Goal: Task Accomplishment & Management: Use online tool/utility

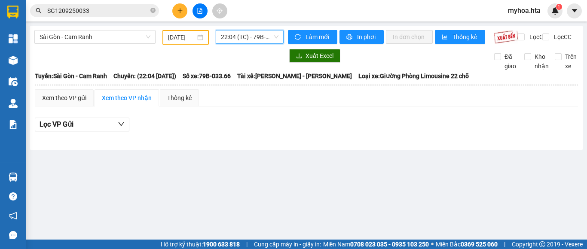
click at [197, 11] on icon "file-add" at bounding box center [200, 11] width 6 height 6
click at [124, 45] on div "Sài Gòn - Cam Ranh [DATE] 22:04 (TC) - 79B-033.66" at bounding box center [158, 37] width 249 height 15
click at [128, 35] on span "Sài Gòn - Cam Ranh" at bounding box center [95, 37] width 111 height 13
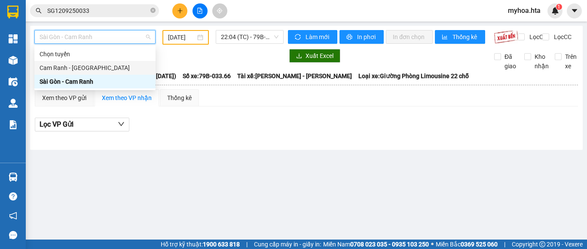
click at [114, 69] on div "Cam Ranh - [GEOGRAPHIC_DATA]" at bounding box center [95, 67] width 111 height 9
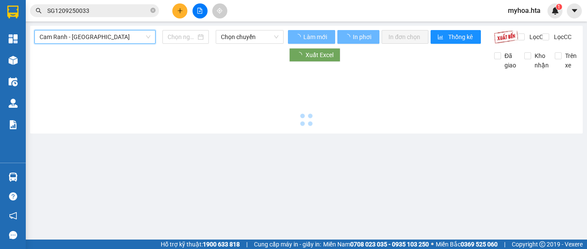
type input "[DATE]"
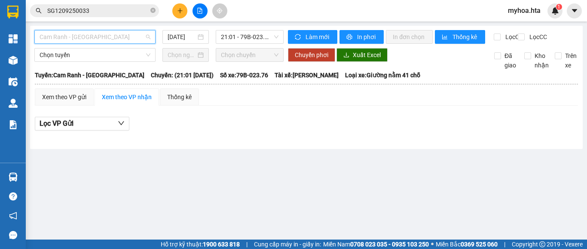
click at [107, 41] on span "Cam Ranh - [GEOGRAPHIC_DATA]" at bounding box center [95, 37] width 111 height 13
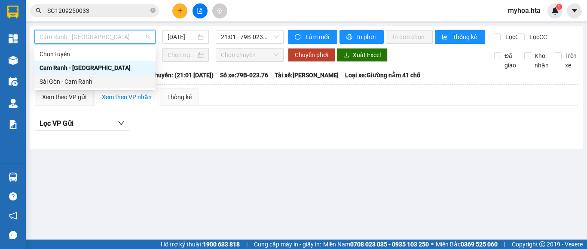
click at [98, 80] on div "Sài Gòn - Cam Ranh" at bounding box center [95, 81] width 111 height 9
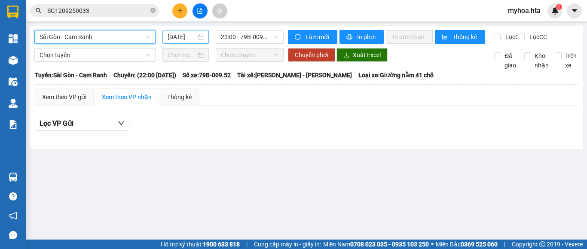
click at [173, 35] on input "[DATE]" at bounding box center [182, 36] width 28 height 9
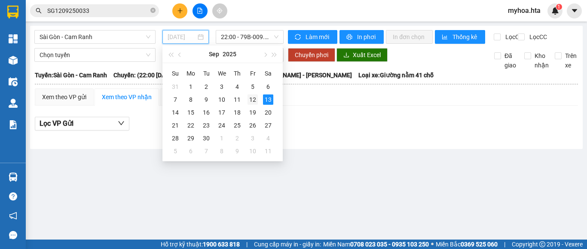
click at [253, 97] on div "12" at bounding box center [253, 100] width 10 height 10
type input "[DATE]"
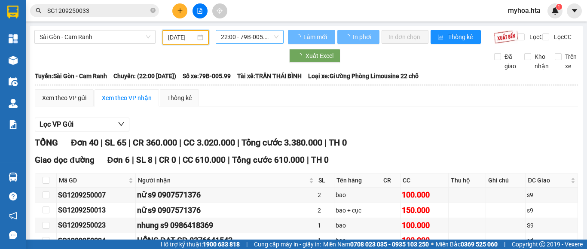
click at [249, 37] on span "22:00 - 79B-005.99" at bounding box center [250, 37] width 58 height 13
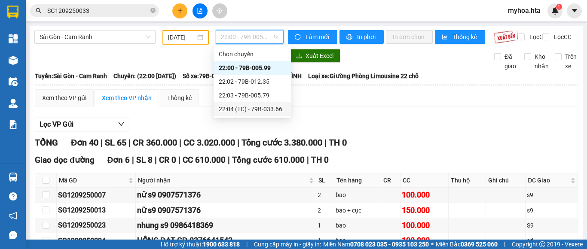
scroll to position [172, 0]
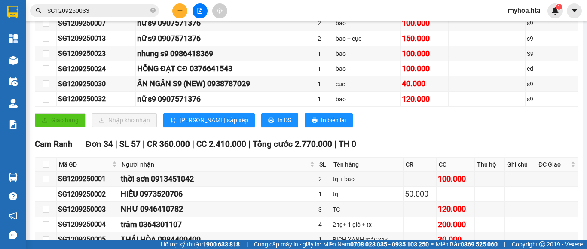
click at [464, 127] on div "Giao hàng Nhập kho nhận Lưu sắp xếp In DS In biên lai" at bounding box center [306, 121] width 543 height 14
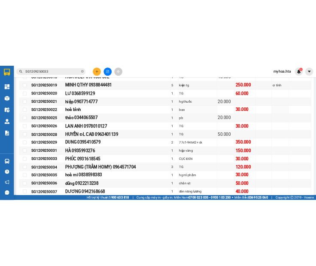
scroll to position [559, 0]
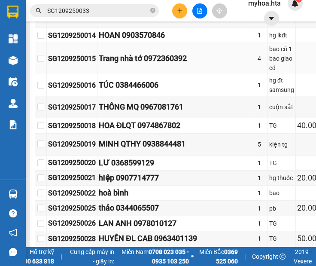
click at [153, 64] on div "Trang nhà tớ 0972360392" at bounding box center [177, 58] width 156 height 12
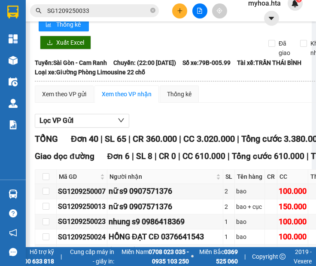
scroll to position [0, 0]
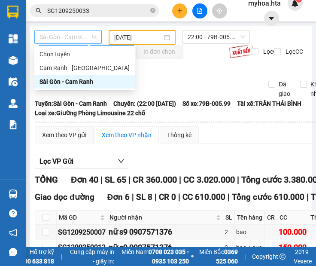
click at [66, 35] on span "Sài Gòn - Cam Ranh" at bounding box center [68, 37] width 57 height 13
click at [72, 69] on div "Cam Ranh - [GEOGRAPHIC_DATA]" at bounding box center [85, 67] width 90 height 9
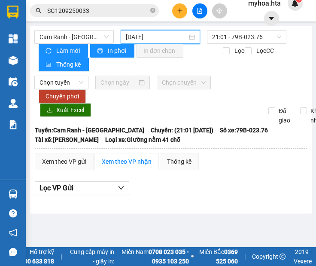
click at [126, 39] on input "[DATE]" at bounding box center [156, 36] width 61 height 9
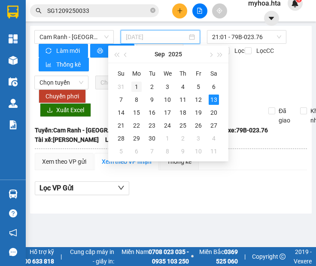
click at [132, 86] on div "1" at bounding box center [137, 87] width 10 height 10
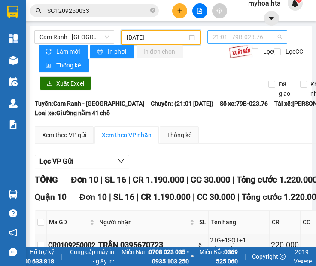
click at [213, 39] on span "21:01 - 79B-023.76" at bounding box center [248, 37] width 70 height 13
click at [168, 83] on div "Xuất Excel Đã giao Kho nhận Trên xe" at bounding box center [170, 88] width 273 height 22
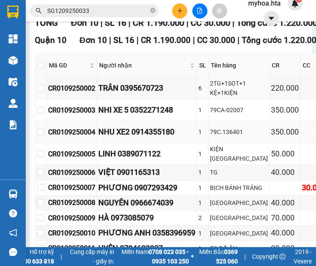
scroll to position [172, 0]
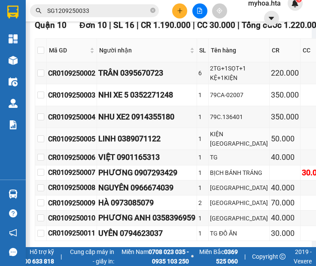
click at [120, 139] on div "LINH 0389071122" at bounding box center [146, 139] width 97 height 12
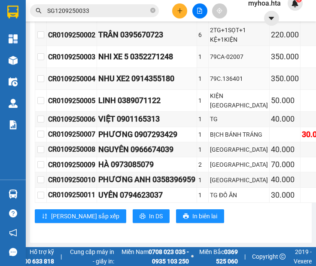
click at [135, 68] on td "NHU XE2 0914355180" at bounding box center [147, 79] width 100 height 22
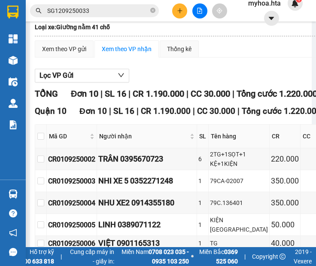
scroll to position [0, 0]
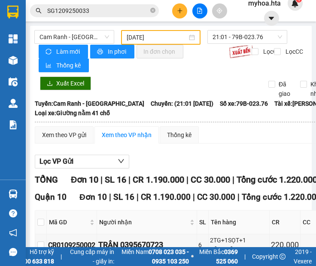
click at [127, 35] on input "01/09/2025" at bounding box center [157, 37] width 61 height 9
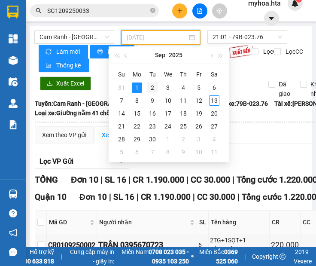
click at [152, 85] on div "2" at bounding box center [152, 88] width 10 height 10
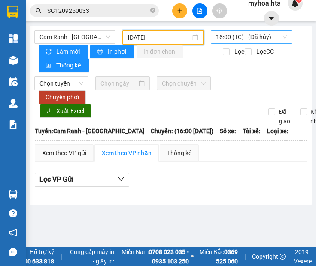
click at [216, 40] on span "16:00 (TC) - (Đã hủy)" at bounding box center [251, 37] width 71 height 13
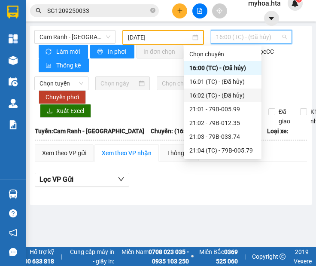
click at [208, 101] on div "16:02 (TC) - (Đã hủy)" at bounding box center [222, 96] width 77 height 14
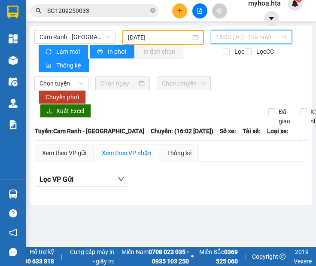
drag, startPoint x: 209, startPoint y: 37, endPoint x: 213, endPoint y: 47, distance: 11.7
click at [216, 37] on span "16:02 (TC) - (Đã hủy)" at bounding box center [251, 37] width 71 height 13
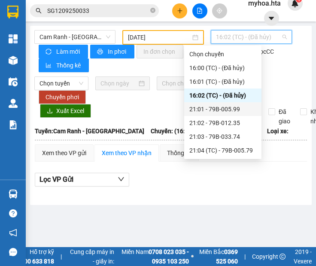
click at [209, 109] on div "21:01 - 79B-005.99" at bounding box center [223, 108] width 67 height 9
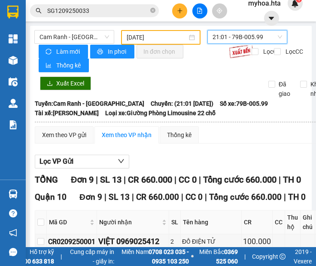
scroll to position [129, 0]
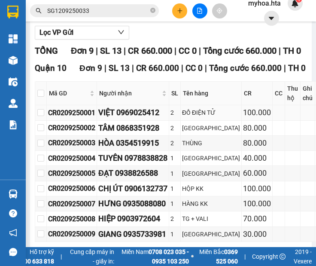
click at [140, 120] on td "VIỆT 0969025412" at bounding box center [133, 112] width 72 height 15
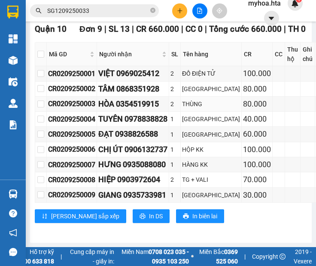
scroll to position [225, 0]
click at [128, 144] on div "CHỊ ÚT 0906132737" at bounding box center [132, 150] width 69 height 12
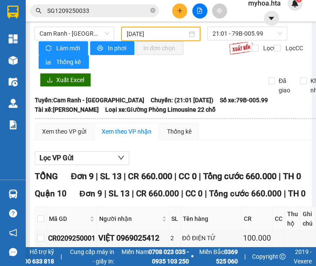
scroll to position [0, 0]
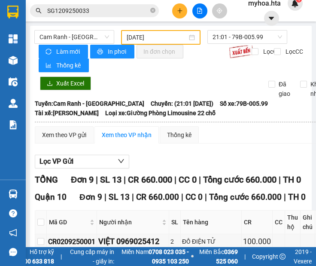
click at [151, 33] on div "[DATE]" at bounding box center [161, 37] width 80 height 15
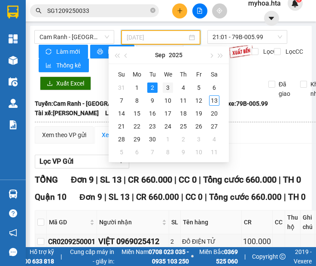
click at [167, 88] on div "3" at bounding box center [168, 88] width 10 height 10
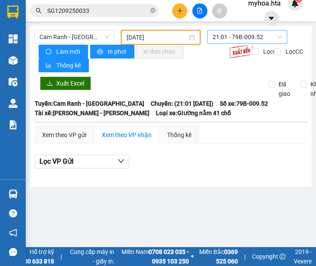
click at [218, 37] on span "21:01 - 79B-009.52" at bounding box center [248, 37] width 70 height 13
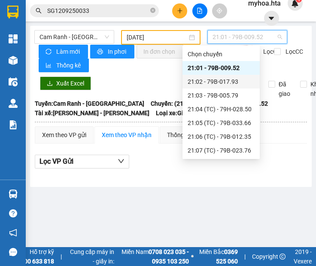
click at [203, 80] on div "21:02 - 79B-017.93" at bounding box center [221, 81] width 67 height 9
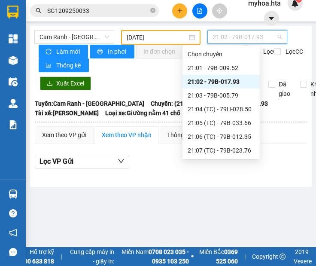
click at [213, 41] on span "21:02 - 79B-017.93" at bounding box center [248, 37] width 70 height 13
click at [213, 109] on div "21:04 (TC) - 79H-028.50" at bounding box center [221, 108] width 67 height 9
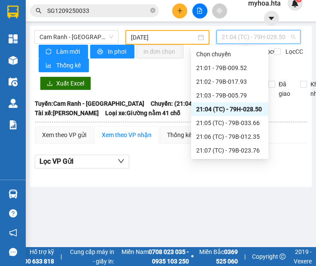
drag, startPoint x: 225, startPoint y: 33, endPoint x: 223, endPoint y: 71, distance: 37.9
click at [225, 34] on span "21:04 (TC) - 79H-028.50" at bounding box center [259, 37] width 74 height 13
click at [227, 120] on div "21:05 (TC) - 79B-033.66" at bounding box center [229, 122] width 67 height 9
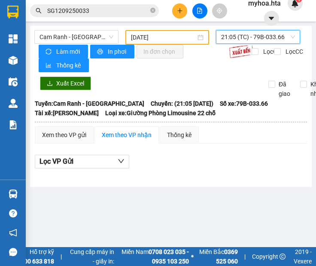
click at [228, 40] on span "21:05 (TC) - 79B-033.66" at bounding box center [258, 37] width 74 height 13
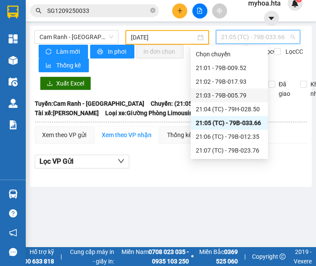
drag, startPoint x: 225, startPoint y: 92, endPoint x: 227, endPoint y: 64, distance: 28.1
click at [224, 92] on div "21:03 - 79B-005.79" at bounding box center [229, 95] width 67 height 9
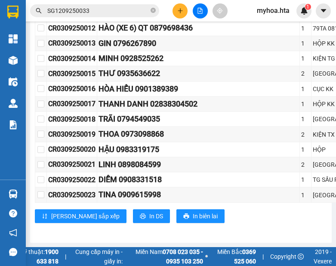
scroll to position [664, 0]
click at [151, 127] on td "THOA 0973098868" at bounding box center [198, 134] width 203 height 15
click at [171, 127] on td "THOA 0973098868" at bounding box center [198, 134] width 203 height 15
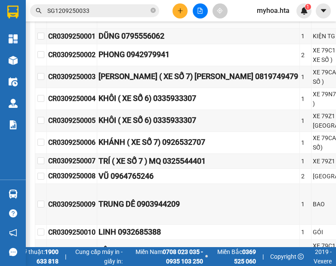
scroll to position [0, 0]
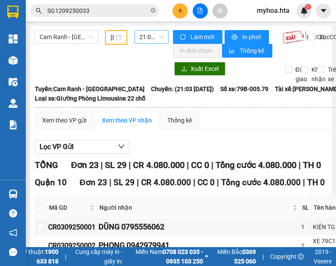
click at [150, 39] on span "21:03 - 79B-005.79" at bounding box center [151, 37] width 24 height 13
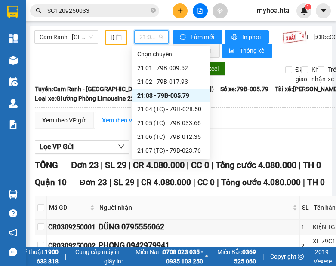
click at [115, 39] on div "[DATE]" at bounding box center [115, 37] width 11 height 9
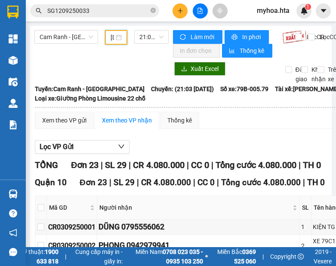
scroll to position [0, 28]
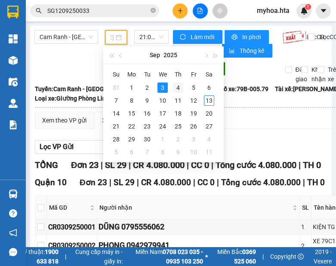
click at [178, 89] on div "4" at bounding box center [178, 88] width 10 height 10
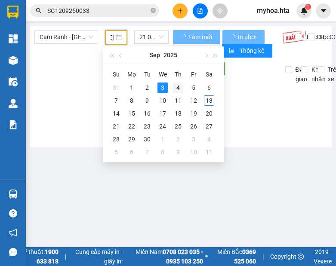
scroll to position [0, 27]
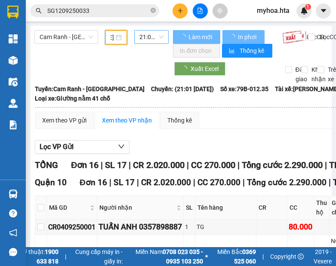
click at [148, 40] on span "21:01 - 79B-012.35" at bounding box center [151, 37] width 24 height 13
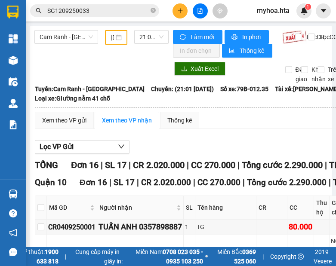
click at [81, 71] on div at bounding box center [101, 69] width 134 height 14
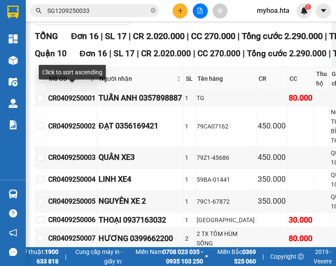
scroll to position [172, 0]
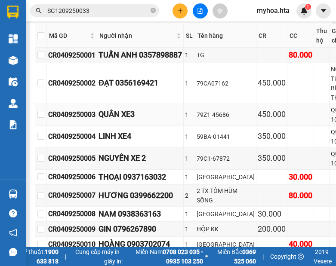
click at [178, 120] on div "QUÂN XE3" at bounding box center [139, 114] width 83 height 12
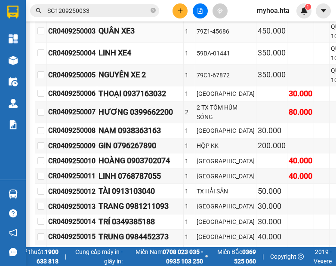
scroll to position [258, 0]
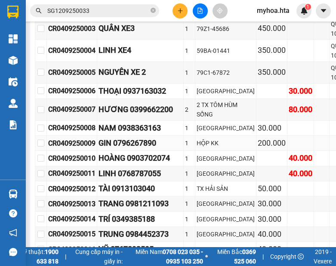
click at [314, 151] on td at bounding box center [321, 143] width 15 height 15
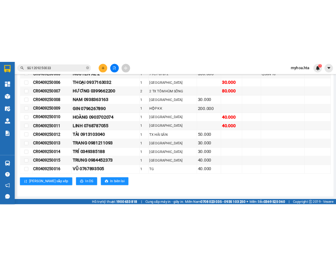
scroll to position [222, 0]
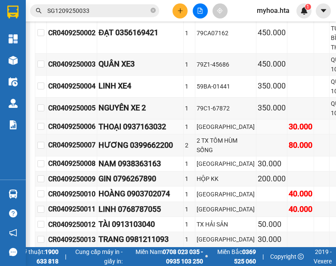
click at [125, 133] on div "THOẠI 0937163032" at bounding box center [139, 127] width 83 height 12
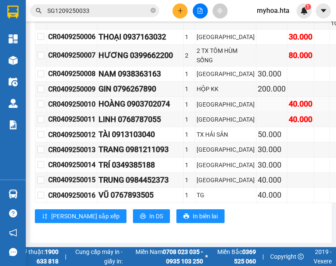
click at [141, 98] on div "HOÀNG 0903702074" at bounding box center [139, 104] width 83 height 12
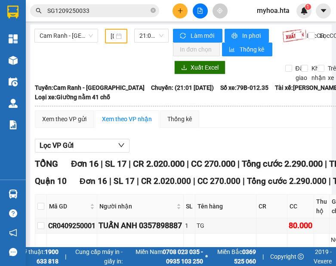
scroll to position [0, 0]
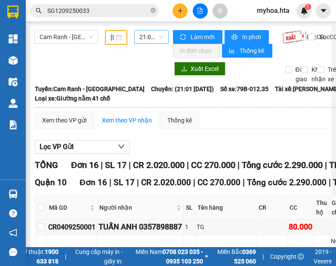
click at [140, 37] on span "21:01 - 79B-012.35" at bounding box center [151, 37] width 24 height 13
click at [115, 36] on div "[DATE]" at bounding box center [115, 37] width 11 height 9
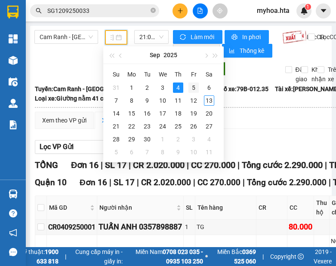
click at [190, 86] on div "5" at bounding box center [193, 88] width 10 height 10
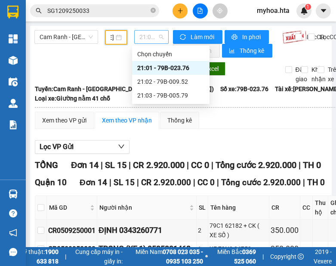
click at [150, 37] on span "21:01 - 79B-023.76" at bounding box center [151, 37] width 24 height 13
click at [120, 57] on div "Cam Ranh - Sài Gòn 05/09/2025 21:01 - 79B-023.76" at bounding box center [101, 44] width 134 height 28
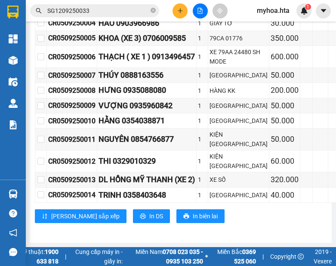
scroll to position [283, 0]
click at [162, 68] on td "THẠCH ( XE 1 ) 0913496457" at bounding box center [146, 57] width 99 height 22
click at [206, 116] on div "1" at bounding box center [202, 120] width 9 height 9
click at [139, 115] on div "HẰNG 0354038871" at bounding box center [146, 121] width 96 height 12
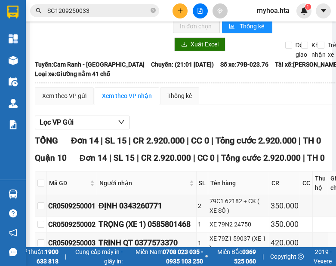
scroll to position [0, 0]
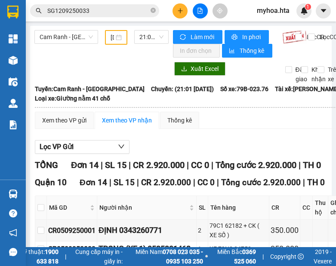
click at [112, 35] on div "[DATE]" at bounding box center [115, 37] width 11 height 9
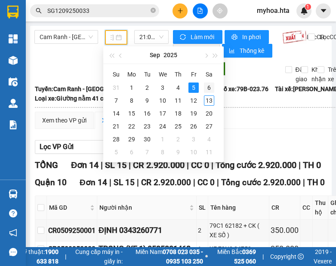
click at [208, 85] on div "6" at bounding box center [209, 88] width 10 height 10
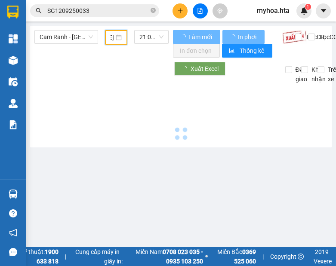
scroll to position [0, 27]
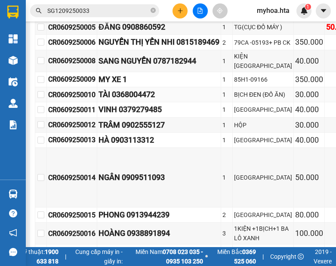
click at [123, 102] on td "TÀI 0368004472" at bounding box center [159, 94] width 124 height 15
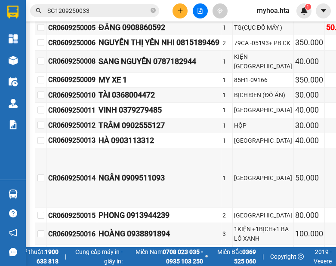
scroll to position [258, 0]
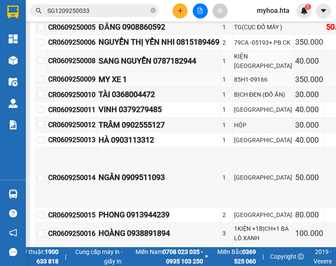
click at [243, 84] on div "85H1-09166" at bounding box center [263, 79] width 58 height 9
click at [174, 86] on div "MY XE 1" at bounding box center [158, 80] width 121 height 12
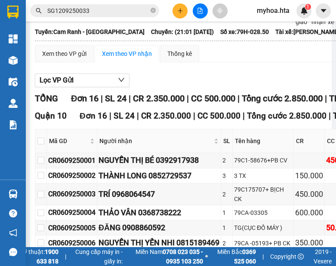
scroll to position [0, 0]
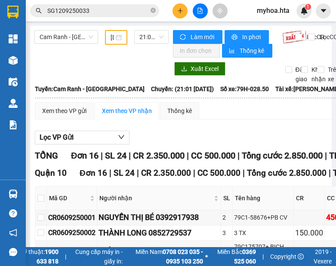
click at [117, 34] on div "[DATE]" at bounding box center [115, 37] width 11 height 9
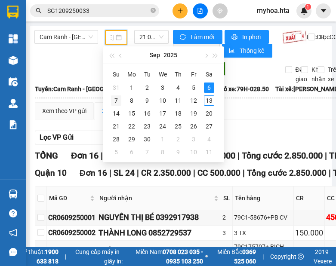
click at [121, 101] on td "7" at bounding box center [115, 100] width 15 height 13
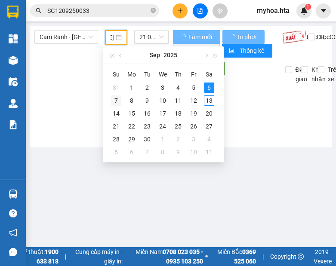
scroll to position [0, 27]
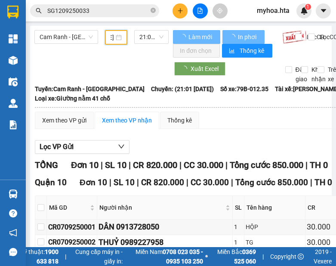
drag, startPoint x: 109, startPoint y: 37, endPoint x: 106, endPoint y: 41, distance: 4.9
click at [110, 37] on input "07/09/2025" at bounding box center [111, 37] width 3 height 9
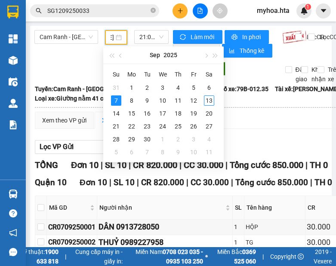
click at [63, 65] on div at bounding box center [101, 69] width 134 height 14
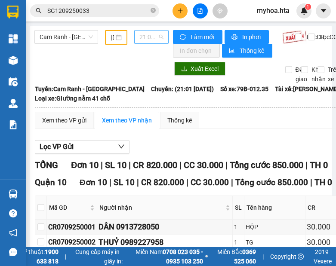
click at [150, 34] on span "21:01 - 79B-012.35" at bounding box center [151, 37] width 24 height 13
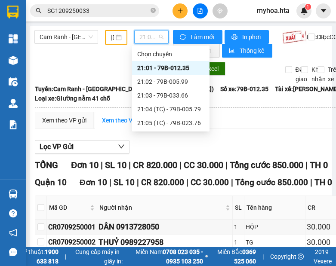
click at [88, 72] on div at bounding box center [101, 69] width 134 height 14
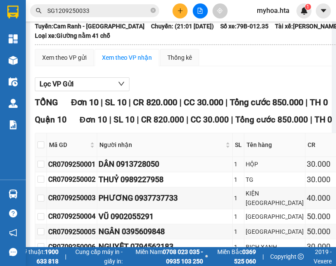
scroll to position [129, 0]
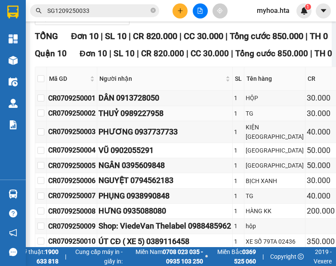
click at [185, 109] on div "THUỶ 0989227958" at bounding box center [164, 113] width 132 height 12
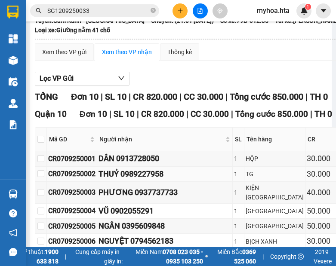
scroll to position [0, 0]
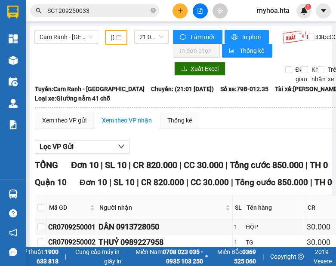
click at [110, 65] on div at bounding box center [101, 69] width 134 height 14
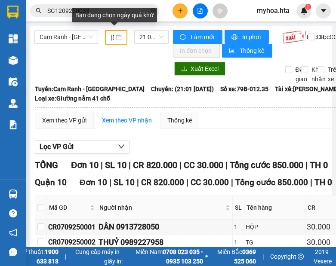
click at [115, 38] on div "07/09/2025" at bounding box center [115, 37] width 11 height 9
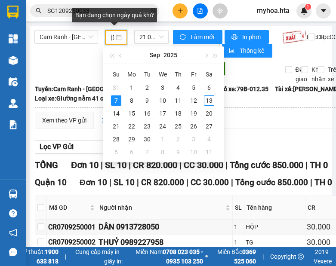
scroll to position [0, 28]
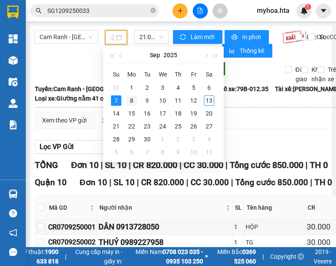
click at [133, 102] on div "8" at bounding box center [131, 100] width 10 height 10
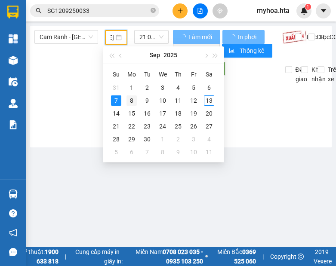
scroll to position [0, 27]
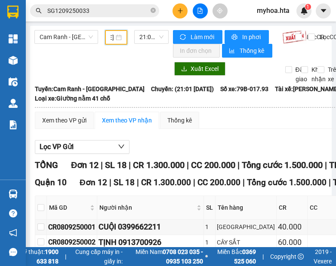
click at [256, 105] on th at bounding box center [215, 108] width 363 height 8
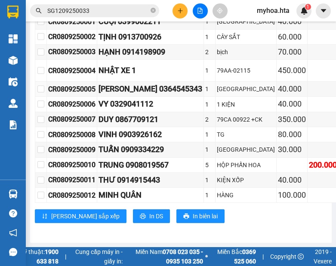
scroll to position [172, 0]
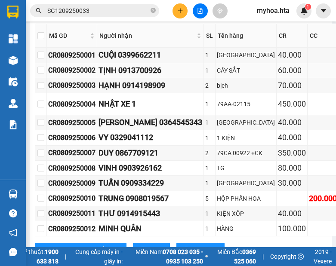
drag, startPoint x: 156, startPoint y: 105, endPoint x: 157, endPoint y: 101, distance: 4.4
click at [157, 77] on div "TỊNH 0913700926" at bounding box center [150, 70] width 104 height 12
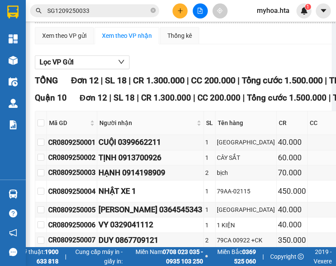
scroll to position [0, 0]
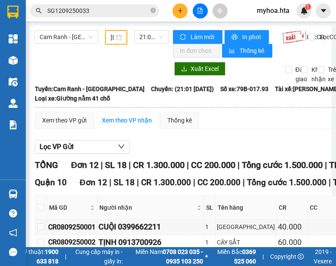
click at [110, 36] on input "08/09/2025" at bounding box center [111, 37] width 3 height 9
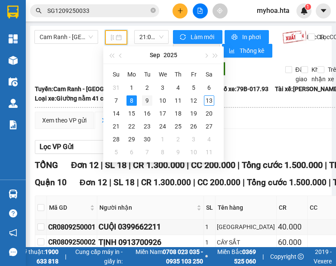
click at [145, 102] on div "9" at bounding box center [147, 100] width 10 height 10
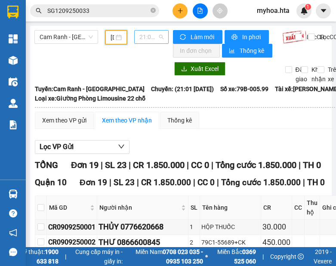
click at [147, 42] on span "21:01 - 79B-005.99" at bounding box center [151, 37] width 24 height 13
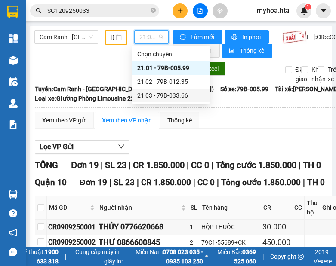
click at [232, 115] on div "Xem theo VP gửi Xem theo VP nhận Thống kê" at bounding box center [214, 120] width 358 height 17
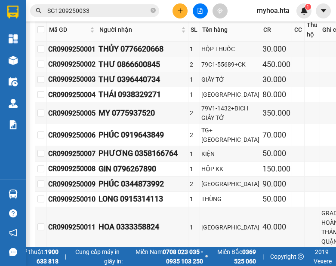
scroll to position [215, 0]
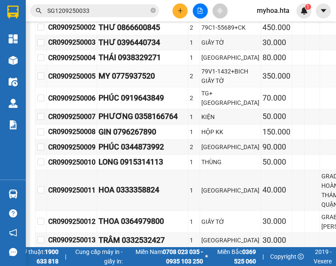
click at [143, 87] on td "MY 0775937520" at bounding box center [142, 76] width 91 height 22
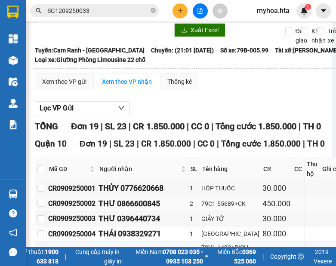
scroll to position [0, 0]
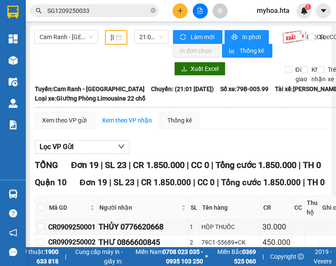
click at [114, 34] on div "09/09/2025" at bounding box center [115, 37] width 11 height 9
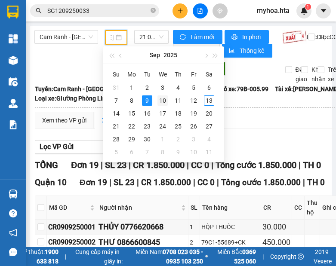
click at [163, 101] on div "10" at bounding box center [162, 100] width 10 height 10
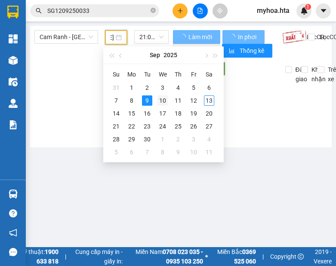
scroll to position [0, 27]
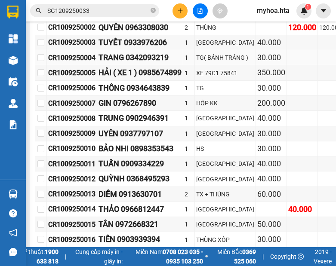
click at [256, 65] on td "30.000" at bounding box center [271, 57] width 31 height 15
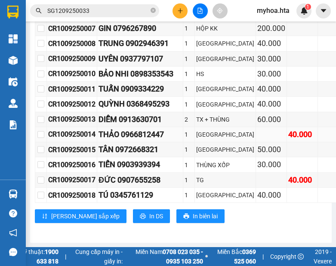
scroll to position [387, 0]
click at [181, 130] on div "THẢO 0966812447" at bounding box center [139, 135] width 83 height 12
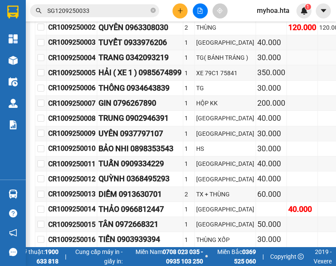
scroll to position [0, 0]
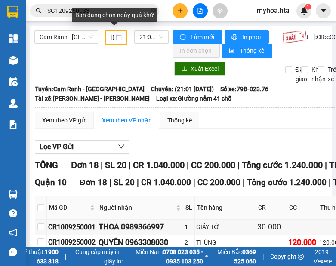
click at [114, 38] on div "10/09/2025" at bounding box center [115, 37] width 11 height 9
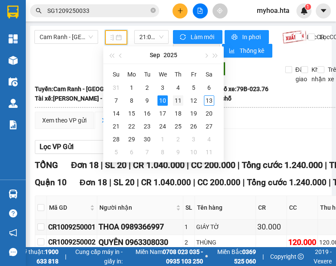
click at [178, 102] on div "11" at bounding box center [178, 100] width 10 height 10
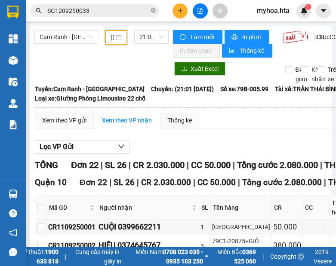
click at [283, 123] on div "Xem theo VP gửi Xem theo VP nhận Thống kê" at bounding box center [232, 120] width 395 height 17
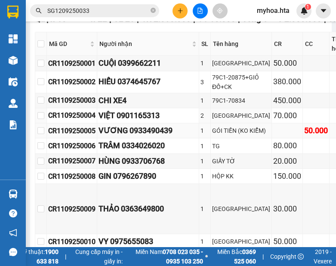
scroll to position [215, 0]
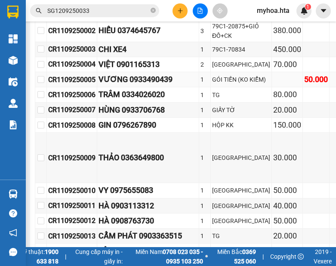
click at [150, 86] on div "VƯƠNG 0933490439" at bounding box center [147, 80] width 99 height 12
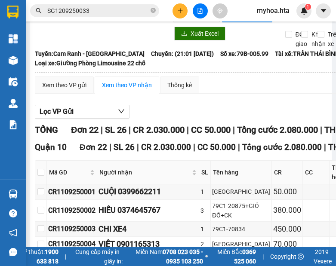
scroll to position [0, 0]
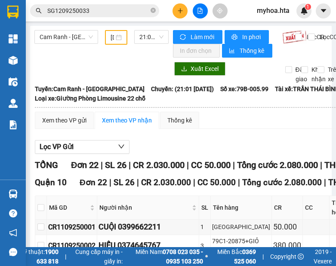
click at [114, 37] on div "11/09/2025" at bounding box center [115, 37] width 11 height 9
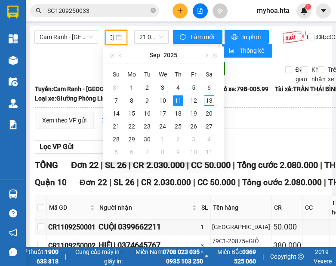
click at [58, 55] on div "Cam Ranh - Sài Gòn 11/09/2025 21:01 - 79B-005.99" at bounding box center [101, 44] width 134 height 28
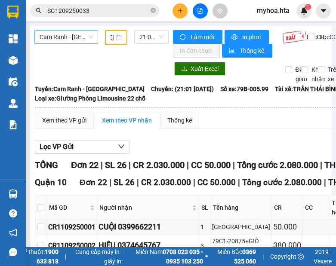
scroll to position [0, 0]
click at [108, 37] on div "11/09/2025" at bounding box center [116, 37] width 22 height 15
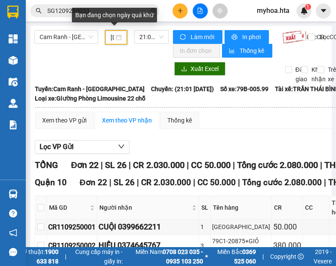
scroll to position [0, 28]
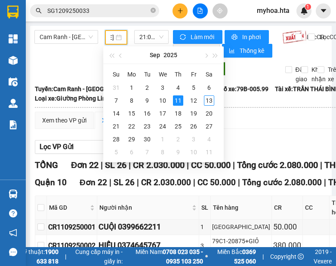
click at [77, 64] on div at bounding box center [101, 69] width 134 height 14
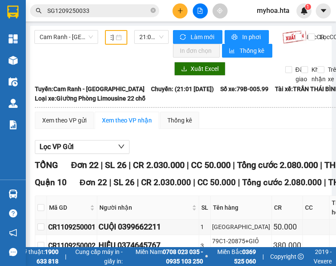
scroll to position [0, 0]
click at [157, 39] on span "21:01 - 79B-005.99" at bounding box center [151, 37] width 24 height 13
click at [73, 53] on div "Cam Ranh - Sài Gòn 11/09/2025 21:01 - 79B-005.99" at bounding box center [101, 44] width 134 height 28
click at [114, 34] on div "11/09/2025" at bounding box center [115, 37] width 11 height 9
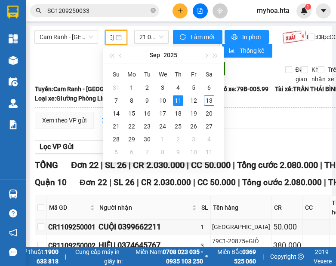
click at [64, 75] on div at bounding box center [101, 69] width 134 height 14
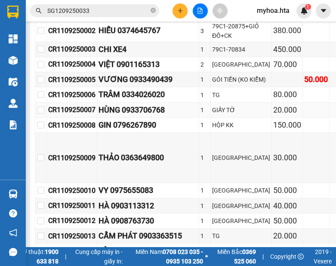
scroll to position [129, 0]
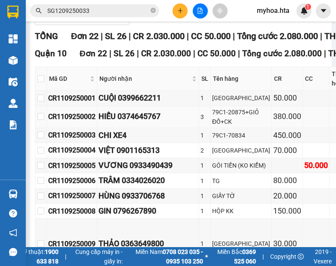
click at [136, 107] on td "HIẾU 0374645767" at bounding box center [148, 117] width 102 height 22
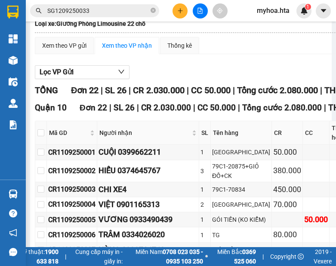
scroll to position [0, 0]
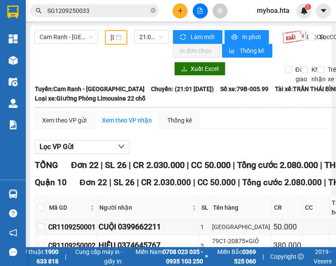
click at [112, 35] on div "11/09/2025" at bounding box center [115, 37] width 11 height 9
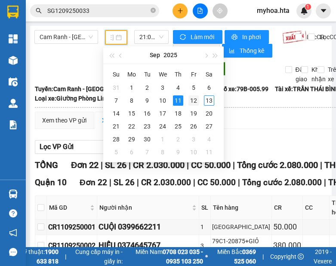
click at [192, 98] on div "12" at bounding box center [193, 100] width 10 height 10
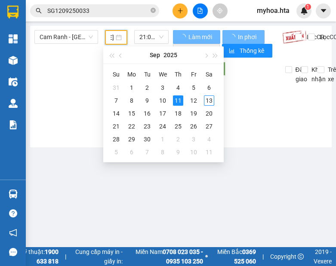
scroll to position [0, 27]
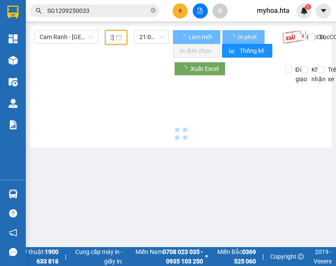
type input "[DATE]"
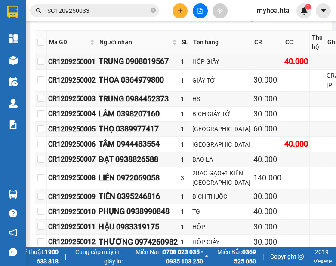
scroll to position [215, 0]
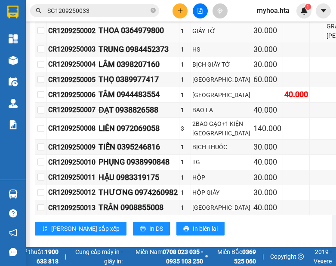
click at [126, 42] on td "THOA 0364979800" at bounding box center [138, 31] width 82 height 22
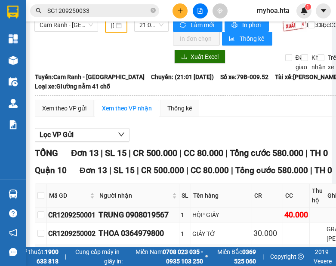
scroll to position [0, 0]
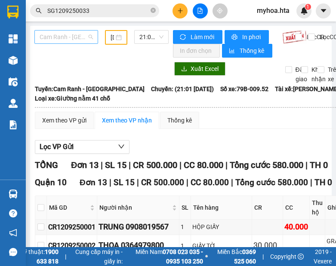
click at [66, 41] on span "Cam Ranh - [GEOGRAPHIC_DATA]" at bounding box center [66, 37] width 53 height 13
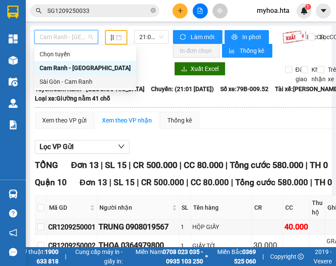
click at [74, 84] on div "Sài Gòn - Cam Ranh" at bounding box center [85, 81] width 91 height 9
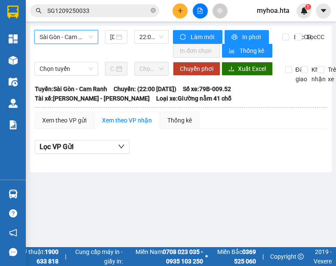
click at [138, 55] on div "Sài Gòn - Cam Ranh Sài Gòn - Cam Ranh 13/09/2025 22:00 - 79B-009.52" at bounding box center [101, 44] width 134 height 28
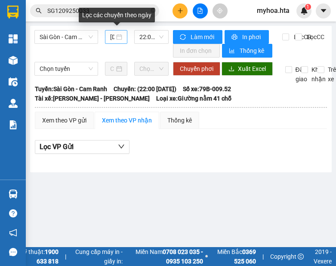
click at [113, 36] on input "[DATE]" at bounding box center [112, 36] width 4 height 9
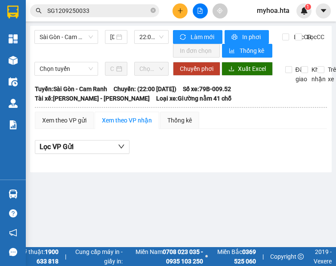
click at [74, 53] on div "Sài Gòn - Cam Ranh 13/09/2025 22:00 - 79B-009.52" at bounding box center [101, 44] width 134 height 28
click at [79, 55] on div "Sài Gòn - Cam Ranh 13/09/2025 22:00 - 79B-009.52" at bounding box center [101, 44] width 134 height 28
click at [80, 43] on div "Sài Gòn - Cam Ranh" at bounding box center [66, 37] width 64 height 14
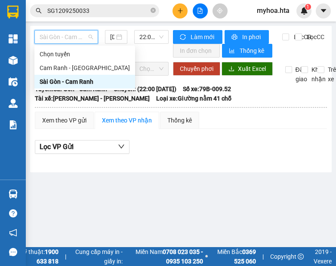
click at [77, 80] on div "Sài Gòn - Cam Ranh" at bounding box center [85, 81] width 90 height 9
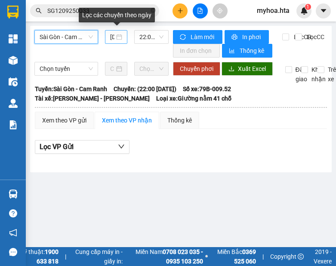
click at [116, 39] on div "[DATE]" at bounding box center [116, 36] width 12 height 9
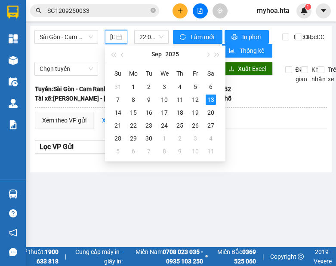
click at [90, 53] on div "Sài Gòn - Cam Ranh 13/09/2025 22:00 - 79B-009.52" at bounding box center [101, 44] width 134 height 28
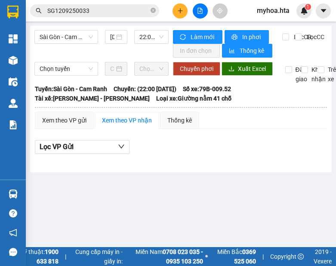
click at [106, 59] on div "Sài Gòn - Cam Ranh 13/09/2025 22:00 - 79B-009.52 Làm mới In phơi In đơn chọn Th…" at bounding box center [180, 99] width 301 height 147
click at [122, 39] on div "[DATE]" at bounding box center [116, 36] width 12 height 9
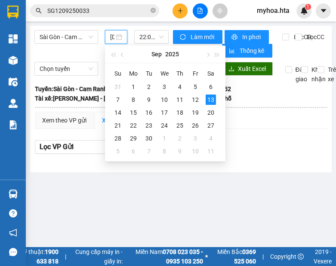
click at [279, 146] on div "Lọc VP Gửi" at bounding box center [181, 147] width 292 height 14
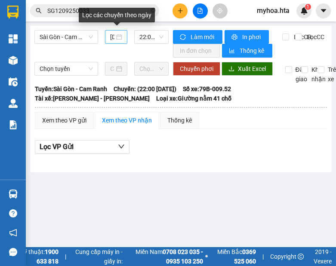
click at [112, 36] on input "[DATE]" at bounding box center [112, 36] width 4 height 9
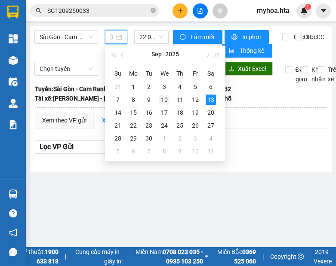
click at [169, 101] on div "10" at bounding box center [164, 100] width 10 height 10
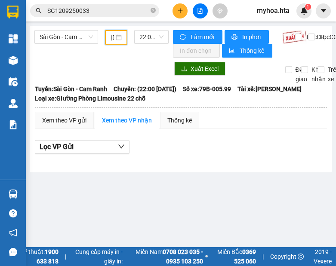
click at [117, 58] on div "Sài Gòn - Cam Ranh 10/09/2025 22:00 - 79B-005.99 Làm mới In phơi In đơn chọn Th…" at bounding box center [180, 99] width 301 height 147
click at [118, 39] on div "10/09/2025" at bounding box center [115, 37] width 11 height 9
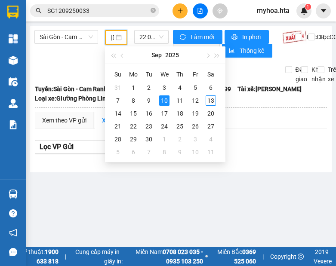
scroll to position [0, 27]
type input "10/09/2025"
click at [184, 178] on main "Sài Gòn - Cam Ranh 10/09/2025 22:00 - 79B-005.99 Làm mới In phơi In đơn chọn Th…" at bounding box center [168, 123] width 336 height 247
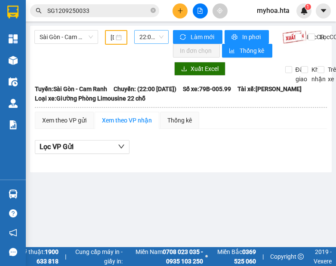
click at [156, 36] on span "22:00 - 79B-005.99" at bounding box center [151, 37] width 24 height 13
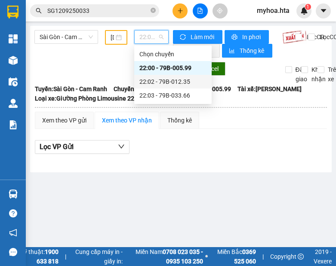
click at [156, 80] on div "22:02 - 79B-012.35" at bounding box center [172, 81] width 67 height 9
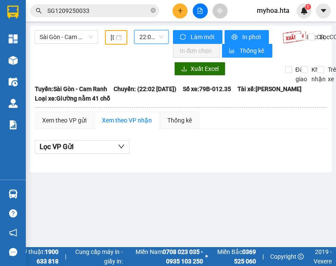
click at [144, 37] on span "22:02 - 79B-012.35" at bounding box center [151, 37] width 24 height 13
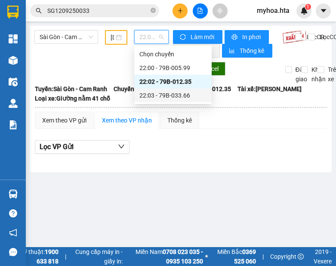
click at [152, 95] on div "22:03 - 79B-033.66" at bounding box center [172, 95] width 67 height 9
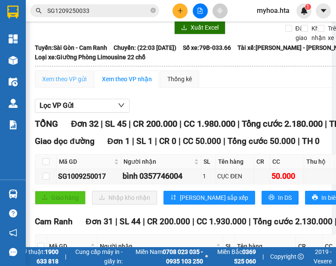
scroll to position [43, 0]
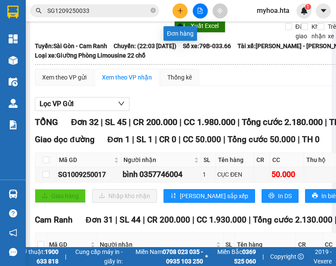
click at [181, 12] on icon "plus" at bounding box center [180, 11] width 6 height 6
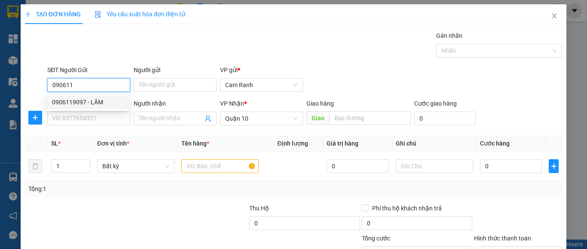
click at [92, 104] on div "0906119097 - LÂM" at bounding box center [87, 102] width 71 height 9
type input "0906119097"
type input "LÂM"
type input "140.000"
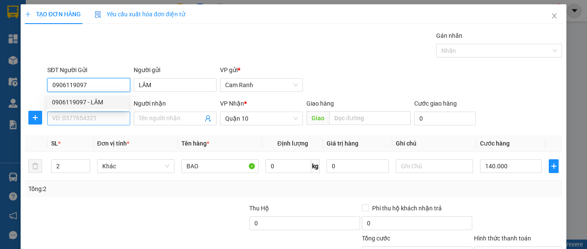
type input "0906119097"
click at [92, 117] on input "SĐT Người Nhận" at bounding box center [88, 119] width 83 height 14
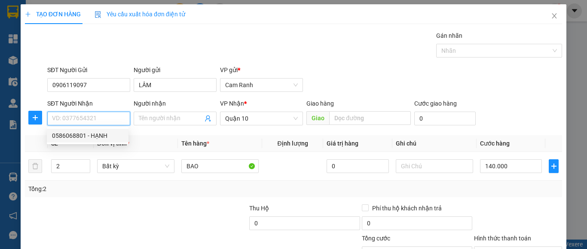
click at [89, 135] on div "0586068801 - HẠNH" at bounding box center [87, 135] width 71 height 9
type input "0586068801"
type input "HẠNH"
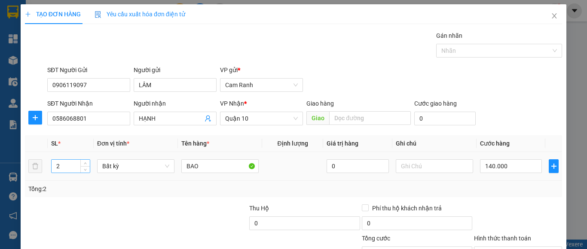
click at [64, 166] on input "2" at bounding box center [71, 166] width 38 height 13
type input "1"
click at [204, 170] on input "BAO" at bounding box center [219, 167] width 77 height 14
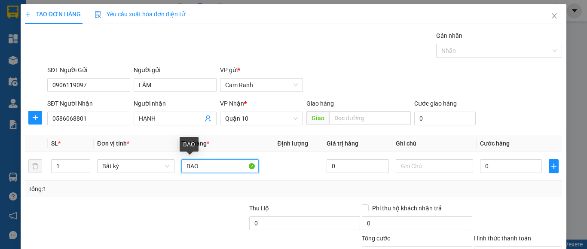
type input "0"
click at [552, 200] on div "Transit Pickup Surcharge Ids Transit Deliver Surcharge Ids Transit Deliver Surc…" at bounding box center [293, 166] width 537 height 270
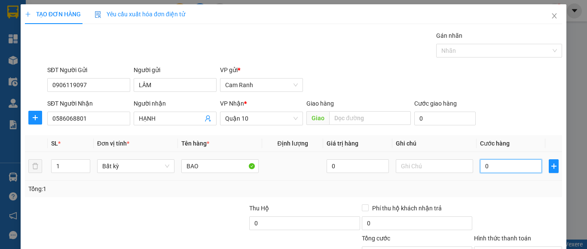
click at [501, 166] on input "0" at bounding box center [511, 167] width 62 height 14
type input "8"
type input "80"
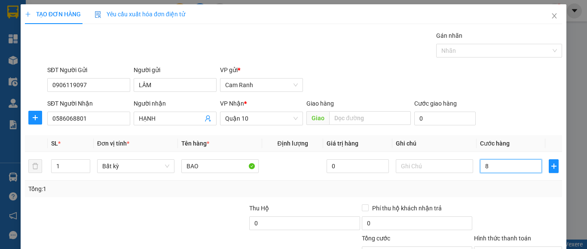
type input "80"
type input "80.000"
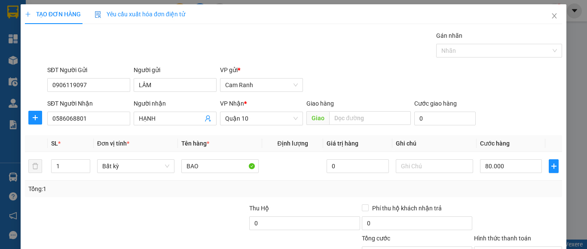
drag, startPoint x: 492, startPoint y: 193, endPoint x: 476, endPoint y: 190, distance: 16.7
click at [492, 193] on div "Tổng: 1" at bounding box center [293, 188] width 531 height 9
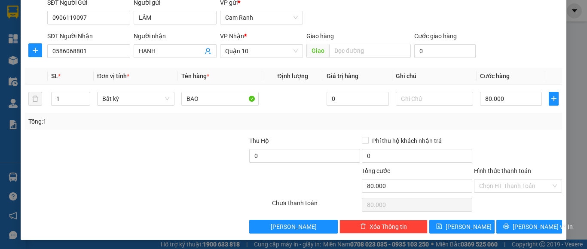
scroll to position [69, 0]
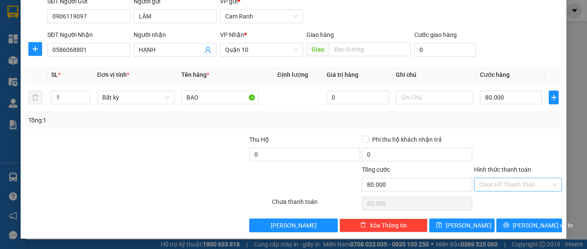
click at [510, 182] on input "Hình thức thanh toán" at bounding box center [515, 184] width 72 height 13
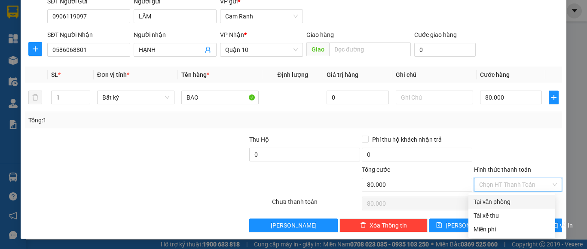
click at [511, 200] on div "Tại văn phòng" at bounding box center [512, 201] width 77 height 9
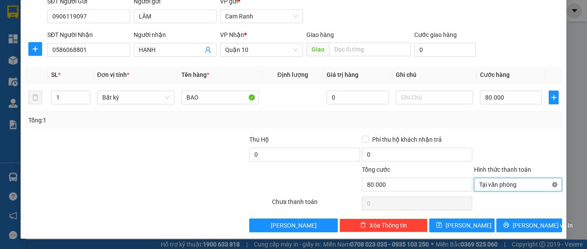
type input "80.000"
click at [533, 226] on span "Lưu và In" at bounding box center [543, 225] width 60 height 9
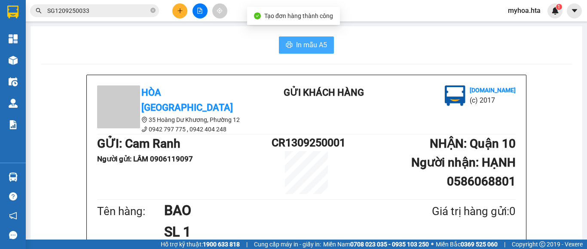
click at [296, 46] on span "In mẫu A5" at bounding box center [311, 45] width 31 height 11
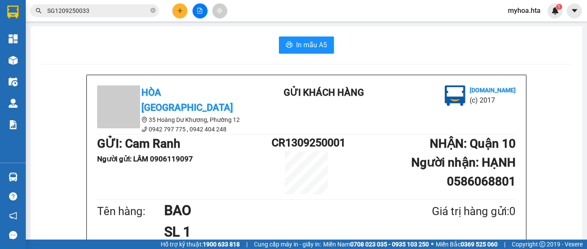
scroll to position [50, 0]
click at [110, 11] on input "SG1209250033" at bounding box center [97, 10] width 101 height 9
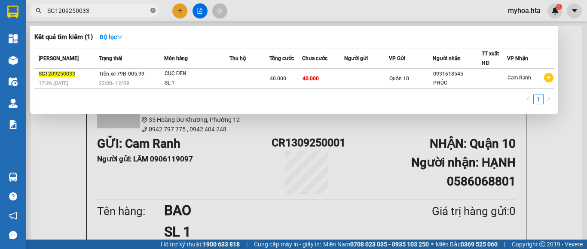
click at [151, 10] on icon "close-circle" at bounding box center [152, 10] width 5 height 5
type input "379"
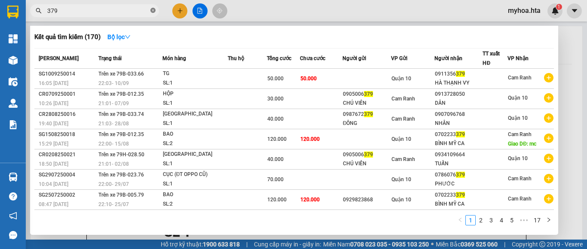
click at [153, 12] on icon "close-circle" at bounding box center [152, 10] width 5 height 5
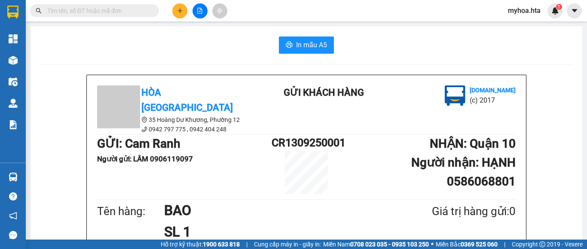
click at [124, 12] on input "text" at bounding box center [97, 10] width 101 height 9
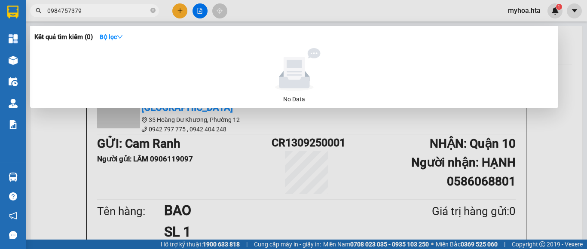
click at [122, 11] on input "0984757379" at bounding box center [97, 10] width 101 height 9
type input "0984757379"
click at [579, 62] on div at bounding box center [293, 124] width 587 height 249
click at [150, 10] on span "0984757379" at bounding box center [94, 10] width 129 height 13
click at [153, 10] on icon "close-circle" at bounding box center [152, 10] width 5 height 5
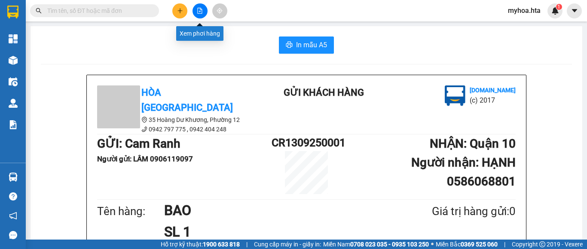
click at [198, 8] on icon "file-add" at bounding box center [200, 11] width 5 height 6
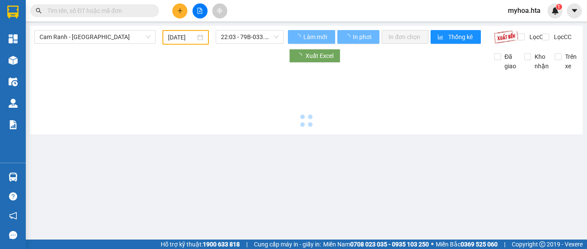
type input "[DATE]"
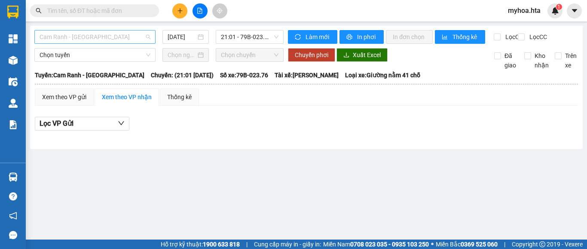
click at [109, 36] on span "Cam Ranh - [GEOGRAPHIC_DATA]" at bounding box center [95, 37] width 111 height 13
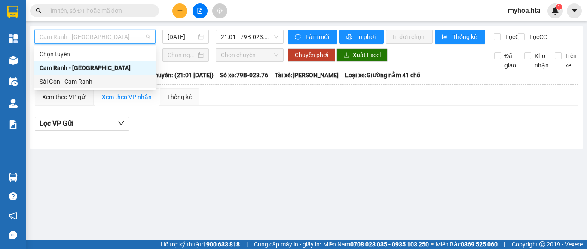
click at [98, 77] on div "Sài Gòn - Cam Ranh" at bounding box center [95, 81] width 111 height 9
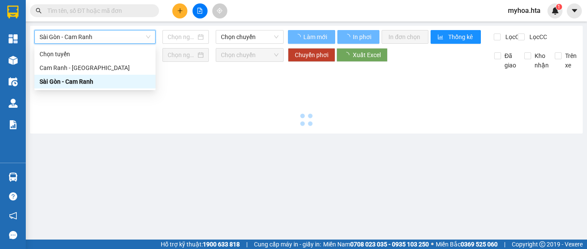
type input "[DATE]"
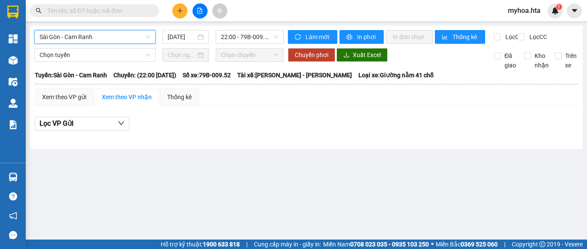
click at [178, 9] on icon "plus" at bounding box center [180, 11] width 6 height 6
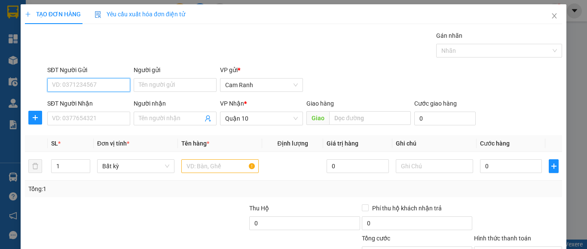
click at [110, 84] on input "SĐT Người Gửi" at bounding box center [88, 85] width 83 height 14
click at [111, 101] on div "0367655574 - MẸ" at bounding box center [87, 102] width 71 height 9
type input "0367655574"
type input "MẸ"
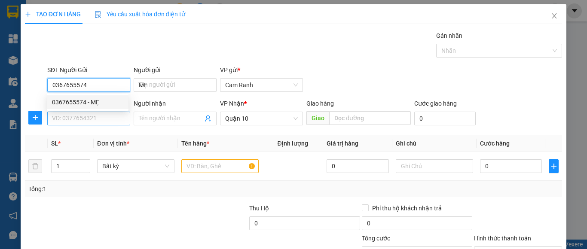
type input "40.000"
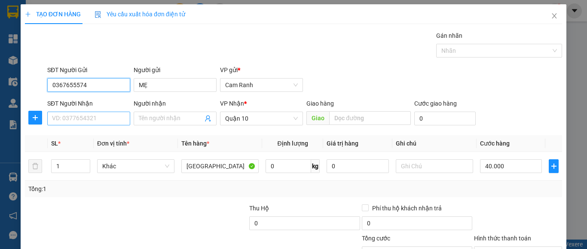
type input "0367655574"
click at [105, 115] on input "SĐT Người Nhận" at bounding box center [88, 119] width 83 height 14
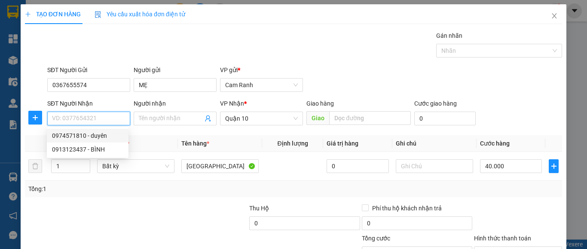
click at [111, 139] on div "0974571810 - duyên" at bounding box center [87, 135] width 71 height 9
type input "0974571810"
type input "duyên"
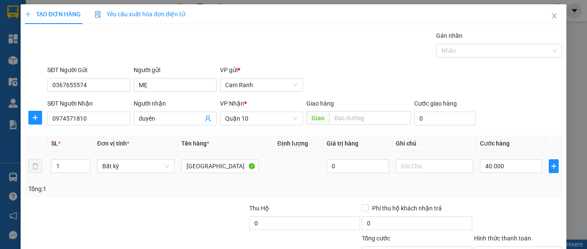
click at [457, 173] on div at bounding box center [434, 166] width 77 height 17
drag, startPoint x: 506, startPoint y: 164, endPoint x: 498, endPoint y: 164, distance: 7.3
click at [505, 164] on input "40.000" at bounding box center [511, 167] width 62 height 14
type input "0"
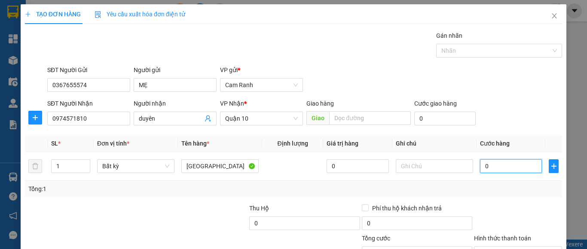
type input "0"
type input "05"
type input "5"
type input "050"
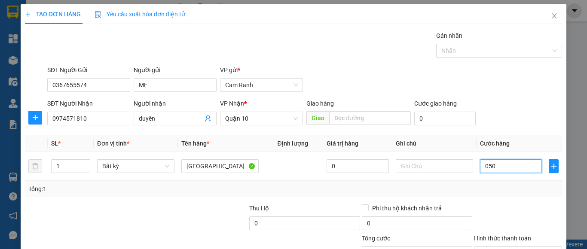
type input "50"
type input "050"
type input "50.000"
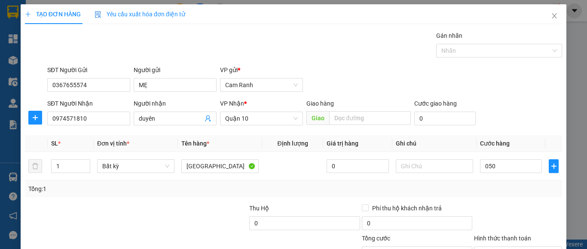
type input "50.000"
click at [476, 197] on div "Tổng: 1" at bounding box center [293, 189] width 537 height 16
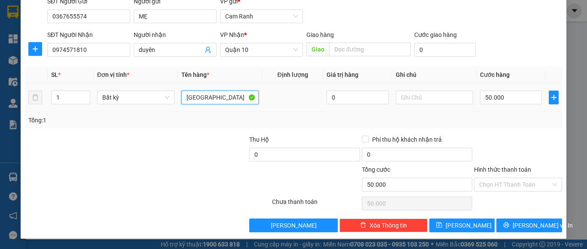
click at [208, 98] on input "[GEOGRAPHIC_DATA]" at bounding box center [219, 98] width 77 height 14
type input "Thùng"
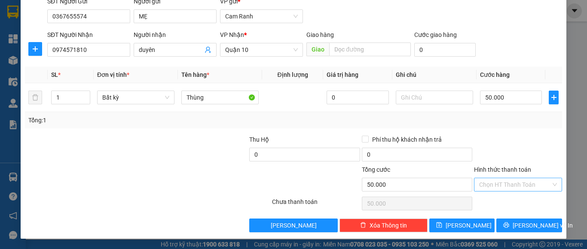
click at [497, 189] on input "Hình thức thanh toán" at bounding box center [515, 184] width 72 height 13
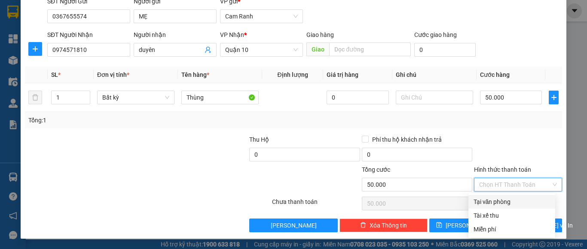
click at [494, 202] on div "Tại văn phòng" at bounding box center [512, 201] width 77 height 9
type input "0"
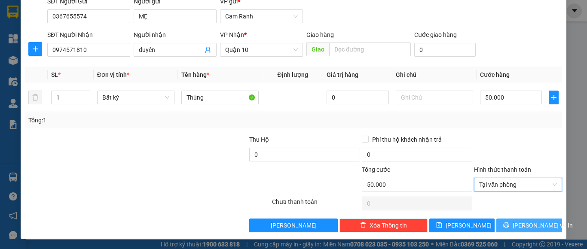
click at [509, 226] on icon "printer" at bounding box center [506, 225] width 6 height 6
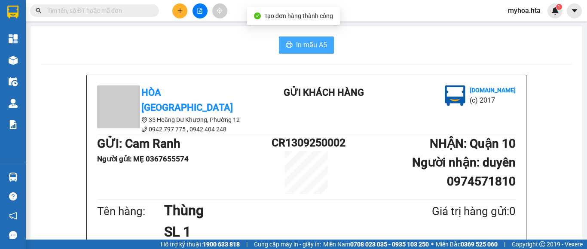
click at [291, 40] on button "In mẫu A5" at bounding box center [306, 45] width 55 height 17
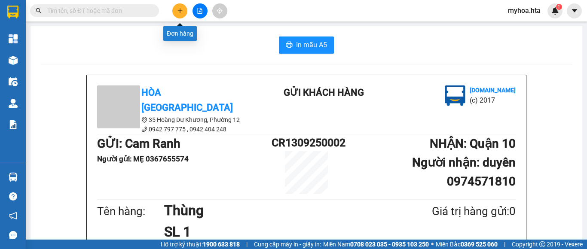
click at [177, 10] on icon "plus" at bounding box center [180, 11] width 6 height 6
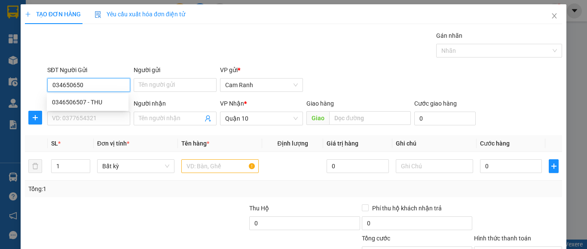
type input "0346506507"
click at [84, 103] on div "0346506507 - THU" at bounding box center [87, 102] width 71 height 9
type input "THU"
type input "50.000"
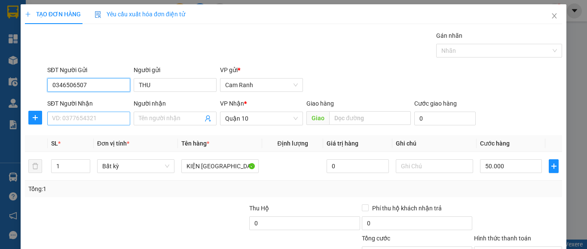
type input "0346506507"
click at [97, 117] on input "SĐT Người Nhận" at bounding box center [88, 119] width 83 height 14
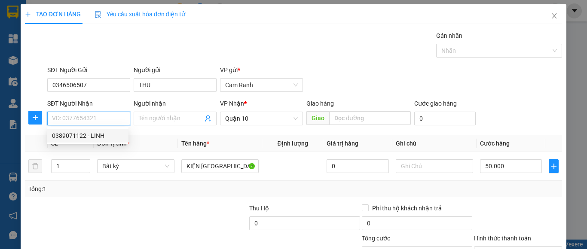
click at [77, 130] on div "0389071122 - LINH" at bounding box center [88, 136] width 82 height 14
type input "0389071122"
type input "LINH"
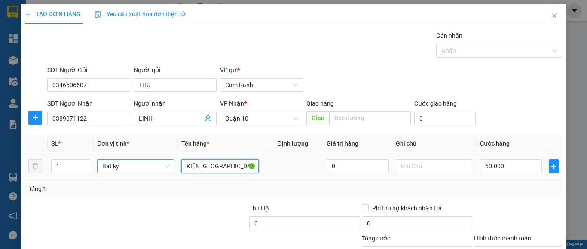
drag, startPoint x: 218, startPoint y: 165, endPoint x: 171, endPoint y: 163, distance: 46.5
click at [171, 163] on tr "1 Bất kỳ KIỆN TX 0 50.000" at bounding box center [293, 166] width 537 height 29
type input "t"
type input "[GEOGRAPHIC_DATA]"
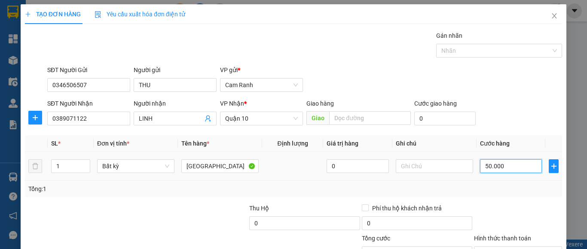
type input "4"
type input "40"
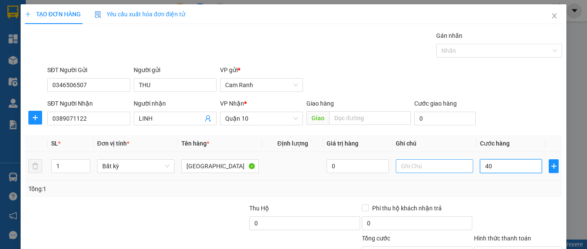
type input "40"
type input "40.000"
click at [434, 170] on input "text" at bounding box center [434, 167] width 77 height 14
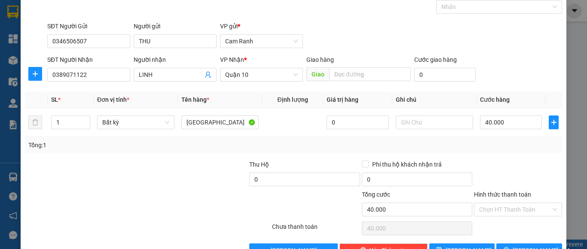
scroll to position [53, 0]
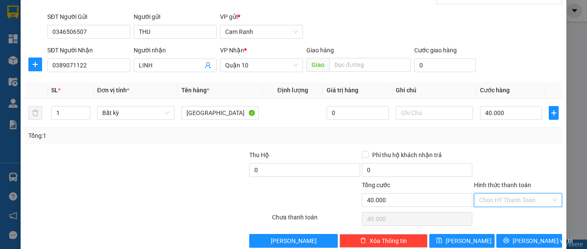
click at [503, 202] on input "Hình thức thanh toán" at bounding box center [515, 200] width 72 height 13
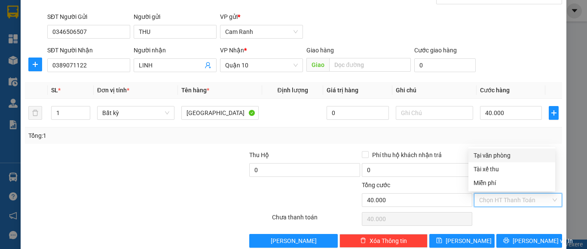
click at [523, 157] on div "Tại văn phòng" at bounding box center [512, 155] width 77 height 9
type input "0"
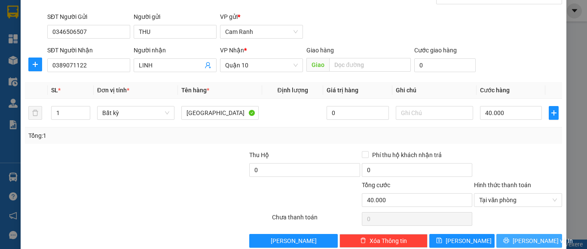
click at [509, 238] on icon "printer" at bounding box center [506, 241] width 6 height 6
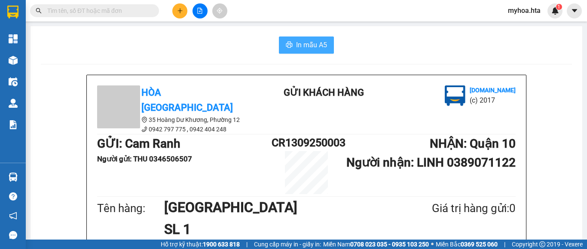
click at [316, 40] on span "In mẫu A5" at bounding box center [311, 45] width 31 height 11
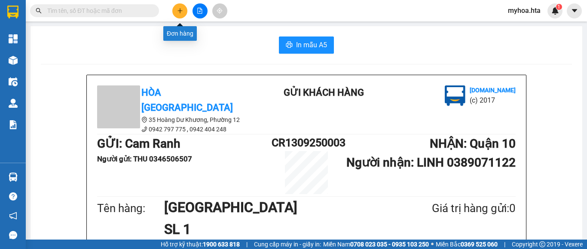
click at [187, 11] on button at bounding box center [179, 10] width 15 height 15
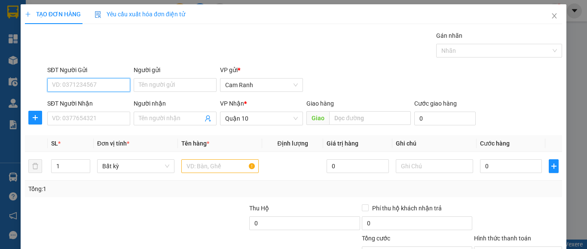
click at [107, 83] on input "SĐT Người Gửi" at bounding box center [88, 85] width 83 height 14
click at [552, 15] on icon "close" at bounding box center [554, 15] width 5 height 5
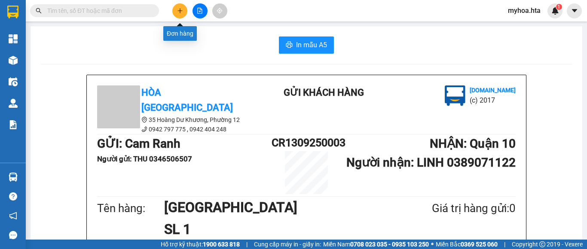
click at [182, 14] on button at bounding box center [179, 10] width 15 height 15
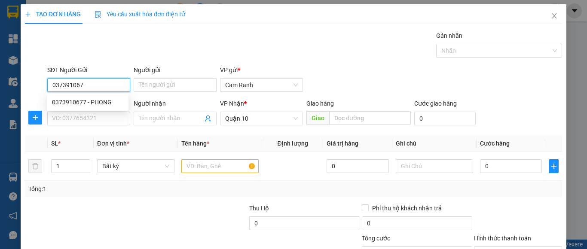
type input "0373910677"
click at [110, 102] on div "0373910677 - PHONG" at bounding box center [87, 102] width 71 height 9
type input "PHONG"
type input "0373910677"
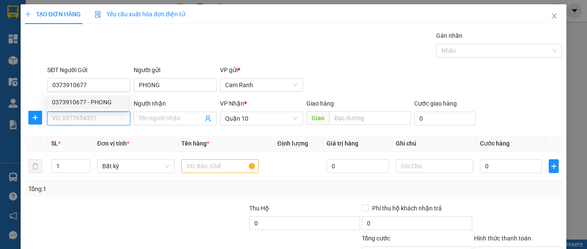
click at [102, 123] on input "SĐT Người Nhận" at bounding box center [88, 119] width 83 height 14
type input "40.000"
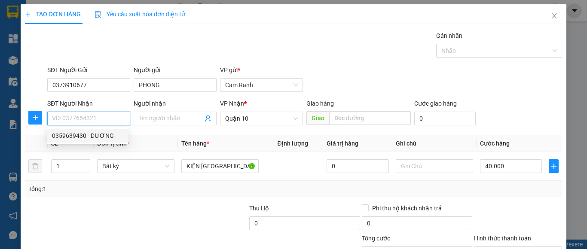
click at [106, 136] on div "0359639430 - DƯƠNG" at bounding box center [87, 135] width 71 height 9
type input "0359639430"
type input "DƯƠNG"
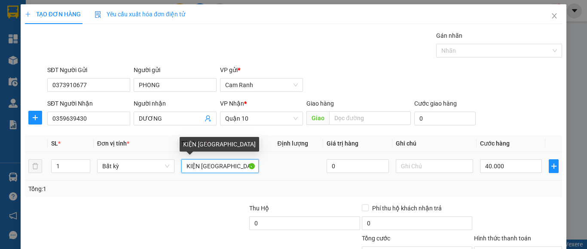
click at [229, 167] on input "KIỆN [GEOGRAPHIC_DATA]" at bounding box center [219, 167] width 77 height 14
type input "K"
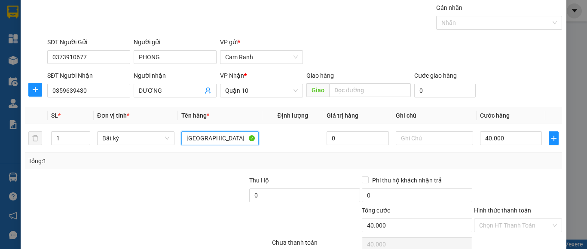
scroll to position [43, 0]
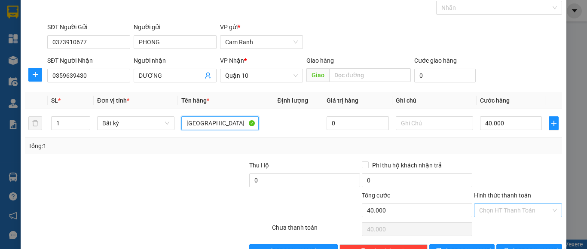
type input "[GEOGRAPHIC_DATA]"
click at [493, 213] on input "Hình thức thanh toán" at bounding box center [515, 210] width 72 height 13
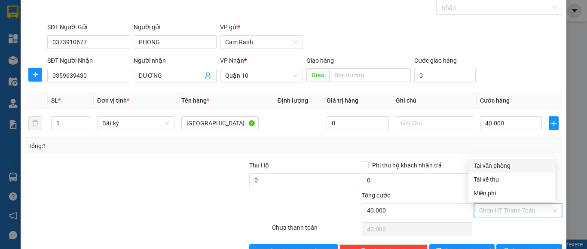
click at [505, 166] on div "Tại văn phòng" at bounding box center [512, 165] width 77 height 9
type input "0"
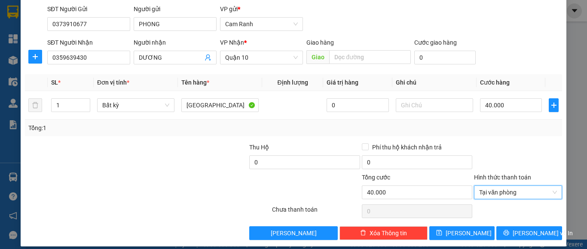
scroll to position [69, 0]
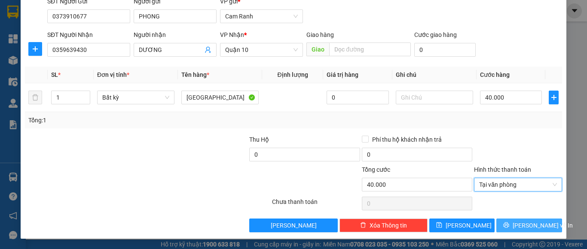
click at [513, 227] on button "Lưu và In" at bounding box center [530, 226] width 66 height 14
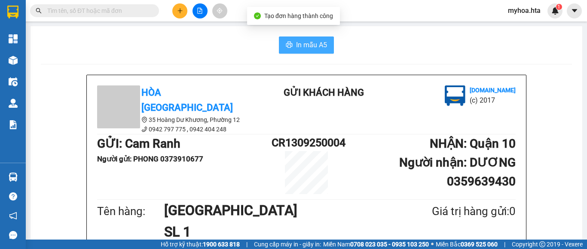
click at [308, 46] on span "In mẫu A5" at bounding box center [311, 45] width 31 height 11
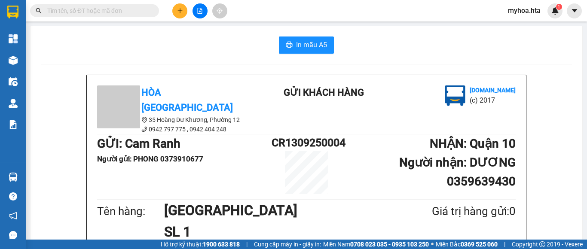
click at [179, 9] on icon "plus" at bounding box center [180, 11] width 6 height 6
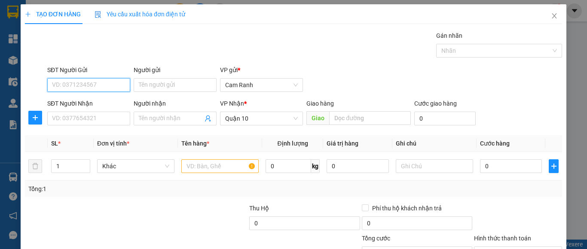
click at [107, 86] on input "SĐT Người Gửi" at bounding box center [88, 85] width 83 height 14
type input "0986418517"
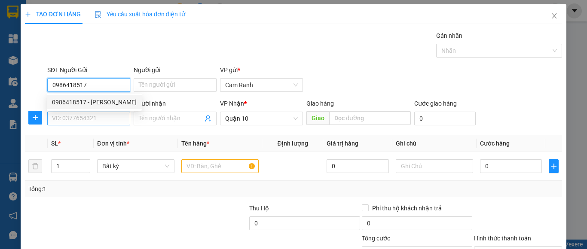
drag, startPoint x: 106, startPoint y: 103, endPoint x: 101, endPoint y: 120, distance: 17.4
click at [106, 103] on div "0986418517 - QUỲNH ANH" at bounding box center [94, 102] width 85 height 9
type input "[PERSON_NAME]"
type input "40.000"
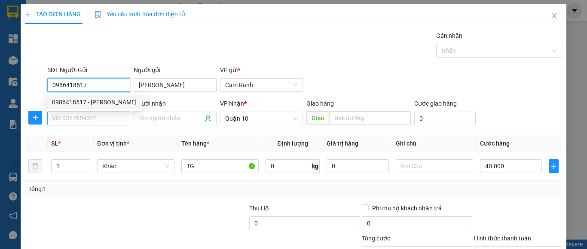
type input "0986418517"
click at [100, 120] on input "SĐT Người Nhận" at bounding box center [88, 119] width 83 height 14
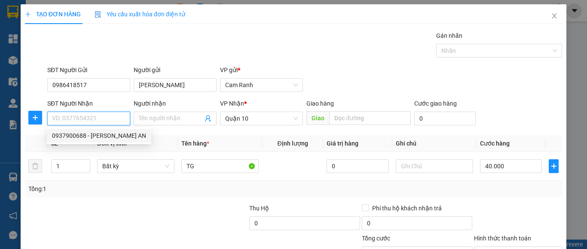
click at [101, 138] on div "0937900688 - HUỲNH ĐỊNH AN" at bounding box center [99, 135] width 94 height 9
type input "0937900688"
type input "HUỲNH ĐỊNH AN"
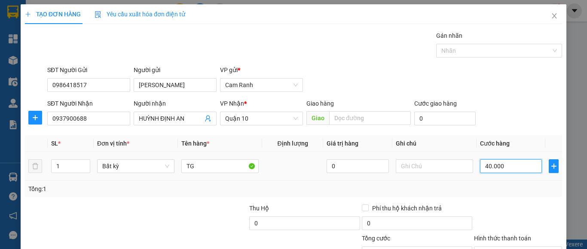
click at [508, 163] on input "40.000" at bounding box center [511, 167] width 62 height 14
type input "0"
type input "3"
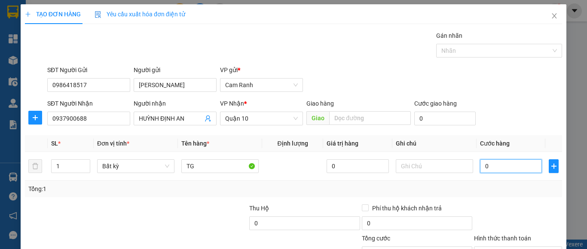
type input "3"
type input "030"
type input "30"
click at [537, 178] on td "30.000" at bounding box center [511, 166] width 69 height 29
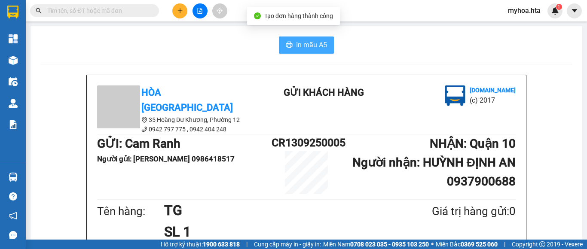
click at [311, 48] on span "In mẫu A5" at bounding box center [311, 45] width 31 height 11
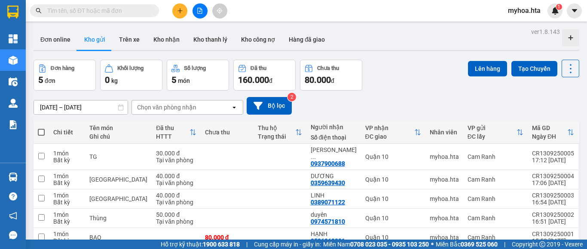
click at [202, 9] on icon "file-add" at bounding box center [200, 11] width 6 height 6
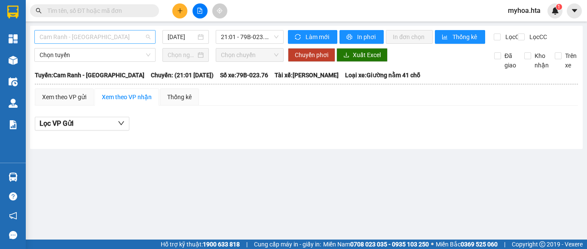
click at [80, 34] on span "Cam Ranh - [GEOGRAPHIC_DATA]" at bounding box center [95, 37] width 111 height 13
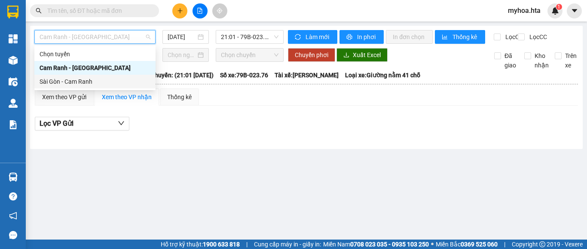
click at [73, 78] on div "Sài Gòn - Cam Ranh" at bounding box center [95, 81] width 111 height 9
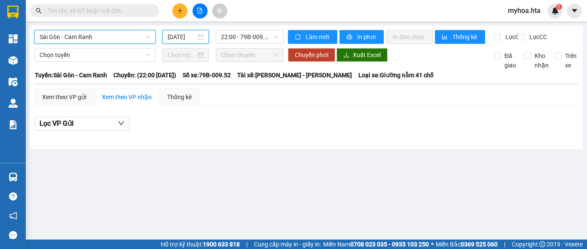
click at [182, 35] on input "[DATE]" at bounding box center [182, 36] width 28 height 9
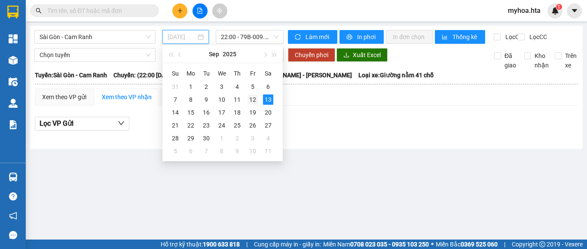
click at [253, 97] on div "12" at bounding box center [253, 100] width 10 height 10
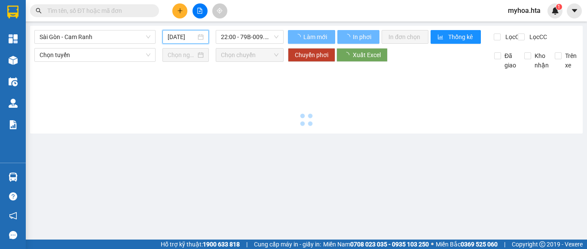
type input "[DATE]"
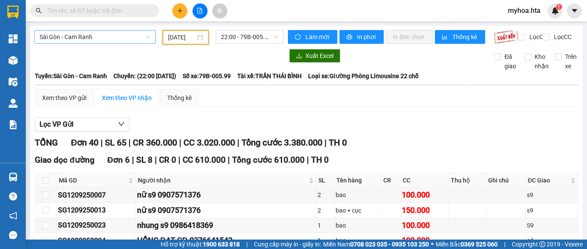
click at [123, 35] on span "Sài Gòn - Cam Ranh" at bounding box center [95, 37] width 111 height 13
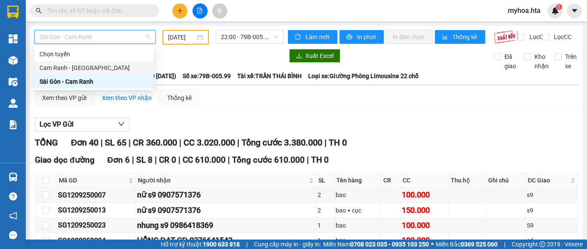
click at [77, 70] on div "Cam Ranh - [GEOGRAPHIC_DATA]" at bounding box center [94, 67] width 109 height 9
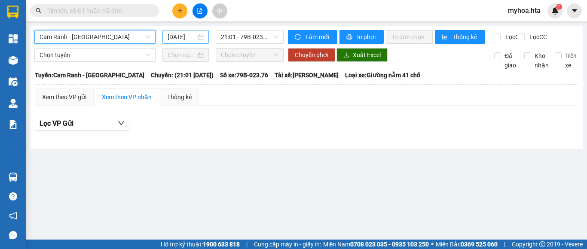
click at [176, 37] on input "[DATE]" at bounding box center [182, 36] width 28 height 9
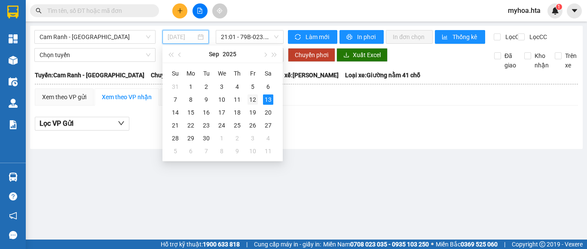
click at [253, 104] on div "12" at bounding box center [253, 100] width 10 height 10
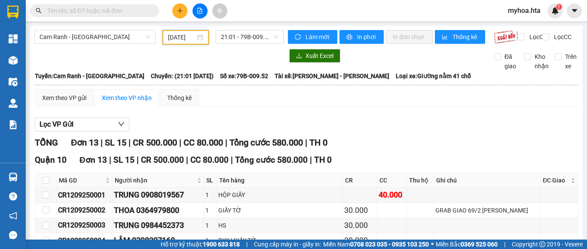
click at [178, 34] on input "[DATE]" at bounding box center [182, 37] width 28 height 9
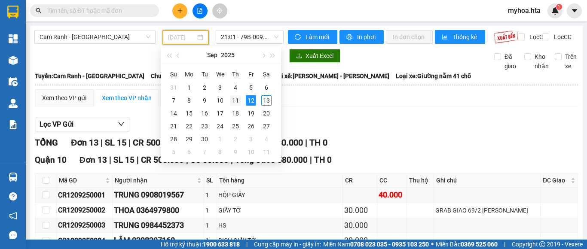
click at [235, 101] on div "11" at bounding box center [235, 100] width 10 height 10
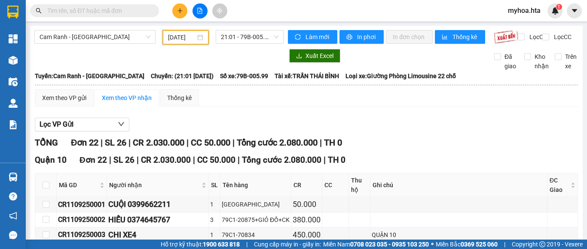
click at [176, 35] on input "[DATE]" at bounding box center [182, 37] width 28 height 9
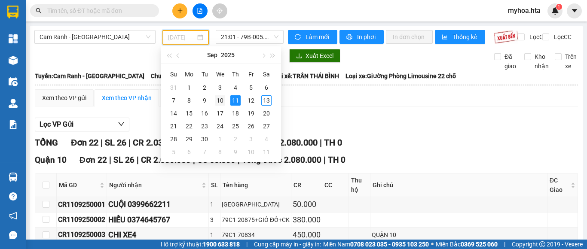
click at [222, 98] on div "10" at bounding box center [220, 100] width 10 height 10
type input "[DATE]"
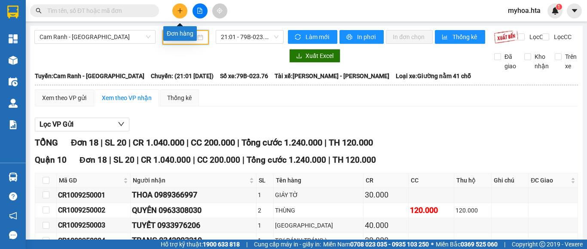
click at [180, 8] on icon "plus" at bounding box center [180, 11] width 6 height 6
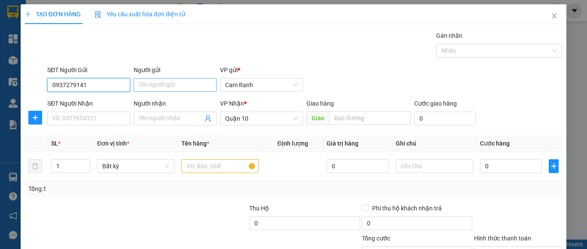
type input "0937279141"
click at [158, 83] on input "Người gửi" at bounding box center [175, 85] width 83 height 14
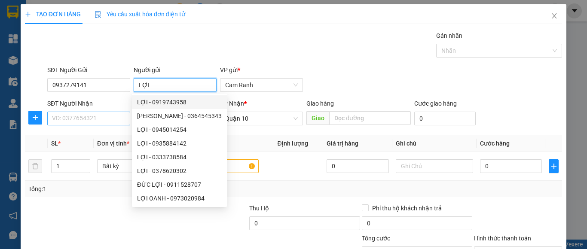
type input "LỢI"
click at [104, 114] on input "SĐT Người Nhận" at bounding box center [88, 119] width 83 height 14
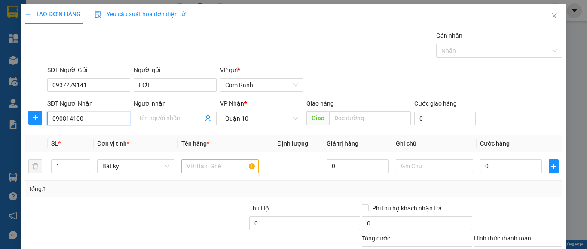
type input "0908141003"
click at [109, 139] on div "0908141003 - TÚ" at bounding box center [87, 135] width 71 height 9
type input "TÚ"
type input "70.000"
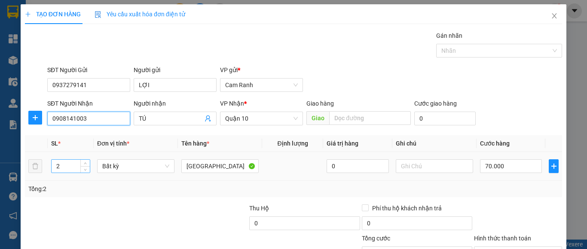
type input "0908141003"
click at [74, 160] on input "2" at bounding box center [71, 166] width 38 height 13
type input "1"
click at [506, 172] on input "70.000" at bounding box center [511, 167] width 62 height 14
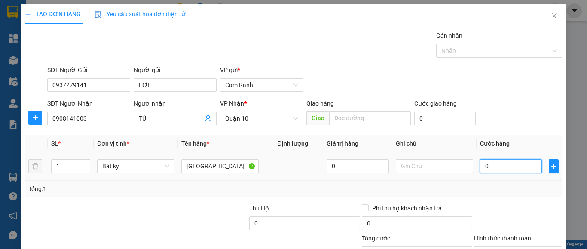
type input "0"
type input "3"
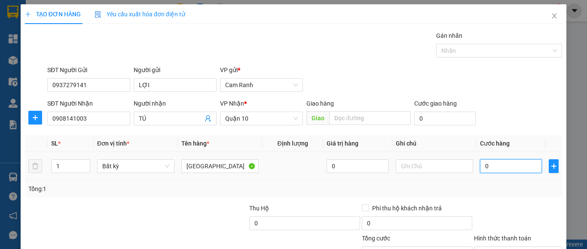
type input "03"
type input "30"
type input "030"
click at [497, 205] on div at bounding box center [518, 219] width 90 height 30
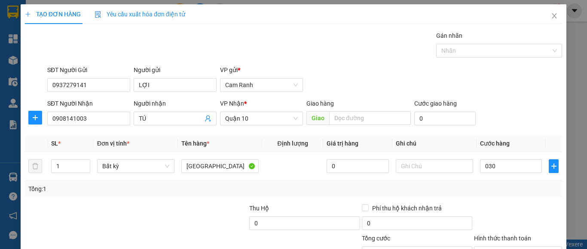
type input "30.000"
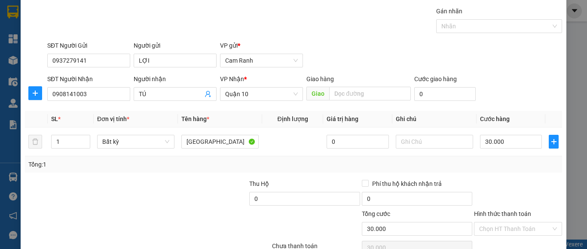
scroll to position [69, 0]
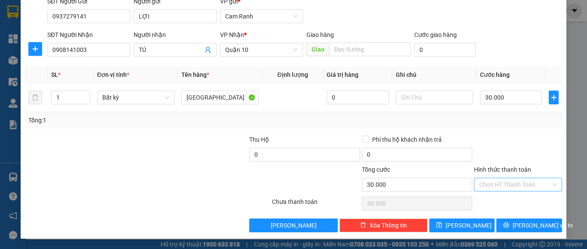
click at [527, 184] on input "Hình thức thanh toán" at bounding box center [515, 184] width 72 height 13
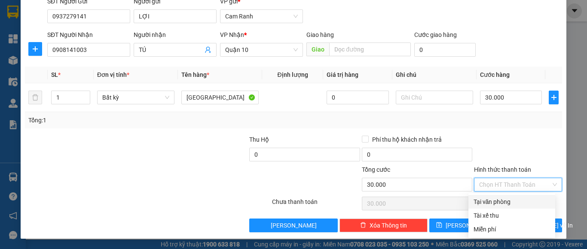
click at [519, 199] on div "Tại văn phòng" at bounding box center [512, 201] width 77 height 9
type input "0"
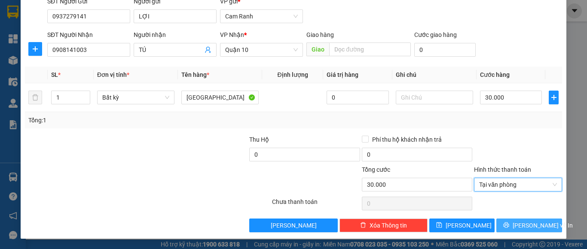
click at [520, 224] on span "[PERSON_NAME] và In" at bounding box center [543, 225] width 60 height 9
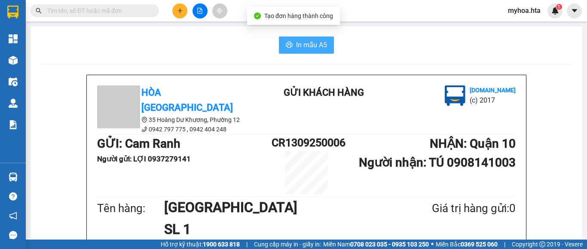
click at [287, 41] on button "In mẫu A5" at bounding box center [306, 45] width 55 height 17
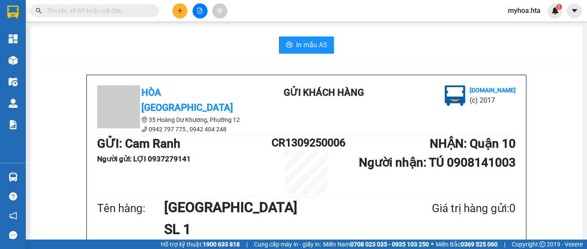
click at [178, 9] on icon "plus" at bounding box center [180, 11] width 6 height 6
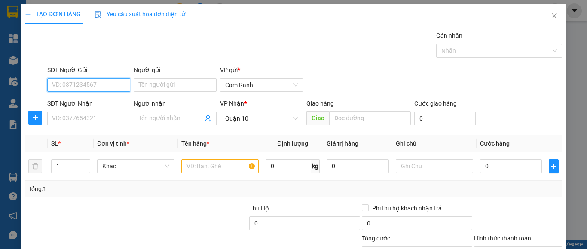
click at [89, 83] on input "SĐT Người Gửi" at bounding box center [88, 85] width 83 height 14
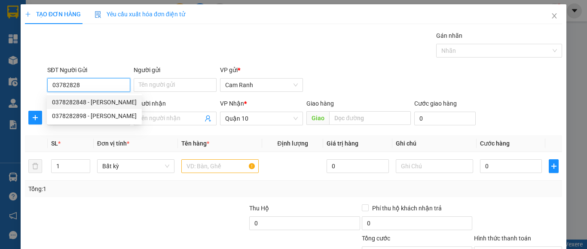
click at [98, 105] on div "0378282848 - Ngọc" at bounding box center [94, 102] width 85 height 9
type input "0378282848"
type input "Ngọc"
type input "40.000"
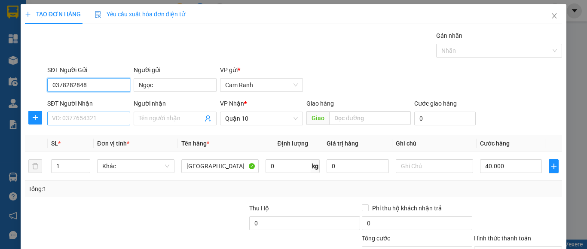
type input "0378282848"
click at [99, 117] on input "SĐT Người Nhận" at bounding box center [88, 119] width 83 height 14
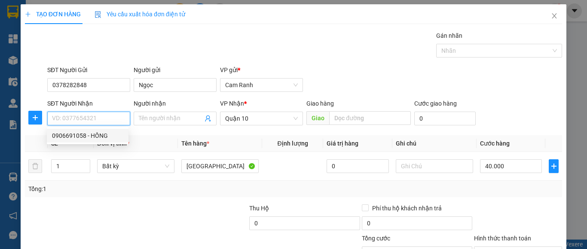
click at [98, 138] on div "0906691058 - HỒNG" at bounding box center [87, 135] width 71 height 9
type input "0906691058"
type input "HỒNG"
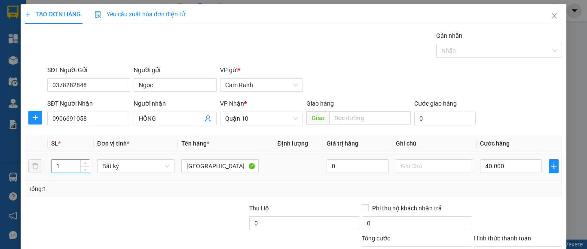
click at [66, 164] on input "1" at bounding box center [71, 166] width 38 height 13
type input "3"
click at [197, 163] on input "[GEOGRAPHIC_DATA]" at bounding box center [219, 167] width 77 height 14
type input "0"
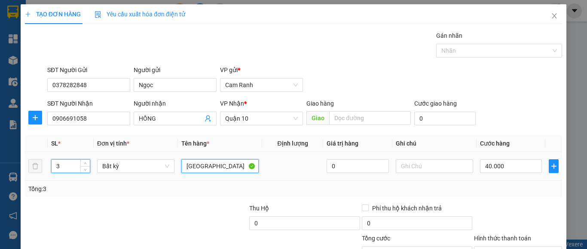
type input "0"
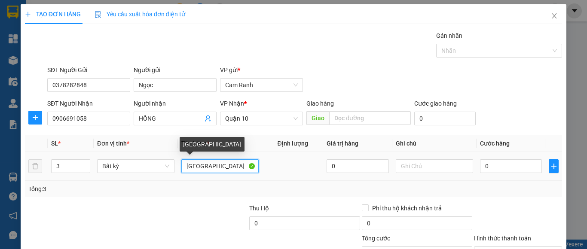
type input "T"
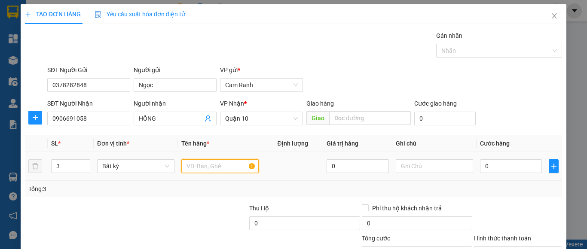
type input "2"
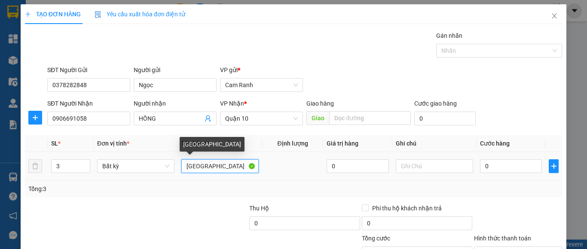
type input "T"
type input "2"
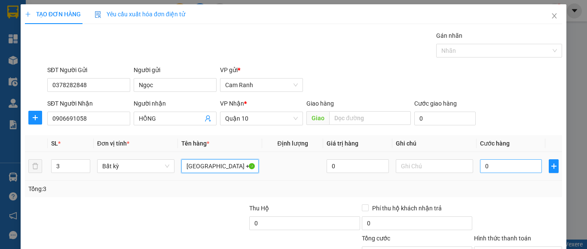
type input "TX + TX + BAO"
click at [508, 165] on input "0" at bounding box center [511, 167] width 62 height 14
type input "1"
type input "13"
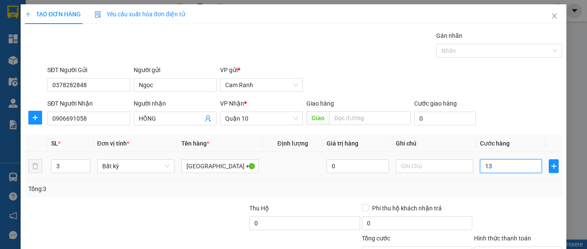
type input "130"
type input "130.000"
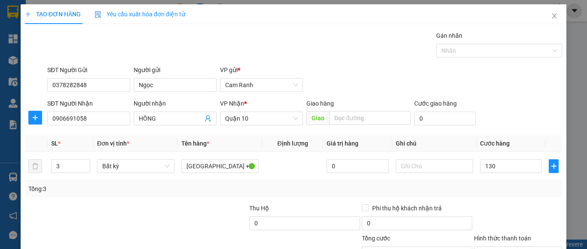
type input "130.000"
click at [541, 188] on div "Tổng: 3" at bounding box center [293, 188] width 531 height 9
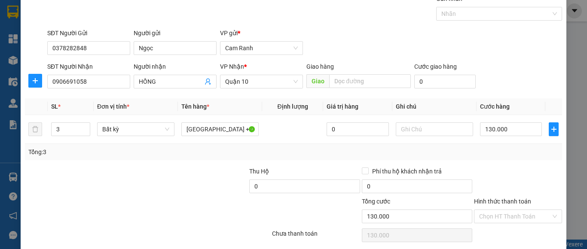
scroll to position [69, 0]
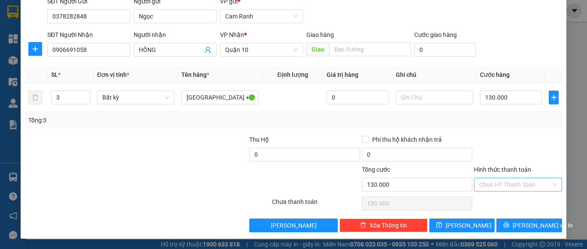
click at [510, 188] on input "Hình thức thanh toán" at bounding box center [515, 184] width 72 height 13
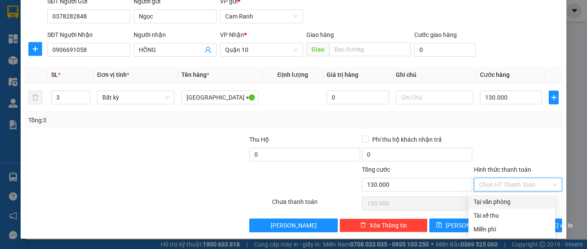
click at [506, 201] on div "Tại văn phòng" at bounding box center [512, 201] width 77 height 9
type input "0"
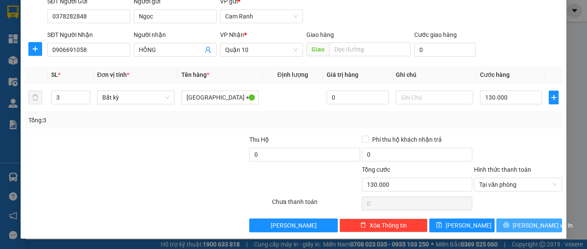
click at [513, 225] on button "[PERSON_NAME] và In" at bounding box center [530, 226] width 66 height 14
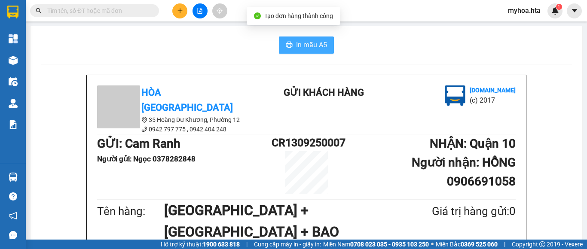
click at [289, 42] on icon "printer" at bounding box center [289, 44] width 7 height 7
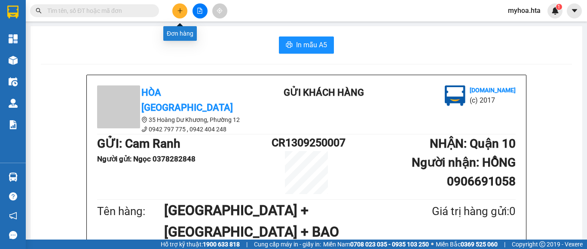
click at [182, 9] on icon "plus" at bounding box center [180, 11] width 6 height 6
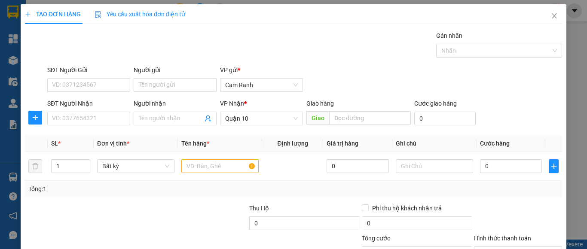
click at [106, 77] on div "SĐT Người Gửi" at bounding box center [88, 71] width 83 height 13
drag, startPoint x: 112, startPoint y: 86, endPoint x: 587, endPoint y: 34, distance: 477.5
click at [117, 86] on input "SĐT Người Gửi" at bounding box center [88, 85] width 83 height 14
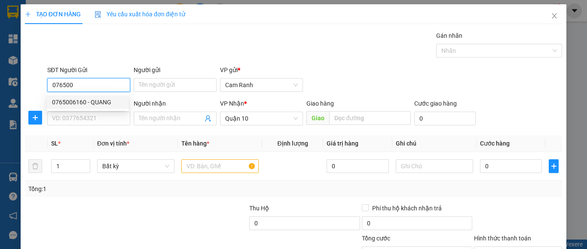
click at [104, 103] on div "0765006160 - QUANG" at bounding box center [87, 102] width 71 height 9
type input "0765006160"
type input "QUANG"
type input "50.000"
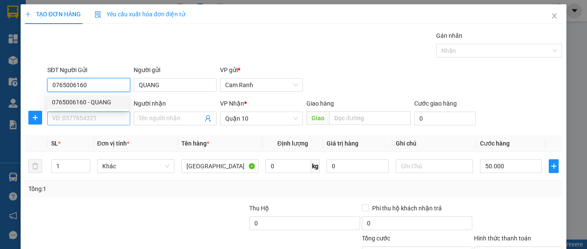
type input "0765006160"
click at [106, 120] on input "SĐT Người Nhận" at bounding box center [88, 119] width 83 height 14
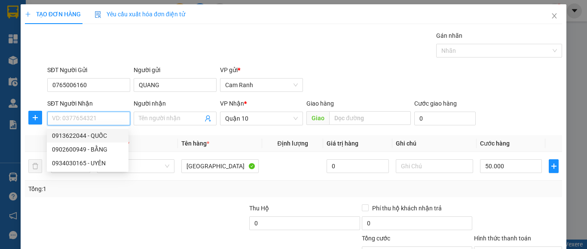
click at [106, 137] on div "0913622044 - QUỐC" at bounding box center [87, 135] width 71 height 9
type input "0913622044"
type input "QUỐC"
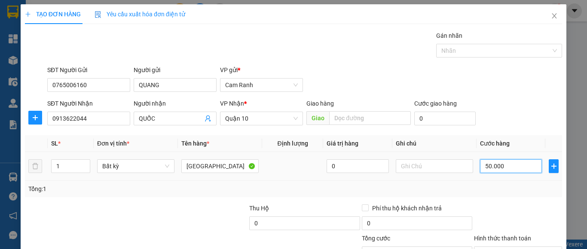
click at [497, 167] on input "50.000" at bounding box center [511, 167] width 62 height 14
type input "0"
type input "04"
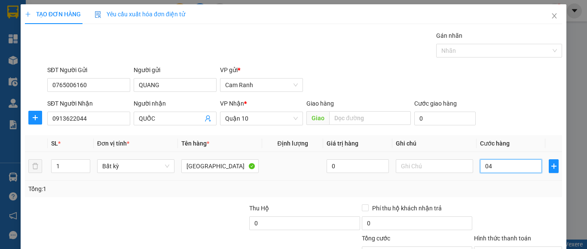
type input "4"
type input "40"
type input "040"
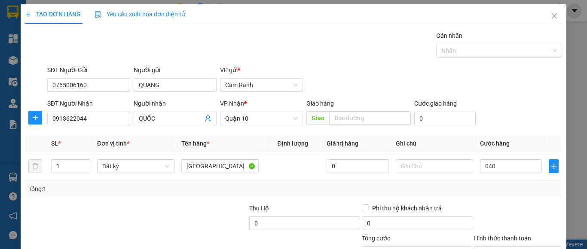
type input "40.000"
click at [473, 204] on div at bounding box center [518, 219] width 90 height 30
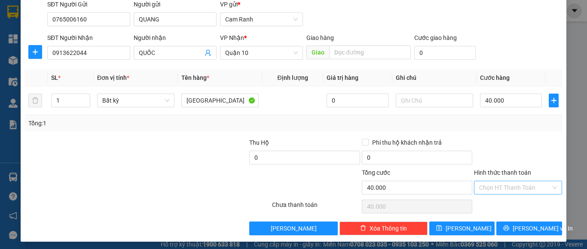
scroll to position [69, 0]
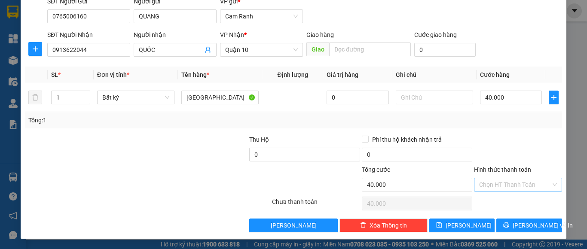
click at [479, 179] on input "Hình thức thanh toán" at bounding box center [515, 184] width 72 height 13
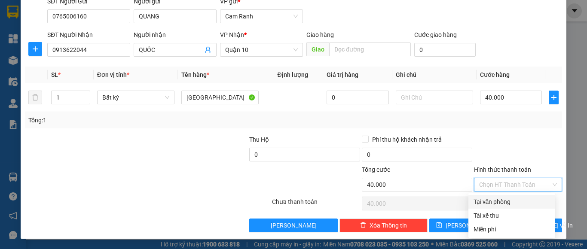
click at [480, 201] on div "Tại văn phòng" at bounding box center [512, 201] width 77 height 9
type input "0"
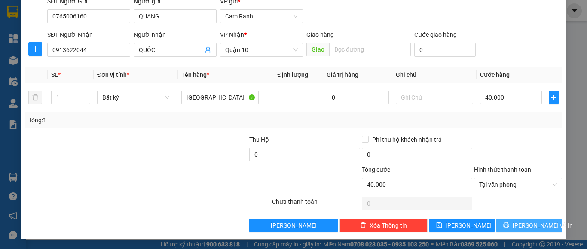
click at [509, 221] on button "[PERSON_NAME] và In" at bounding box center [530, 226] width 66 height 14
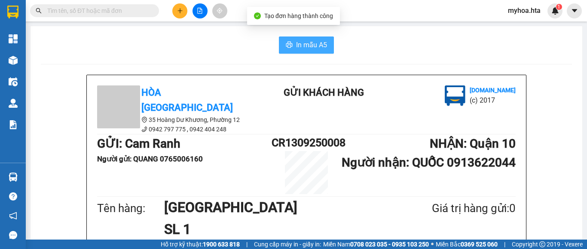
click at [297, 45] on span "In mẫu A5" at bounding box center [311, 45] width 31 height 11
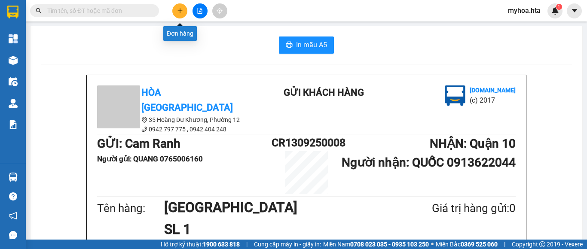
click at [170, 11] on div at bounding box center [200, 10] width 64 height 15
click at [178, 11] on icon "plus" at bounding box center [180, 11] width 6 height 6
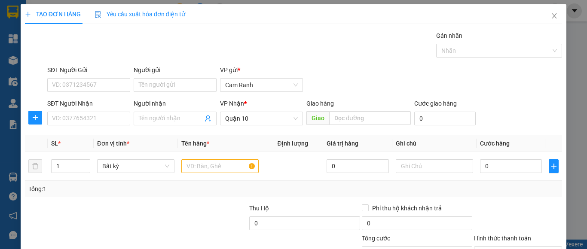
click at [249, 47] on div "Gói vận chuyển * Tiêu chuẩn Gán nhãn Nhãn" at bounding box center [305, 46] width 519 height 30
click at [118, 84] on input "SĐT Người Gửi" at bounding box center [88, 85] width 83 height 14
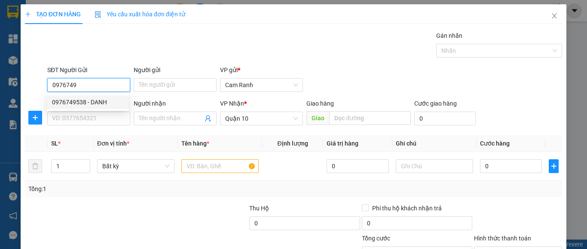
click at [99, 101] on div "0976749538 - DANH" at bounding box center [87, 102] width 71 height 9
type input "0976749538"
type input "DANH"
type input "40.000"
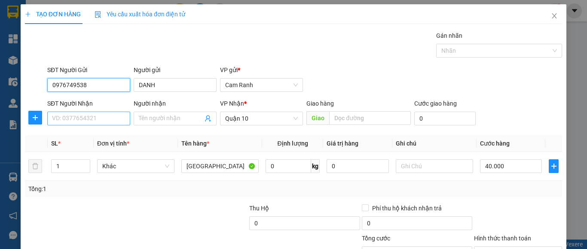
type input "0976749538"
click at [95, 115] on input "SĐT Người Nhận" at bounding box center [88, 119] width 83 height 14
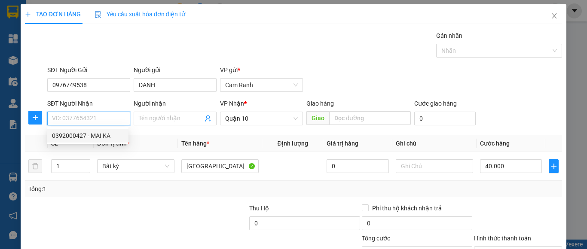
click at [104, 136] on div "0392000427 - MAI KA" at bounding box center [87, 135] width 71 height 9
type input "0392000427"
type input "MAI KA"
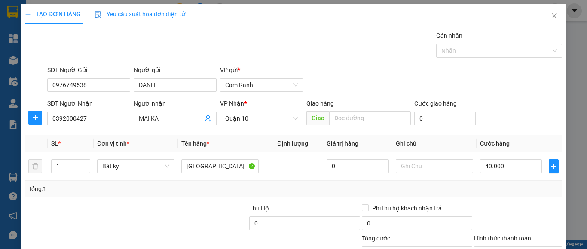
click at [493, 195] on div "Tổng: 1" at bounding box center [293, 189] width 537 height 16
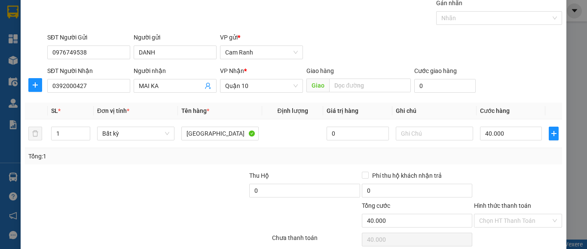
scroll to position [69, 0]
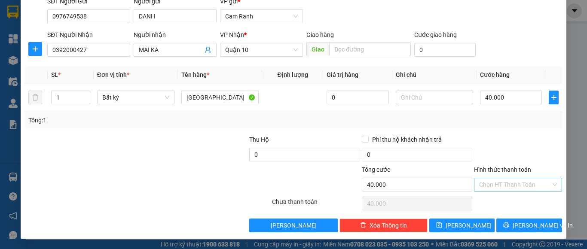
click at [492, 185] on input "Hình thức thanh toán" at bounding box center [515, 184] width 72 height 13
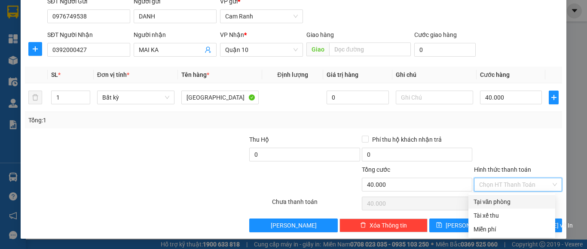
click at [485, 200] on div "Tại văn phòng" at bounding box center [512, 201] width 77 height 9
type input "0"
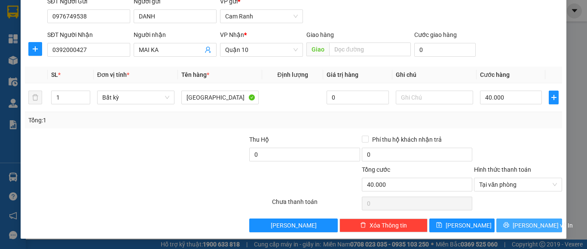
click at [504, 227] on button "Lưu và In" at bounding box center [530, 226] width 66 height 14
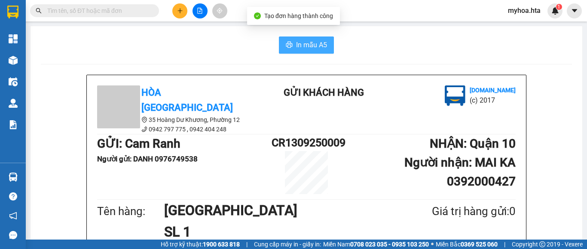
click at [299, 43] on span "In mẫu A5" at bounding box center [311, 45] width 31 height 11
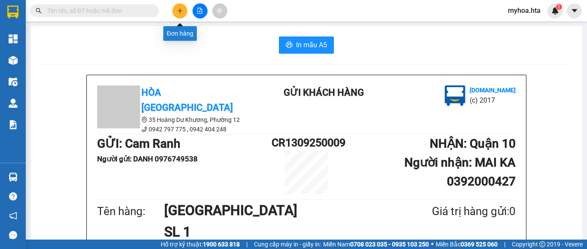
click at [178, 7] on button at bounding box center [179, 10] width 15 height 15
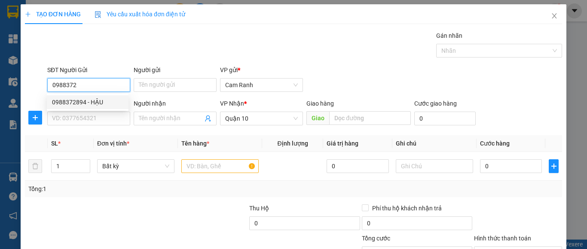
click at [69, 102] on div "0988372894 - HẬU" at bounding box center [87, 102] width 71 height 9
type input "0988372894"
type input "HẬU"
type input "0988372894"
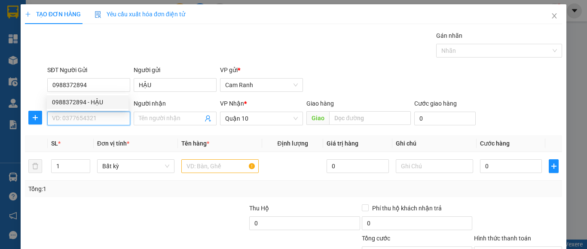
type input "40.000"
click at [72, 113] on input "SĐT Người Nhận" at bounding box center [88, 119] width 83 height 14
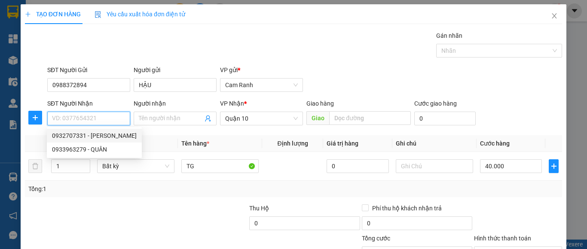
click at [101, 136] on div "0932707331 - HƯƠNG" at bounding box center [94, 135] width 85 height 9
type input "0932707331"
type input "HƯƠNG"
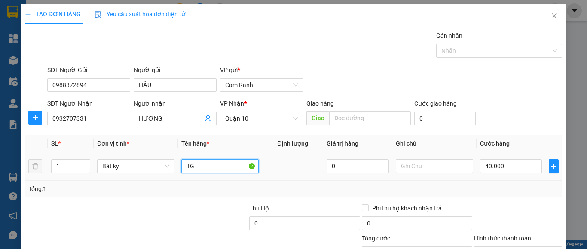
click at [202, 166] on input "TG" at bounding box center [219, 167] width 77 height 14
type input "[GEOGRAPHIC_DATA]"
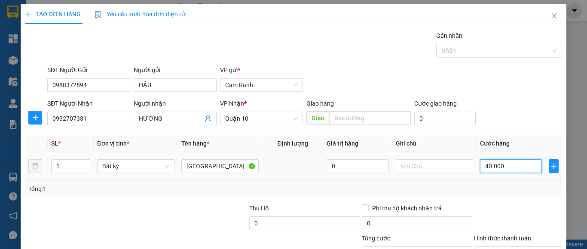
click at [505, 168] on input "40.000" at bounding box center [511, 167] width 62 height 14
type input "0"
type input "5"
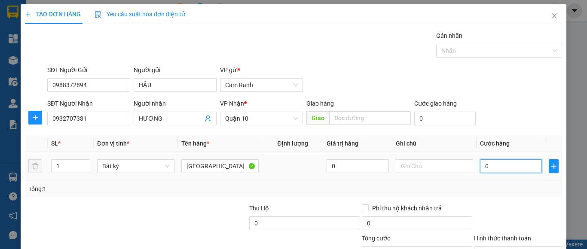
type input "5"
type input "050"
type input "50"
type input "050"
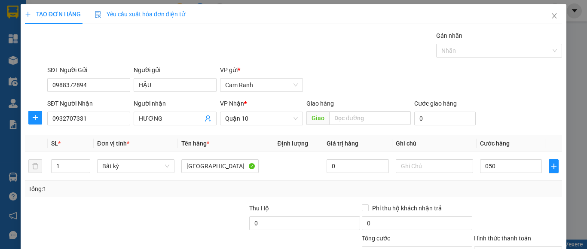
type input "50.000"
click at [485, 192] on div "Tổng: 1" at bounding box center [293, 188] width 531 height 9
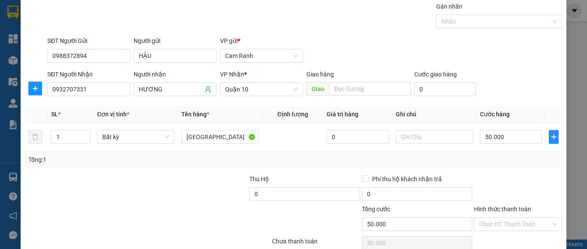
scroll to position [69, 0]
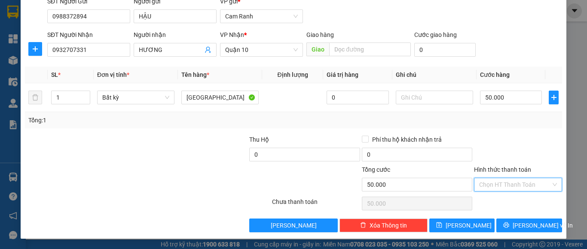
click at [515, 186] on input "Hình thức thanh toán" at bounding box center [515, 184] width 72 height 13
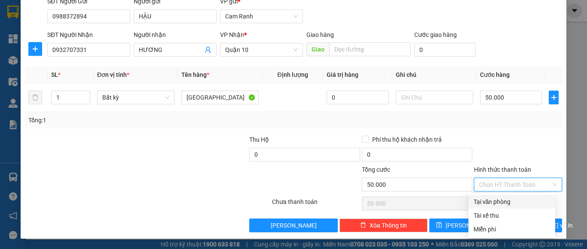
click at [510, 205] on div "Tại văn phòng" at bounding box center [512, 201] width 77 height 9
type input "0"
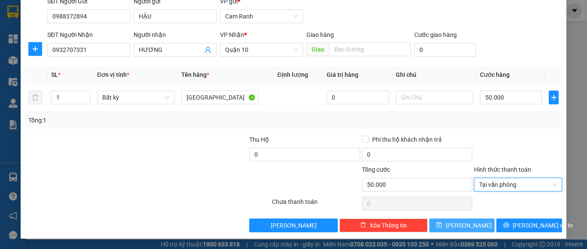
click at [475, 223] on button "Lưu" at bounding box center [463, 226] width 66 height 14
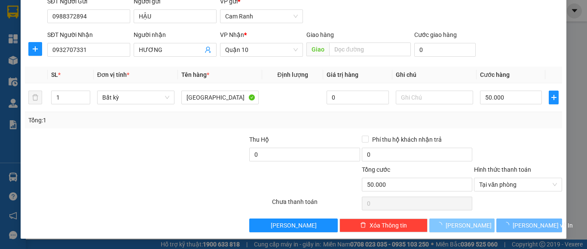
type input "0"
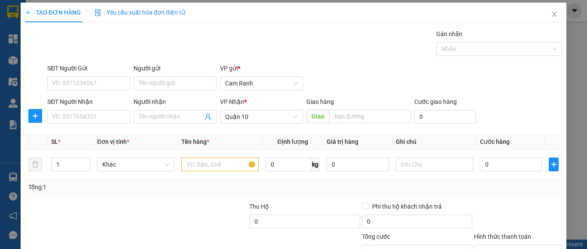
scroll to position [0, 0]
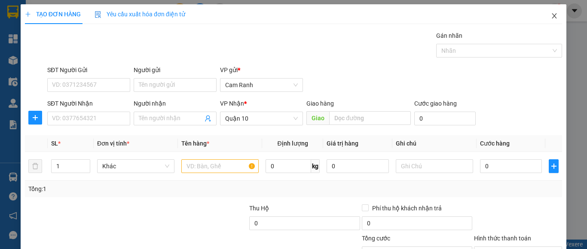
click at [551, 18] on icon "close" at bounding box center [554, 15] width 7 height 7
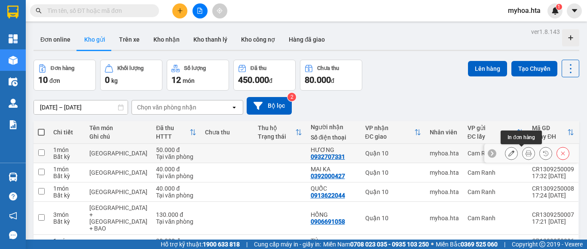
click at [523, 155] on button at bounding box center [529, 153] width 12 height 15
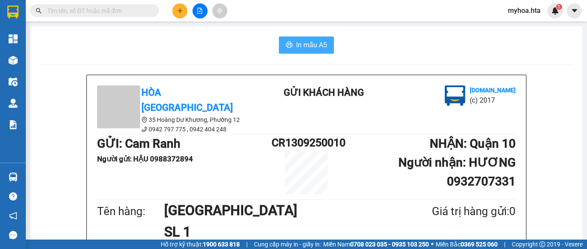
click at [299, 44] on span "In mẫu A5" at bounding box center [311, 45] width 31 height 11
click at [179, 8] on icon "plus" at bounding box center [180, 11] width 6 height 6
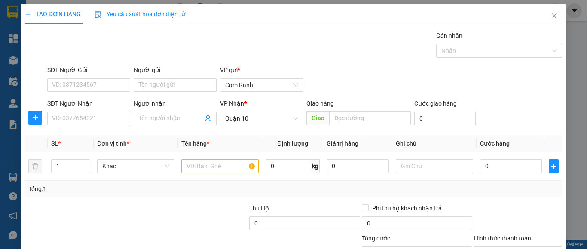
click at [112, 77] on div "SĐT Người Gửi" at bounding box center [88, 71] width 83 height 13
click at [74, 87] on input "SĐT Người Gửi" at bounding box center [88, 85] width 83 height 14
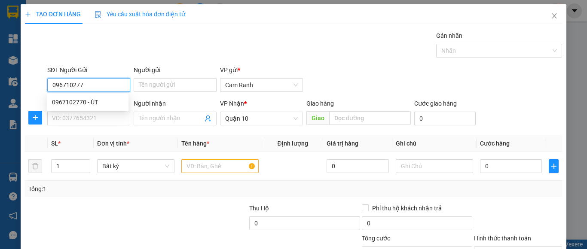
type input "0967102770"
click at [107, 104] on div "0967102770 - ÚT" at bounding box center [87, 102] width 71 height 9
type input "ÚT"
type input "70.000"
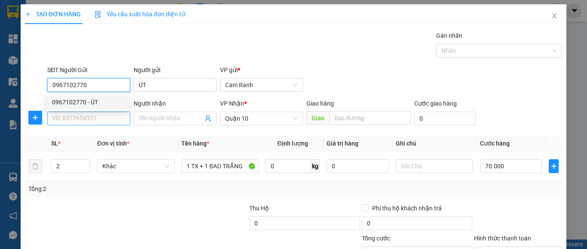
type input "0967102770"
click at [104, 120] on input "SĐT Người Nhận" at bounding box center [88, 119] width 83 height 14
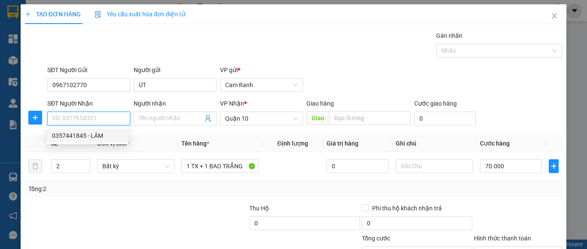
click at [101, 134] on div "0357441845 - LÂM" at bounding box center [87, 135] width 71 height 9
type input "0357441845"
type input "LÂM"
drag, startPoint x: 101, startPoint y: 123, endPoint x: 34, endPoint y: 114, distance: 67.7
click at [34, 114] on div "SĐT Người Nhận 0357441845 Người nhận LÂM VP Nhận * Quận 10 Giao hàng Giao Cước …" at bounding box center [293, 114] width 539 height 30
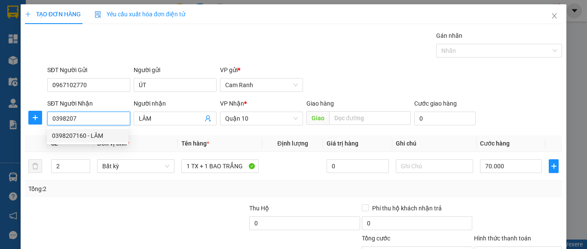
click at [87, 135] on div "0398207160 - LÂM" at bounding box center [87, 135] width 71 height 9
type input "0398207160"
type input "LÂM"
type input "30.000"
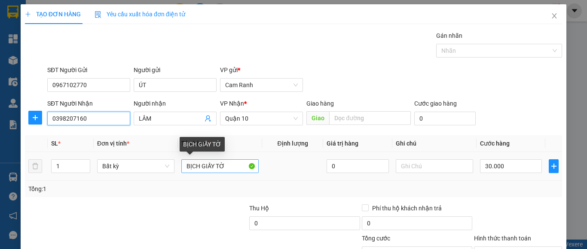
type input "0398207160"
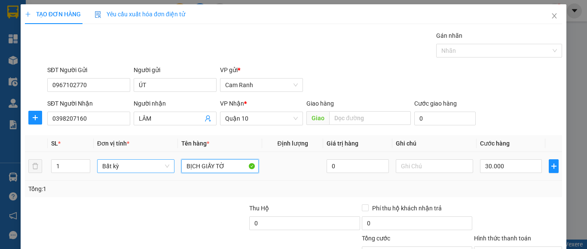
drag, startPoint x: 227, startPoint y: 166, endPoint x: 149, endPoint y: 160, distance: 78.5
click at [154, 169] on tr "1 Bất kỳ BỊCH GIẤY TỜ 0 30.000" at bounding box center [293, 166] width 537 height 29
type input "1"
type input "B"
type input "A"
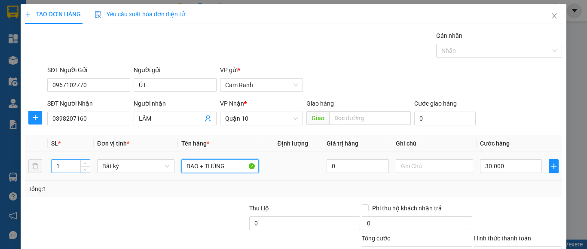
type input "BAO + THÙNG"
drag, startPoint x: 70, startPoint y: 168, endPoint x: 49, endPoint y: 165, distance: 20.5
click at [49, 165] on td "1" at bounding box center [71, 166] width 46 height 29
type input "2"
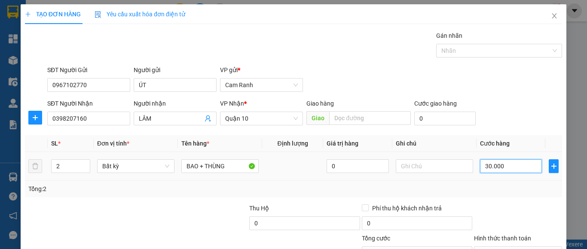
click at [531, 168] on input "30.000" at bounding box center [511, 167] width 62 height 14
type input "0"
type input "07"
type input "7"
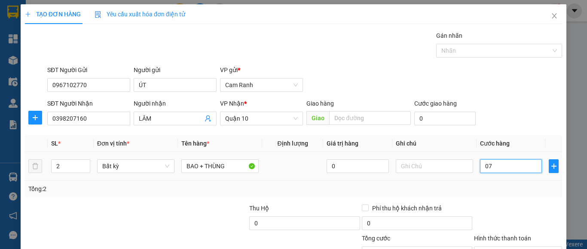
type input "7"
type input "070"
type input "70"
type input "070"
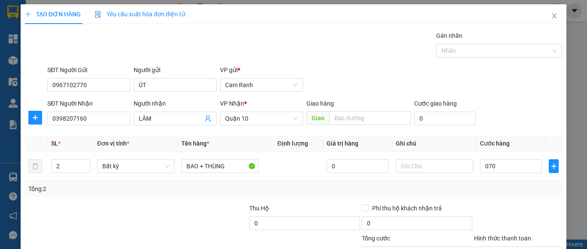
type input "70.000"
drag, startPoint x: 347, startPoint y: 199, endPoint x: 527, endPoint y: 198, distance: 180.1
click at [527, 198] on div "Transit Pickup Surcharge Ids Transit Deliver Surcharge Ids Transit Deliver Surc…" at bounding box center [293, 166] width 537 height 270
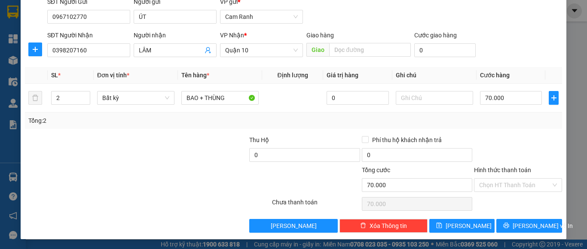
scroll to position [69, 0]
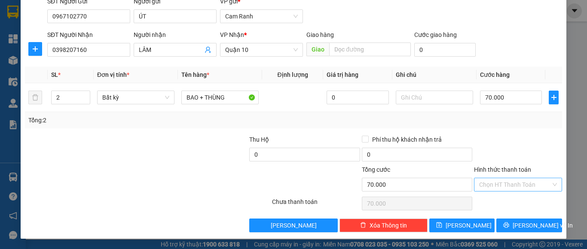
click at [530, 181] on input "Hình thức thanh toán" at bounding box center [515, 184] width 72 height 13
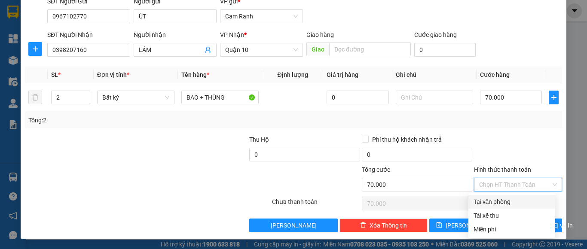
click at [519, 203] on div "Tại văn phòng" at bounding box center [512, 201] width 77 height 9
type input "0"
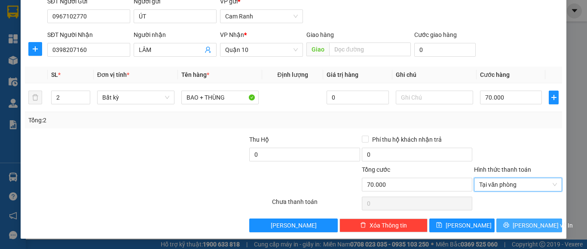
click at [541, 224] on button "[PERSON_NAME] và In" at bounding box center [530, 226] width 66 height 14
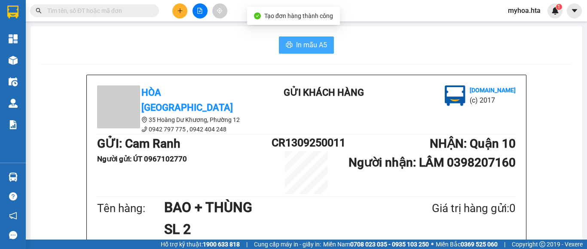
click at [315, 43] on span "In mẫu A5" at bounding box center [311, 45] width 31 height 11
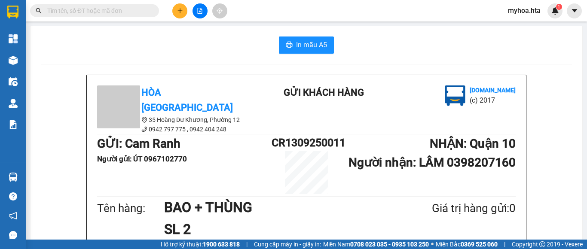
scroll to position [50, 0]
click at [179, 6] on button at bounding box center [179, 10] width 15 height 15
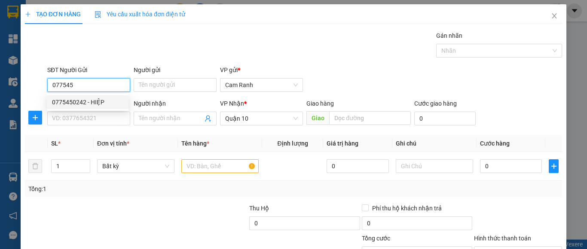
click at [100, 100] on div "0775450242 - HIỆP" at bounding box center [87, 102] width 71 height 9
type input "0775450242"
type input "HIỆP"
type input "30.000"
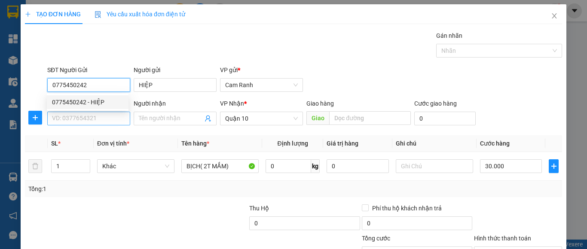
type input "0775450242"
click at [90, 123] on input "SĐT Người Nhận" at bounding box center [88, 119] width 83 height 14
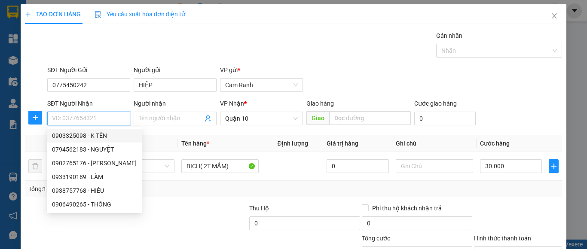
click at [109, 117] on input "SĐT Người Nhận" at bounding box center [88, 119] width 83 height 14
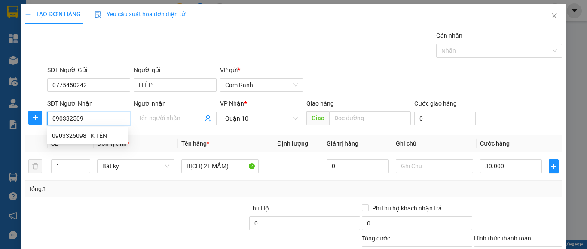
type input "0903325098"
click at [110, 138] on div "0903325098 - K TÊN" at bounding box center [87, 135] width 71 height 9
type input "K TÊN"
type input "0903325098"
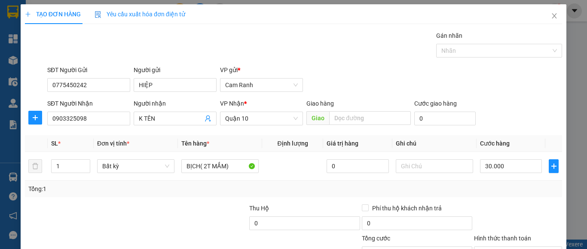
click at [464, 193] on div "Tổng: 1" at bounding box center [293, 188] width 531 height 9
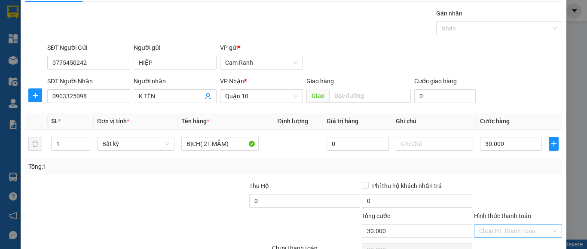
scroll to position [69, 0]
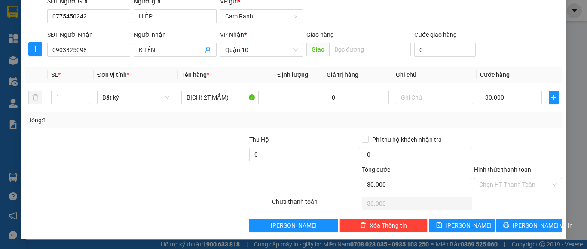
click at [518, 183] on input "Hình thức thanh toán" at bounding box center [515, 184] width 72 height 13
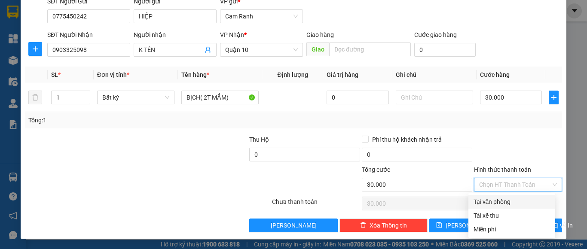
click at [498, 203] on div "Tại văn phòng" at bounding box center [512, 201] width 77 height 9
type input "0"
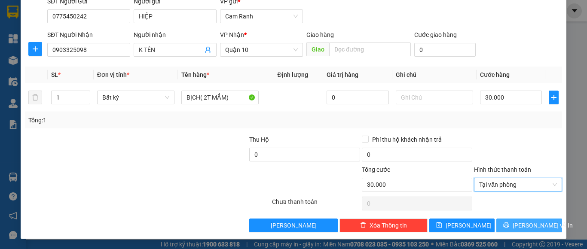
click at [523, 227] on span "[PERSON_NAME] và In" at bounding box center [543, 225] width 60 height 9
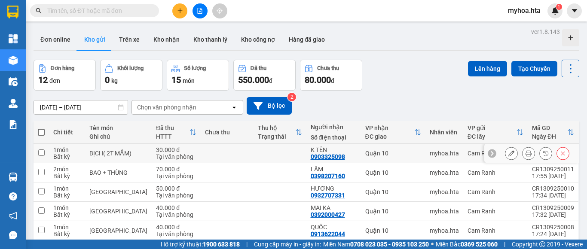
click at [412, 154] on div "Quận 10" at bounding box center [393, 153] width 56 height 7
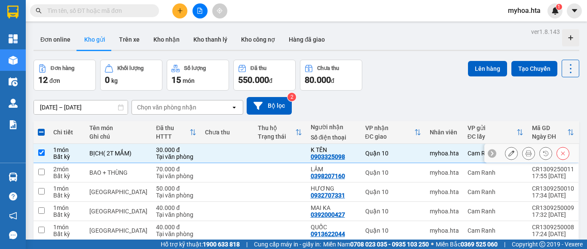
click at [41, 153] on input "checkbox" at bounding box center [41, 153] width 6 height 6
checkbox input "false"
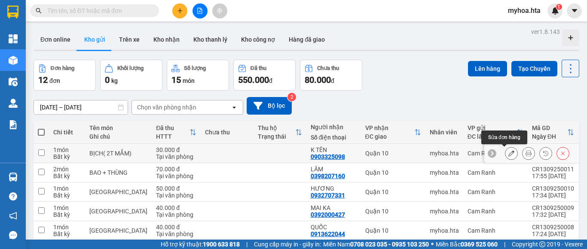
click at [509, 153] on icon at bounding box center [512, 153] width 6 height 6
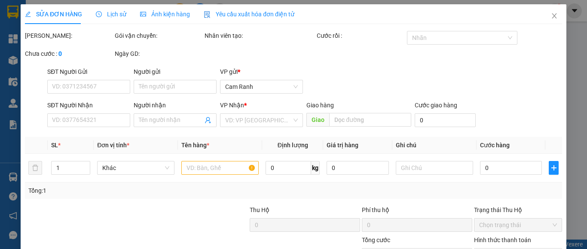
type input "0775450242"
type input "HIỆP"
type input "0903325098"
type input "K TÊN"
type input "30.000"
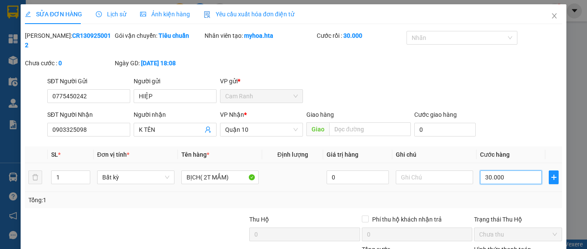
click at [513, 171] on input "30.000" at bounding box center [511, 178] width 62 height 14
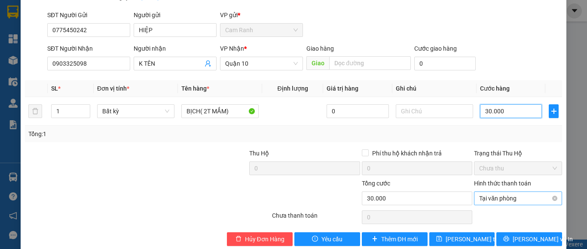
scroll to position [71, 0]
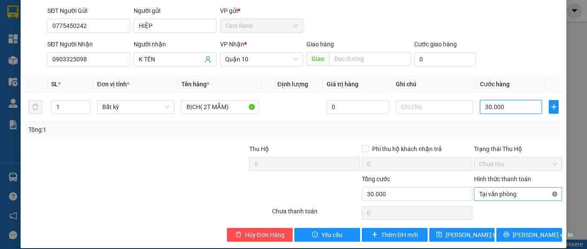
type input "30.000"
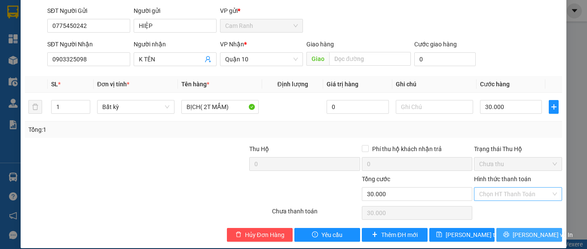
click at [540, 230] on span "[PERSON_NAME] và In" at bounding box center [543, 234] width 60 height 9
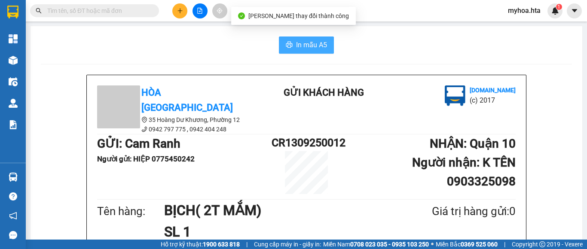
click at [324, 47] on button "In mẫu A5" at bounding box center [306, 45] width 55 height 17
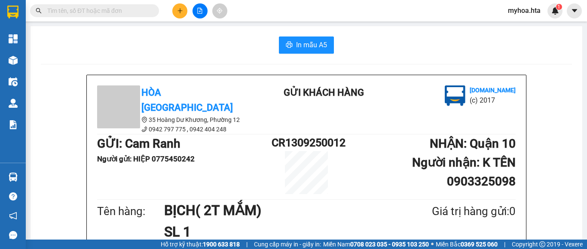
click at [179, 10] on icon "plus" at bounding box center [180, 11] width 6 height 6
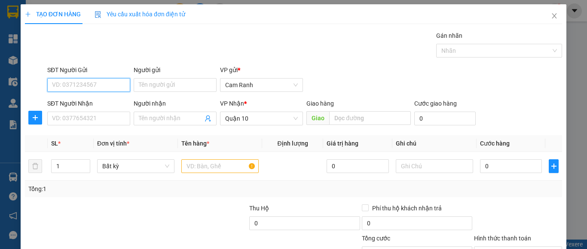
click at [94, 81] on input "SĐT Người Gửi" at bounding box center [88, 85] width 83 height 14
type input "0394437596"
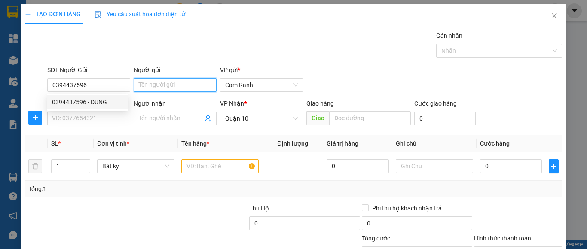
click at [186, 86] on input "Người gửi" at bounding box center [175, 85] width 83 height 14
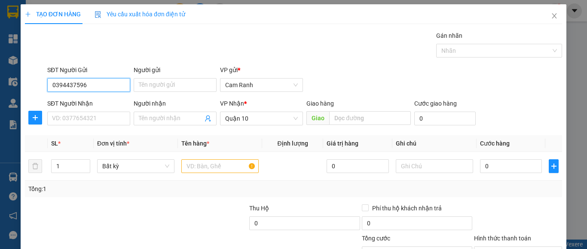
click at [100, 91] on input "0394437596" at bounding box center [88, 85] width 83 height 14
click at [100, 101] on div "0394437596 - DUNG" at bounding box center [87, 102] width 71 height 9
type input "DUNG"
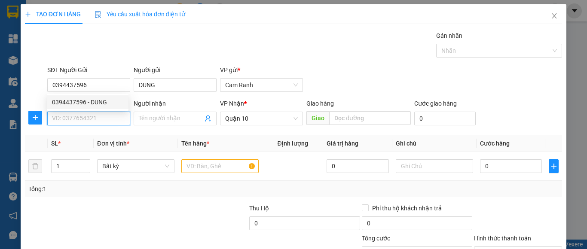
type input "60.000"
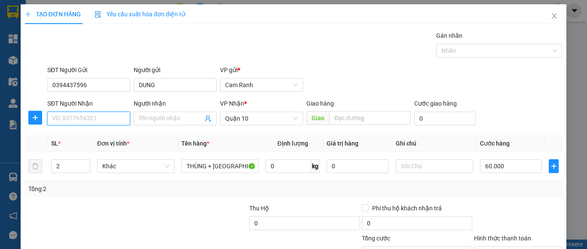
click at [98, 118] on input "SĐT Người Nhận" at bounding box center [88, 119] width 83 height 14
click at [96, 138] on div "0899957315 - HẬU" at bounding box center [87, 135] width 71 height 9
type input "0899957315"
type input "HẬU"
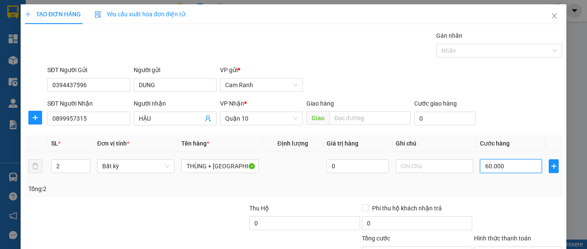
click at [515, 167] on input "60.000" at bounding box center [511, 167] width 62 height 14
type input "0"
type input "07"
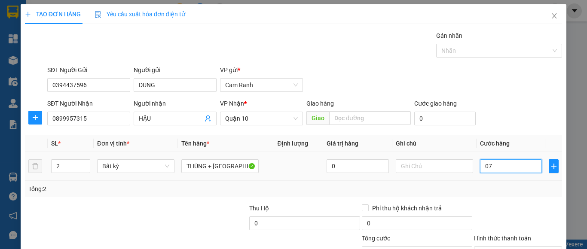
type input "7"
type input "070"
type input "70"
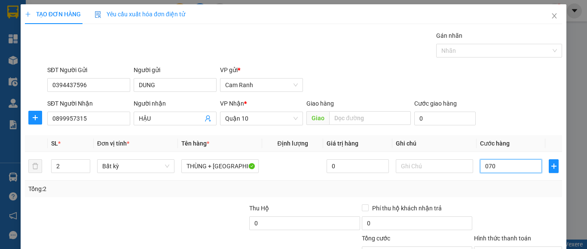
type input "070"
type input "70.000"
click at [491, 207] on div at bounding box center [518, 219] width 90 height 30
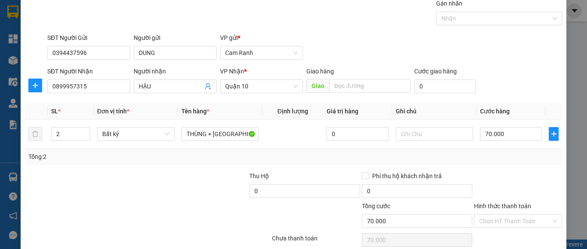
scroll to position [69, 0]
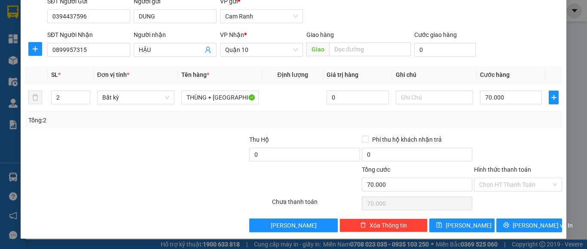
click at [489, 137] on div at bounding box center [518, 150] width 90 height 30
click at [507, 96] on input "70.000" at bounding box center [511, 98] width 62 height 14
type input "0"
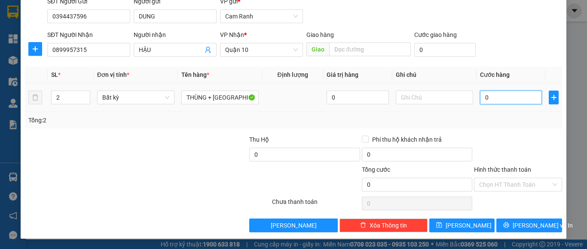
type input "6"
type input "06"
type input "60"
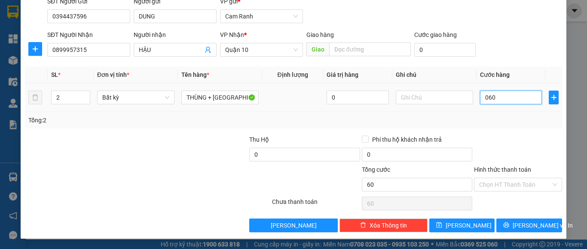
type input "060"
type input "60.000"
click at [494, 134] on div "Transit Pickup Surcharge Ids Transit Deliver Surcharge Ids Transit Deliver Surc…" at bounding box center [293, 97] width 537 height 270
click at [507, 100] on input "60.000" at bounding box center [511, 98] width 62 height 14
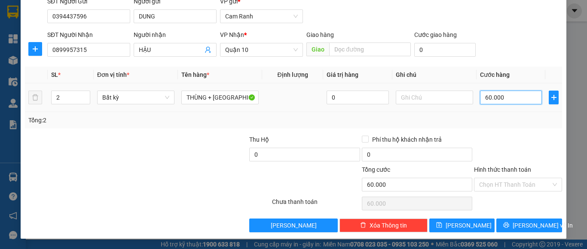
click at [507, 93] on input "60.000" at bounding box center [511, 98] width 62 height 14
type input "6.000"
type input "600"
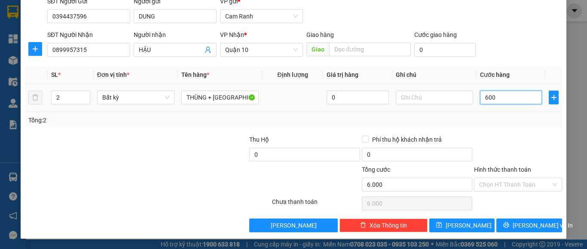
type input "600"
type input "60"
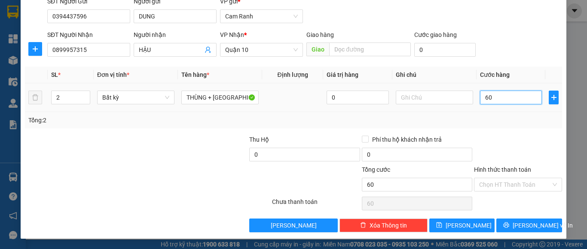
type input "6"
type input "0"
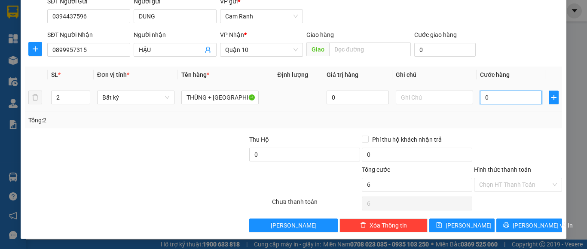
type input "0"
type input "07"
type input "7"
type input "70"
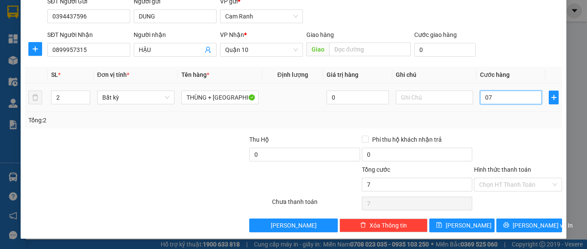
type input "70"
type input "070"
type input "70.000"
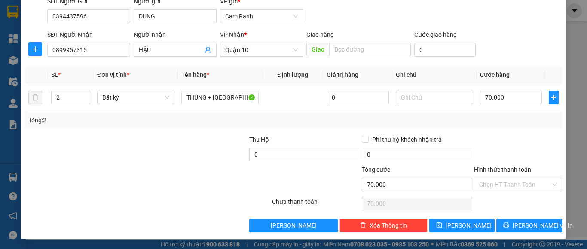
click at [509, 138] on div at bounding box center [518, 150] width 90 height 30
click at [503, 183] on input "Hình thức thanh toán" at bounding box center [515, 184] width 72 height 13
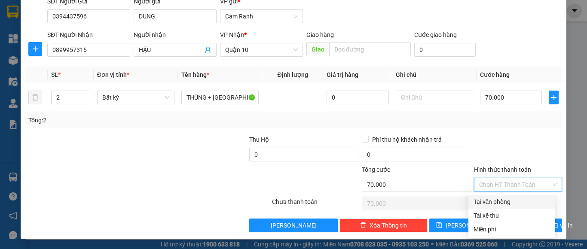
click at [499, 199] on div "Tại văn phòng" at bounding box center [512, 201] width 77 height 9
type input "0"
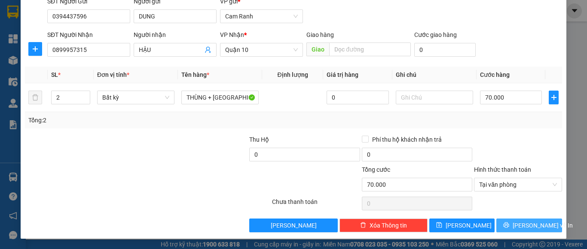
click at [514, 229] on button "[PERSON_NAME] và In" at bounding box center [530, 226] width 66 height 14
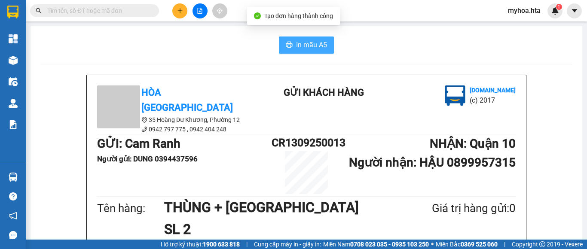
click at [307, 51] on button "In mẫu A5" at bounding box center [306, 45] width 55 height 17
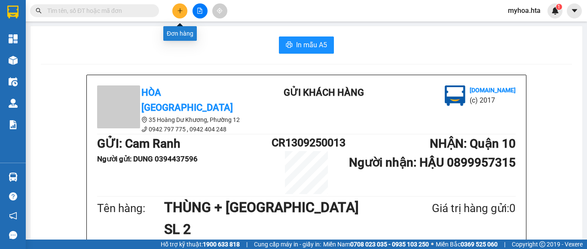
click at [178, 8] on icon "plus" at bounding box center [180, 11] width 6 height 6
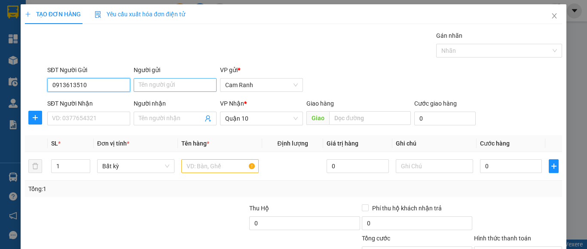
type input "0913613510"
click at [157, 88] on input "Người gửi" at bounding box center [175, 85] width 83 height 14
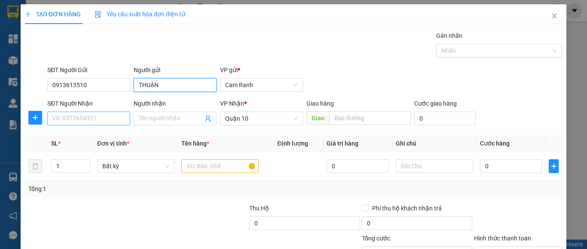
type input "THUẬN"
click at [77, 116] on input "SĐT Người Nhận" at bounding box center [88, 119] width 83 height 14
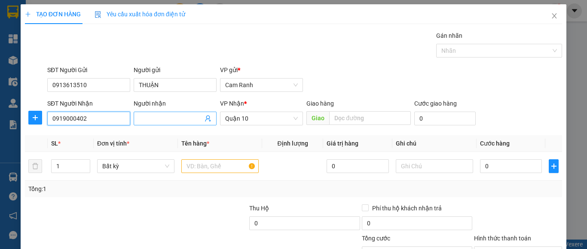
type input "0919000402"
click at [153, 118] on input "Người nhận" at bounding box center [171, 118] width 64 height 9
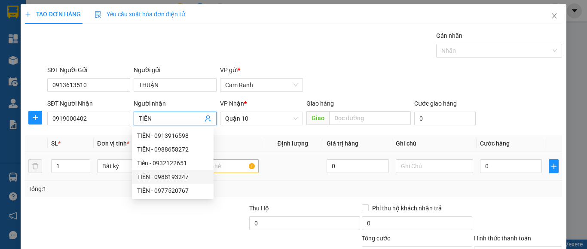
type input "TIẾN"
click at [283, 175] on td at bounding box center [292, 166] width 61 height 29
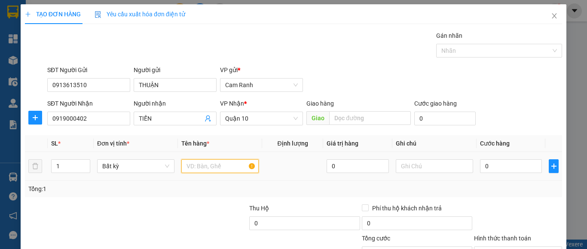
click at [225, 166] on input "text" at bounding box center [219, 167] width 77 height 14
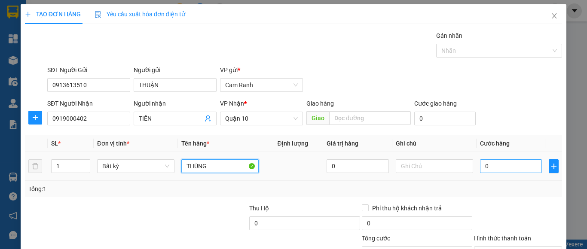
type input "THÙNG"
click at [488, 170] on input "0" at bounding box center [511, 167] width 62 height 14
type input "5"
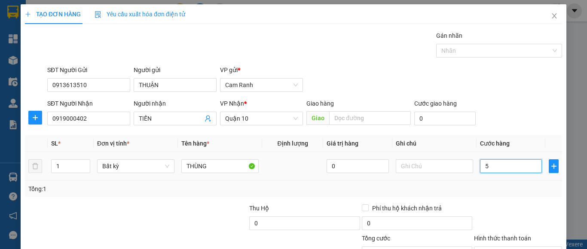
type input "50"
type input "50.000"
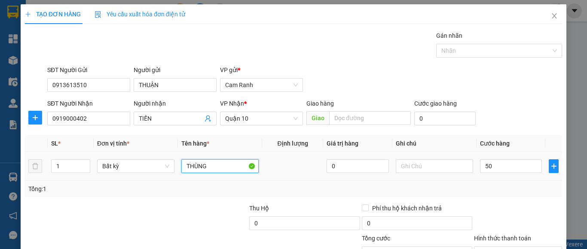
type input "50.000"
click at [223, 165] on input "THÙNG" at bounding box center [219, 167] width 77 height 14
type input "[GEOGRAPHIC_DATA]"
click at [293, 187] on div "Tổng: 1" at bounding box center [293, 188] width 531 height 9
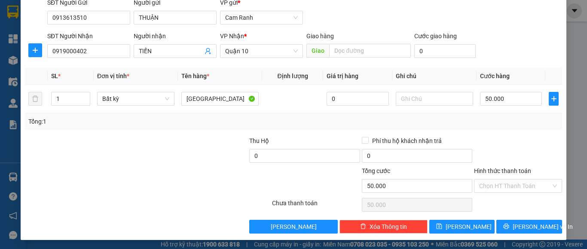
scroll to position [69, 0]
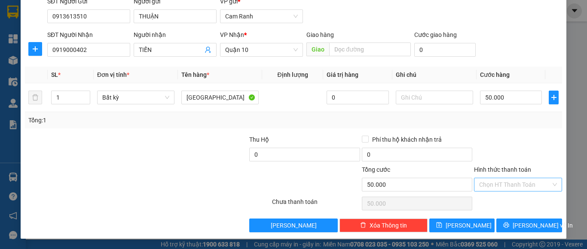
click at [526, 185] on input "Hình thức thanh toán" at bounding box center [515, 184] width 72 height 13
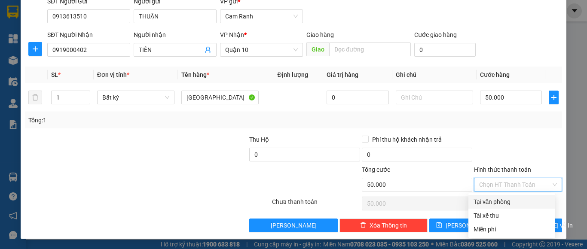
click at [526, 199] on div "Tại văn phòng" at bounding box center [512, 201] width 77 height 9
type input "0"
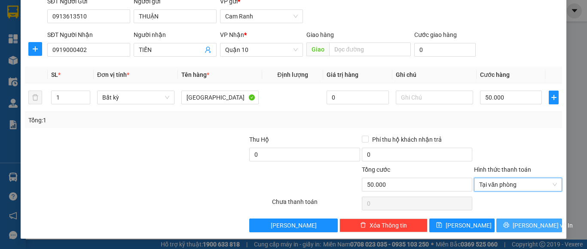
click at [535, 224] on span "[PERSON_NAME] và In" at bounding box center [543, 225] width 60 height 9
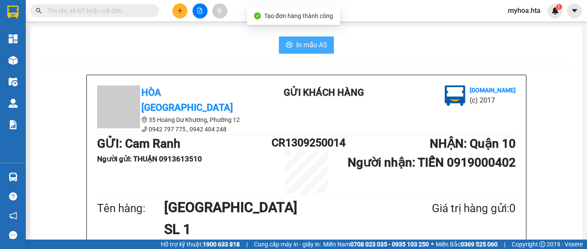
click at [310, 47] on span "In mẫu A5" at bounding box center [311, 45] width 31 height 11
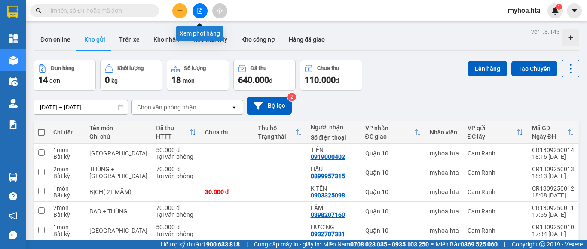
click at [200, 12] on icon "file-add" at bounding box center [200, 11] width 6 height 6
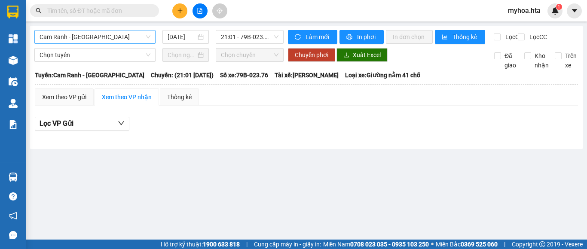
click at [107, 37] on span "Cam Ranh - [GEOGRAPHIC_DATA]" at bounding box center [95, 37] width 111 height 13
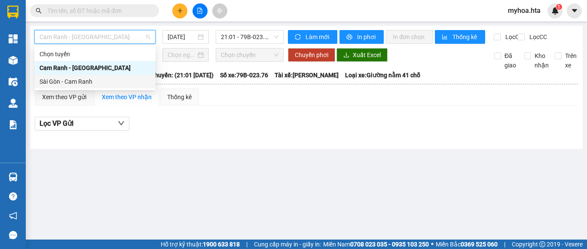
click at [103, 80] on div "Sài Gòn - Cam Ranh" at bounding box center [95, 81] width 111 height 9
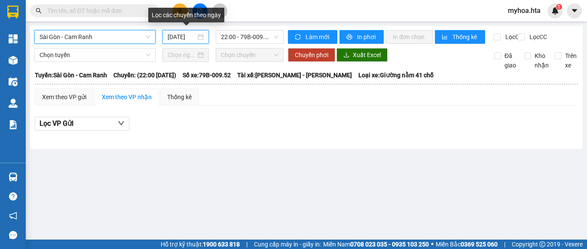
click at [181, 41] on input "[DATE]" at bounding box center [182, 36] width 28 height 9
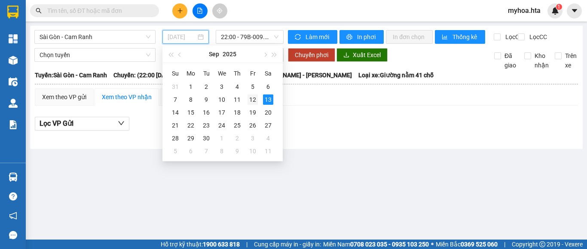
click at [251, 98] on div "12" at bounding box center [253, 100] width 10 height 10
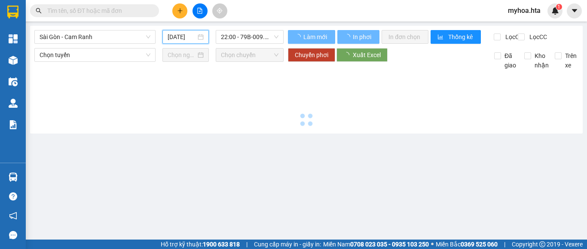
type input "[DATE]"
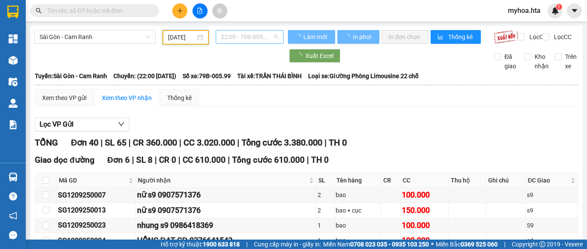
click at [260, 36] on span "22:00 - 79B-005.99" at bounding box center [250, 37] width 58 height 13
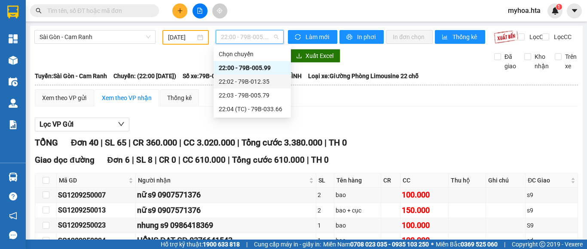
click at [265, 79] on div "22:02 - 79B-012.35" at bounding box center [252, 81] width 67 height 9
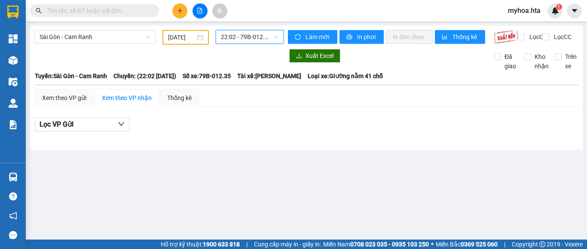
click at [261, 39] on span "22:02 - 79B-012.35" at bounding box center [250, 37] width 58 height 13
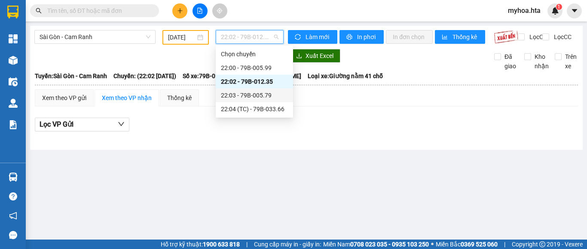
click at [258, 92] on div "22:03 - 79B-005.79" at bounding box center [254, 95] width 67 height 9
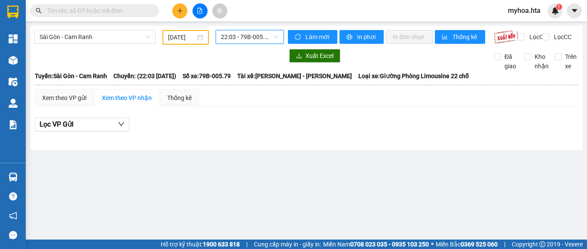
click at [257, 35] on span "22:03 - 79B-005.79" at bounding box center [250, 37] width 58 height 13
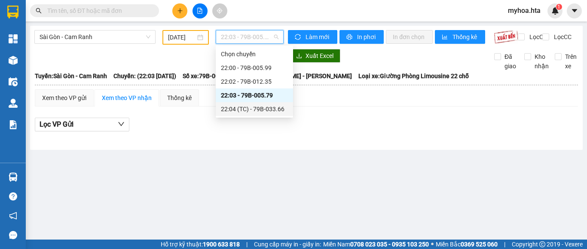
click at [261, 108] on div "22:04 (TC) - 79B-033.66" at bounding box center [254, 108] width 67 height 9
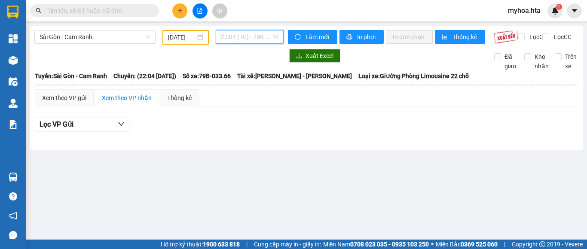
click at [234, 32] on span "22:04 (TC) - 79B-033.66" at bounding box center [250, 37] width 58 height 13
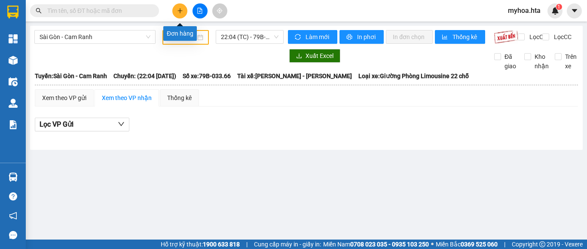
click at [178, 6] on button at bounding box center [179, 10] width 15 height 15
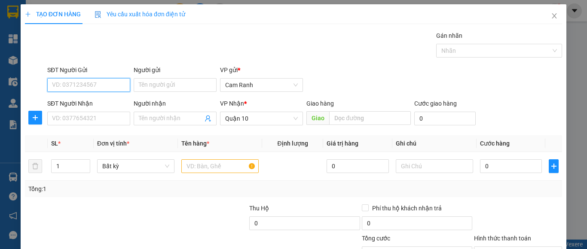
click at [107, 85] on input "SĐT Người Gửi" at bounding box center [88, 85] width 83 height 14
type input "0383950041"
click at [81, 104] on div "0383950041 - SEN" at bounding box center [87, 102] width 71 height 9
type input "SEN"
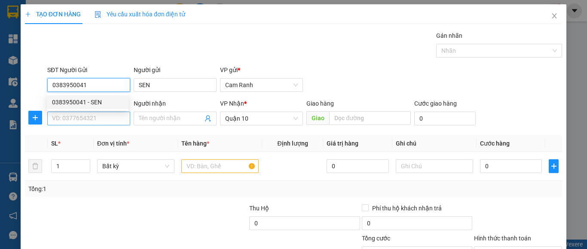
type input "30.000"
type input "0383950041"
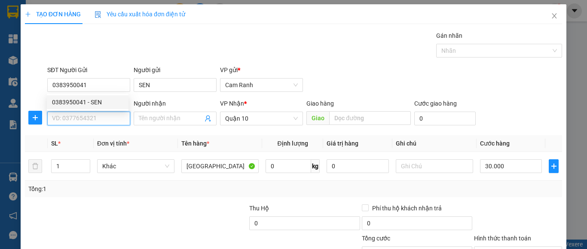
click at [81, 117] on input "SĐT Người Nhận" at bounding box center [88, 119] width 83 height 14
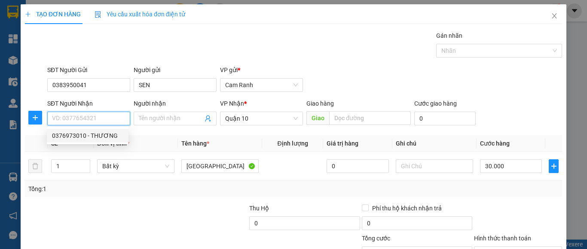
click at [81, 135] on div "0376973010 - THƯƠNG" at bounding box center [87, 135] width 71 height 9
type input "0376973010"
type input "THƯƠNG"
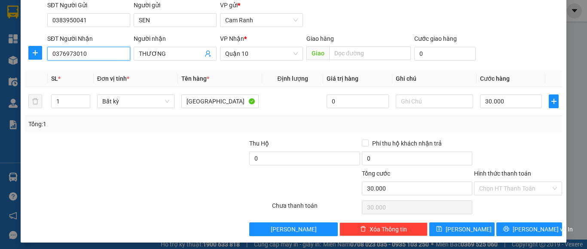
scroll to position [69, 0]
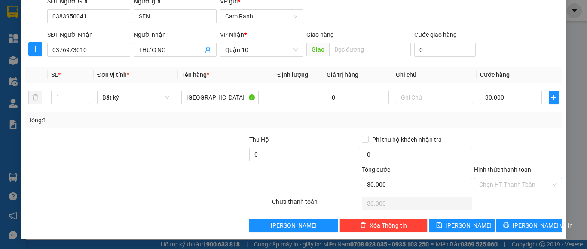
drag, startPoint x: 528, startPoint y: 181, endPoint x: 531, endPoint y: 177, distance: 4.9
click at [528, 181] on input "Hình thức thanh toán" at bounding box center [515, 184] width 72 height 13
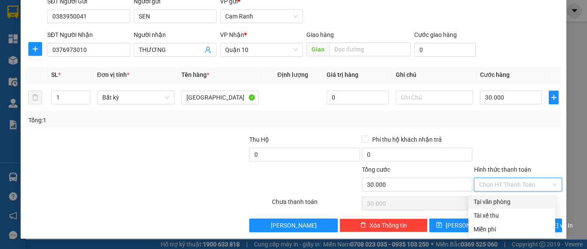
click at [512, 200] on div "Tại văn phòng" at bounding box center [512, 201] width 77 height 9
type input "0"
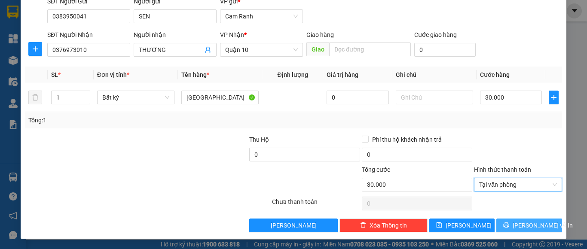
click at [521, 225] on span "Lưu và In" at bounding box center [543, 225] width 60 height 9
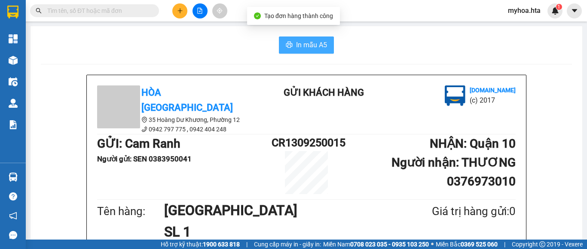
click at [305, 41] on span "In mẫu A5" at bounding box center [311, 45] width 31 height 11
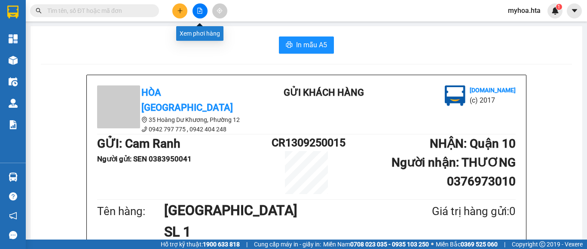
click at [204, 12] on button at bounding box center [200, 10] width 15 height 15
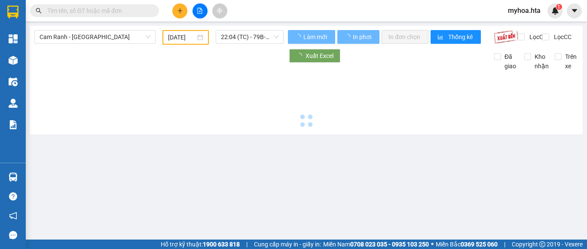
type input "[DATE]"
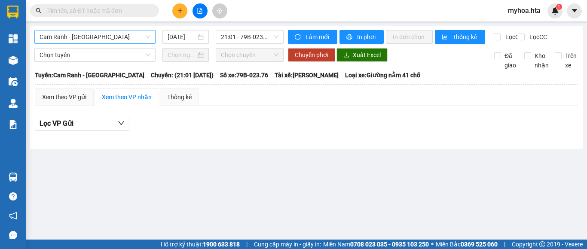
click at [114, 34] on span "Cam Ranh - [GEOGRAPHIC_DATA]" at bounding box center [95, 37] width 111 height 13
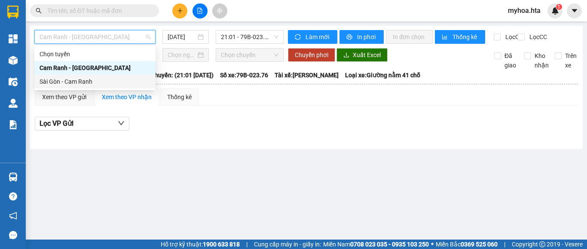
drag, startPoint x: 89, startPoint y: 78, endPoint x: 100, endPoint y: 70, distance: 13.8
click at [89, 78] on div "Sài Gòn - Cam Ranh" at bounding box center [95, 81] width 111 height 9
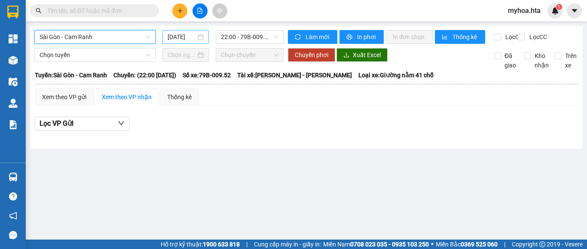
click at [181, 37] on input "[DATE]" at bounding box center [182, 36] width 28 height 9
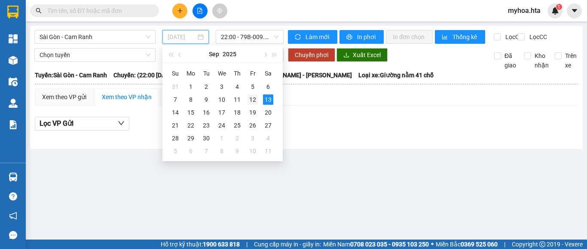
click at [254, 102] on div "12" at bounding box center [253, 100] width 10 height 10
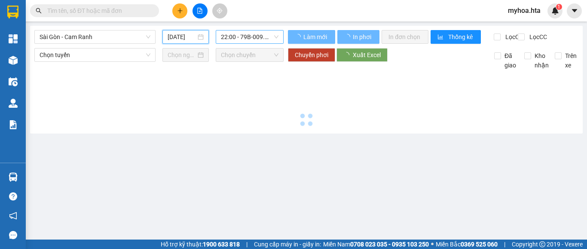
type input "[DATE]"
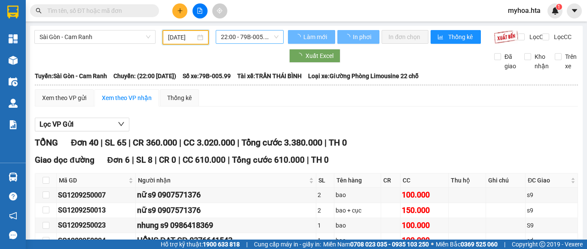
click at [258, 38] on span "22:00 - 79B-005.99" at bounding box center [250, 37] width 58 height 13
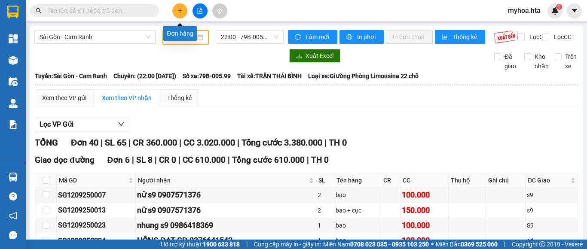
click at [180, 9] on icon "plus" at bounding box center [180, 11] width 6 height 6
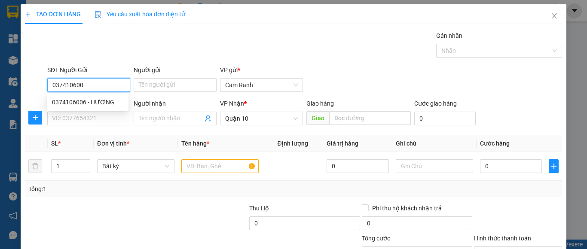
type input "0374106006"
click at [115, 102] on div "0374106006 - HƯƠNG" at bounding box center [87, 102] width 71 height 9
type input "HƯƠNG"
type input "60.000"
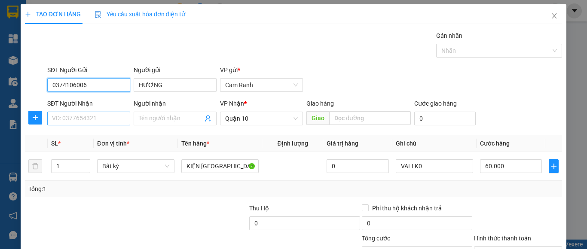
type input "0374106006"
click at [112, 120] on input "SĐT Người Nhận" at bounding box center [88, 119] width 83 height 14
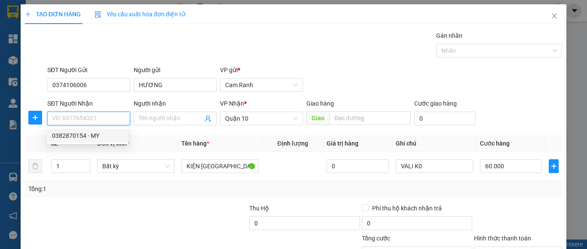
click at [99, 136] on div "0382870154 - MY" at bounding box center [87, 135] width 71 height 9
type input "0382870154"
type input "MY"
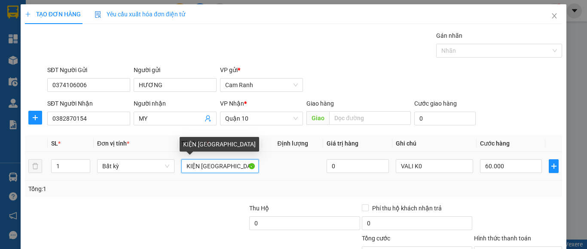
click at [213, 166] on input "KIỆN [GEOGRAPHIC_DATA]" at bounding box center [219, 167] width 77 height 14
type input "K"
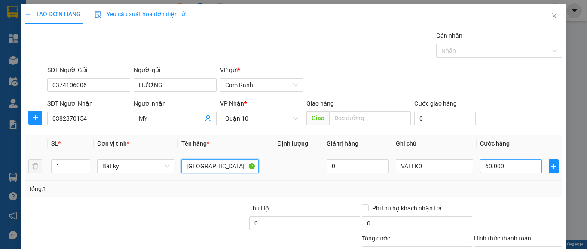
type input "[GEOGRAPHIC_DATA]"
click at [499, 166] on input "60.000" at bounding box center [511, 167] width 62 height 14
type input "4"
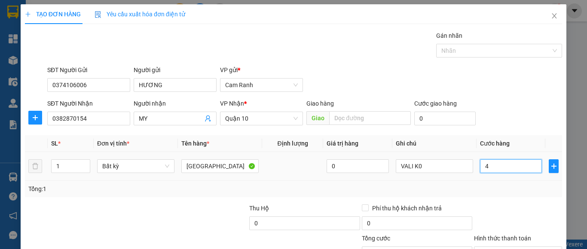
type input "40"
type input "40.000"
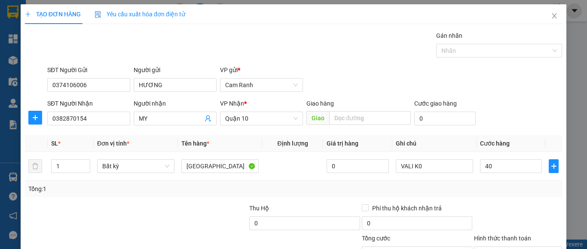
type input "40.000"
click at [571, 129] on div "TẠO ĐƠN HÀNG Yêu cầu xuất hóa đơn điện tử Transit Pickup Surcharge Ids Transit …" at bounding box center [293, 124] width 587 height 249
drag, startPoint x: 420, startPoint y: 167, endPoint x: 368, endPoint y: 174, distance: 53.3
click at [368, 174] on tr "1 Bất kỳ TX 0 VALI K0 40.000" at bounding box center [293, 166] width 537 height 29
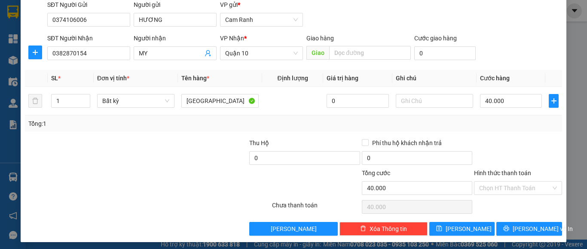
scroll to position [69, 0]
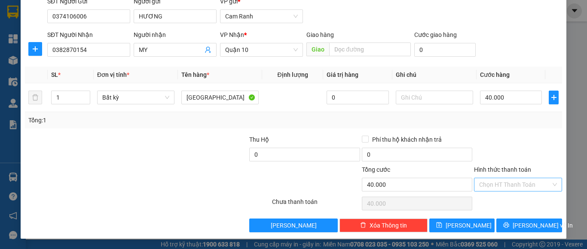
click at [489, 181] on input "Hình thức thanh toán" at bounding box center [515, 184] width 72 height 13
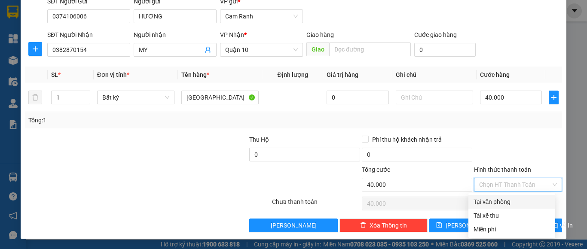
click at [496, 206] on div "Tại văn phòng" at bounding box center [512, 201] width 77 height 9
type input "0"
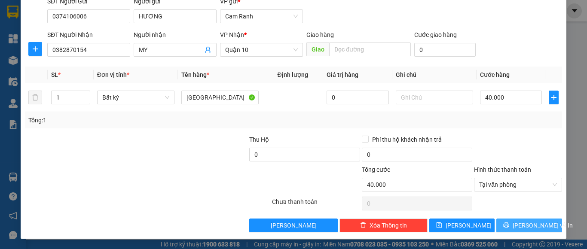
click at [526, 226] on span "Lưu và In" at bounding box center [543, 225] width 60 height 9
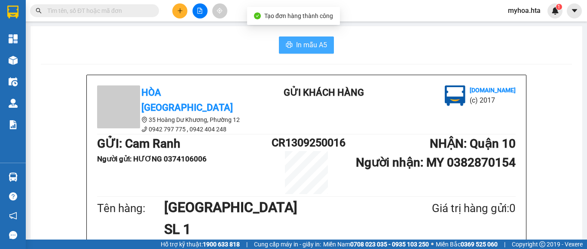
click at [296, 45] on span "In mẫu A5" at bounding box center [311, 45] width 31 height 11
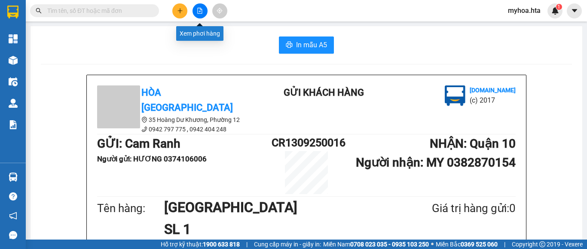
click at [196, 12] on button at bounding box center [200, 10] width 15 height 15
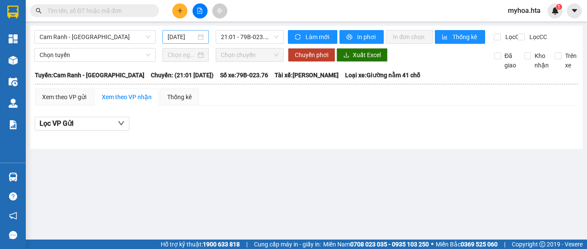
click at [181, 38] on input "[DATE]" at bounding box center [182, 36] width 28 height 9
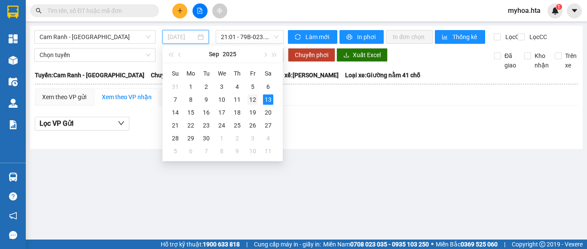
click at [252, 100] on div "12" at bounding box center [253, 100] width 10 height 10
type input "[DATE]"
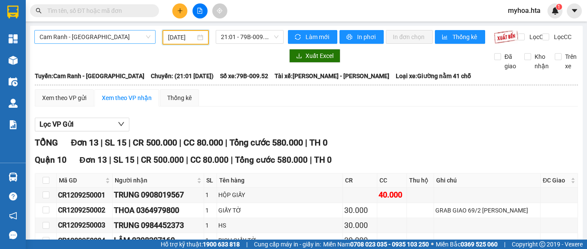
click at [114, 39] on span "Cam Ranh - [GEOGRAPHIC_DATA]" at bounding box center [95, 37] width 111 height 13
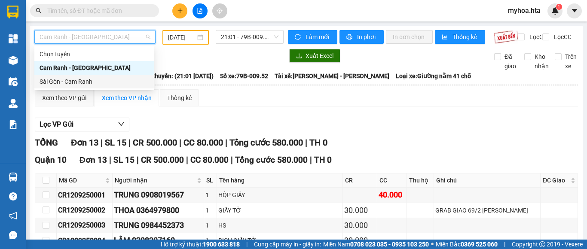
click at [117, 85] on div "Sài Gòn - Cam Ranh" at bounding box center [94, 81] width 109 height 9
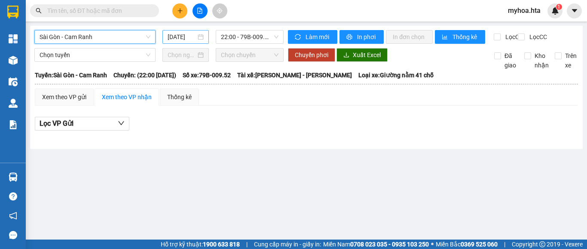
click at [180, 35] on input "[DATE]" at bounding box center [182, 36] width 28 height 9
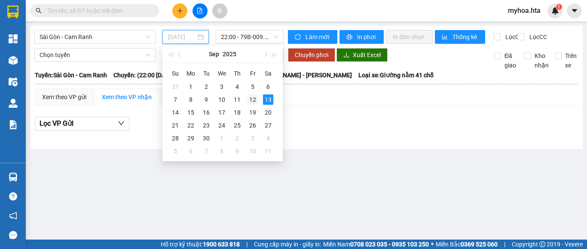
click at [249, 100] on div "12" at bounding box center [253, 100] width 10 height 10
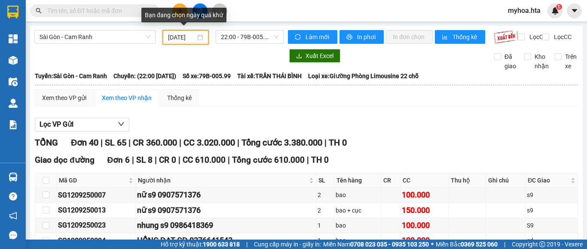
click at [186, 37] on input "[DATE]" at bounding box center [182, 37] width 28 height 9
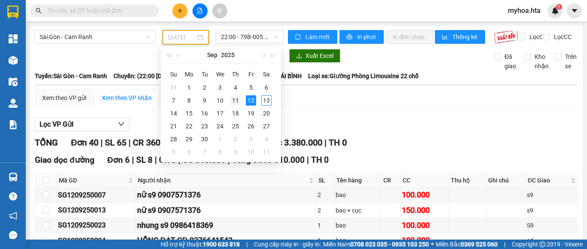
click at [232, 101] on div "11" at bounding box center [235, 100] width 10 height 10
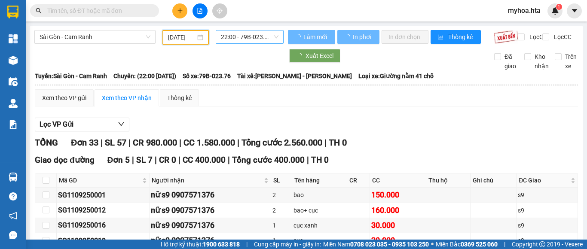
click at [249, 33] on span "22:00 - 79B-023.76" at bounding box center [250, 37] width 58 height 13
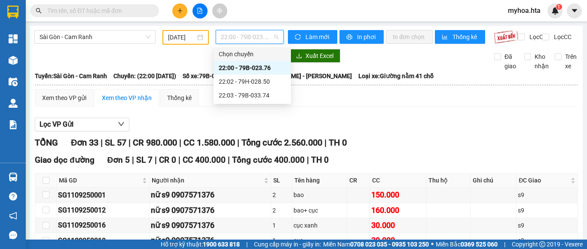
click at [190, 34] on input "11/09/2025" at bounding box center [182, 37] width 28 height 9
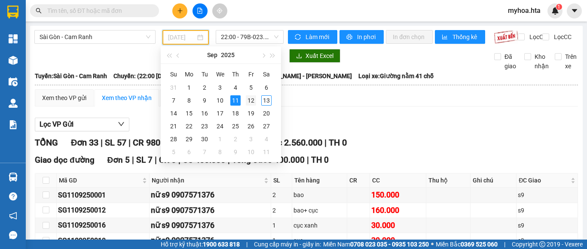
click at [252, 104] on div "12" at bounding box center [251, 100] width 10 height 10
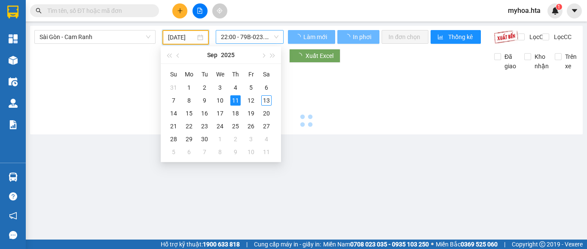
type input "[DATE]"
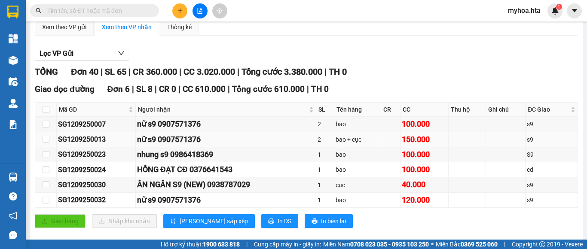
scroll to position [86, 0]
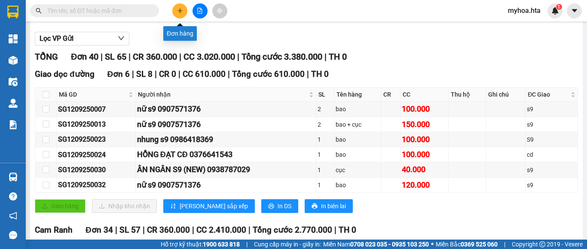
click at [179, 14] on button at bounding box center [179, 10] width 15 height 15
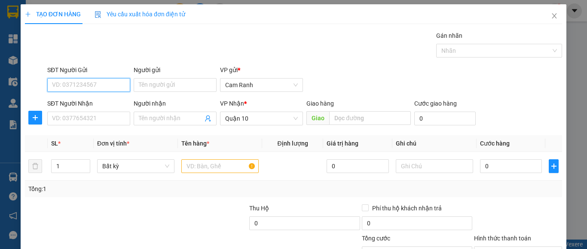
click at [105, 86] on input "SĐT Người Gửi" at bounding box center [88, 85] width 83 height 14
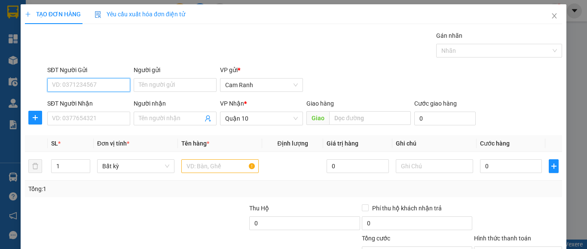
drag, startPoint x: 102, startPoint y: 82, endPoint x: 96, endPoint y: 78, distance: 7.2
click at [102, 82] on input "SĐT Người Gửi" at bounding box center [88, 85] width 83 height 14
click at [80, 87] on input "0395574" at bounding box center [88, 85] width 83 height 14
type input "0395574665"
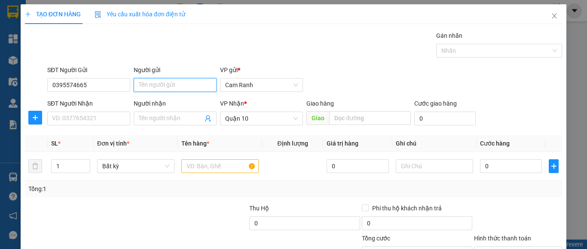
click at [142, 83] on input "Người gửi" at bounding box center [175, 85] width 83 height 14
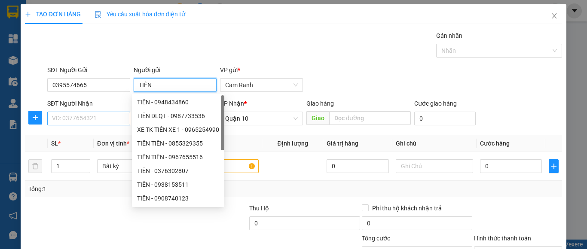
scroll to position [43, 0]
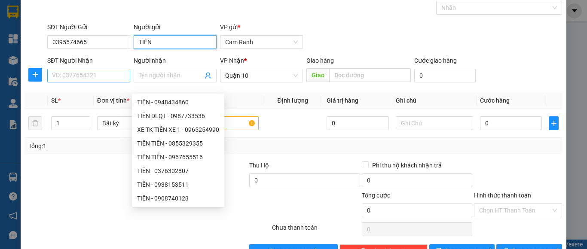
type input "TIÊN"
click at [85, 72] on input "SĐT Người Nhận" at bounding box center [88, 76] width 83 height 14
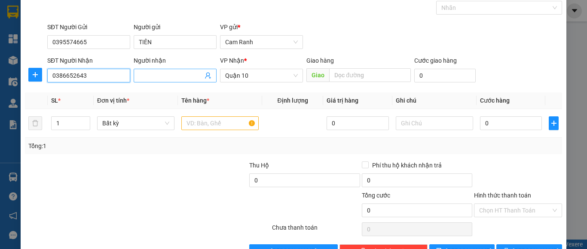
type input "0386652643"
click at [166, 82] on span at bounding box center [175, 76] width 83 height 14
type input "[PERSON_NAME]"
click at [271, 126] on td at bounding box center [292, 123] width 61 height 29
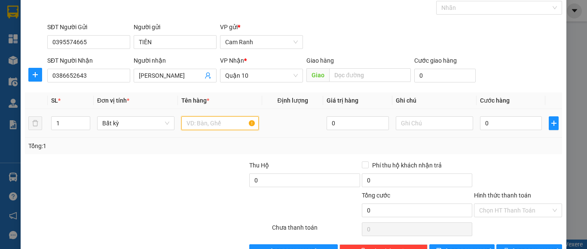
click at [218, 125] on input "text" at bounding box center [219, 124] width 77 height 14
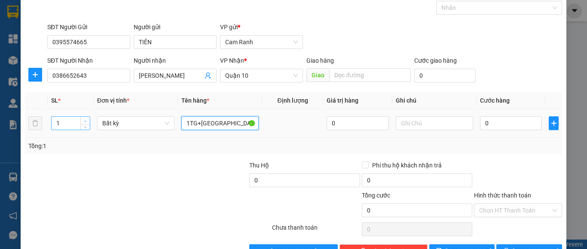
type input "1TG+[GEOGRAPHIC_DATA]"
type input "2"
click at [83, 119] on span "up" at bounding box center [85, 121] width 5 height 5
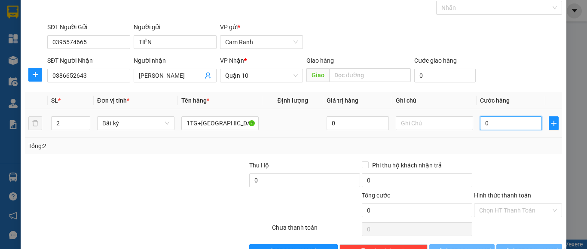
click at [486, 128] on input "0" at bounding box center [511, 124] width 62 height 14
type input "10"
type input "100"
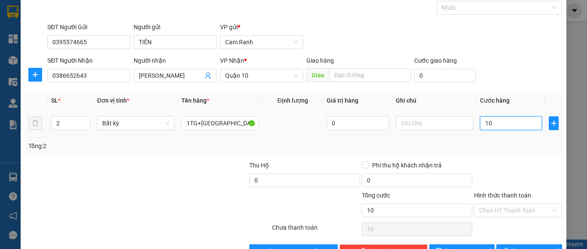
type input "100"
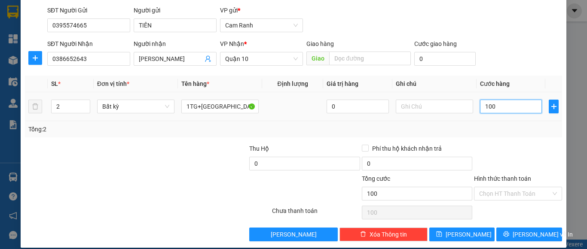
scroll to position [69, 0]
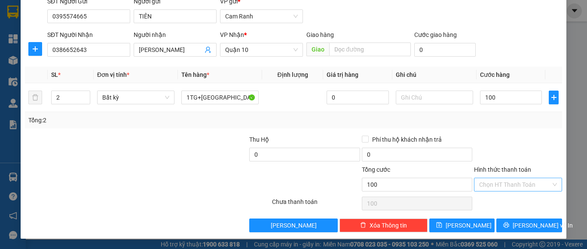
type input "100.000"
drag, startPoint x: 507, startPoint y: 182, endPoint x: 509, endPoint y: 192, distance: 10.1
click at [507, 183] on input "Hình thức thanh toán" at bounding box center [515, 184] width 72 height 13
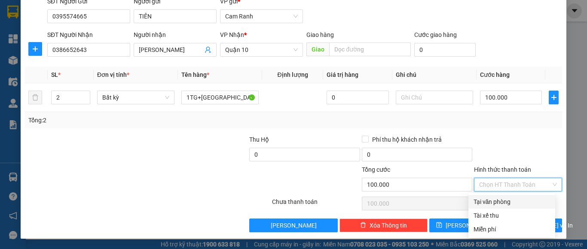
drag, startPoint x: 507, startPoint y: 198, endPoint x: 509, endPoint y: 209, distance: 10.9
click at [507, 199] on div "Tại văn phòng" at bounding box center [512, 201] width 77 height 9
type input "0"
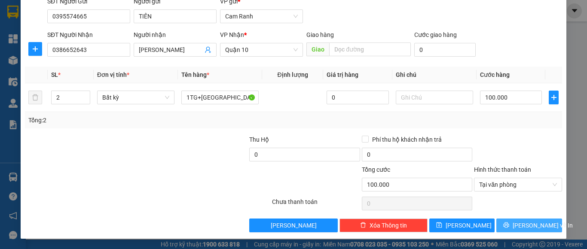
click at [513, 224] on button "Lưu và In" at bounding box center [530, 226] width 66 height 14
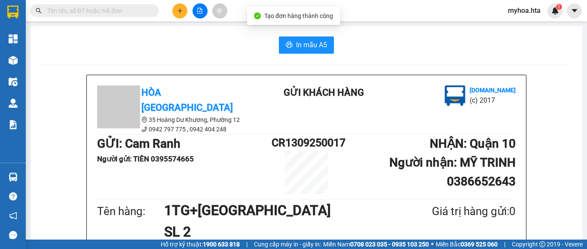
click at [298, 43] on span "In mẫu A5" at bounding box center [311, 45] width 31 height 11
click at [185, 9] on button at bounding box center [179, 10] width 15 height 15
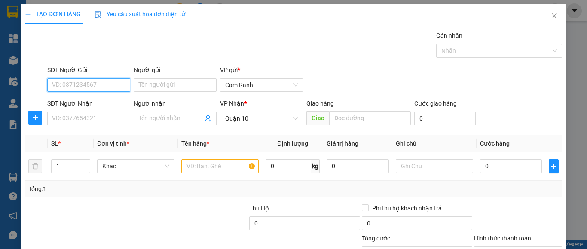
click at [110, 86] on input "SĐT Người Gửi" at bounding box center [88, 85] width 83 height 14
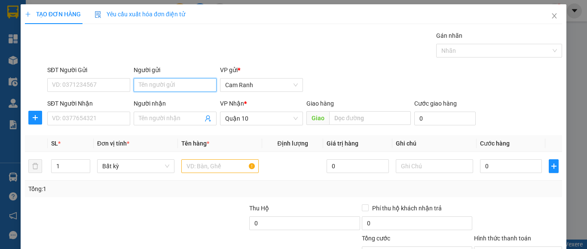
click at [308, 103] on form "SĐT Người Gửi VD: 0371234567 Người gửi Tên người gửi VP gửi * Cam Ranh SĐT Ngườ…" at bounding box center [293, 97] width 537 height 64
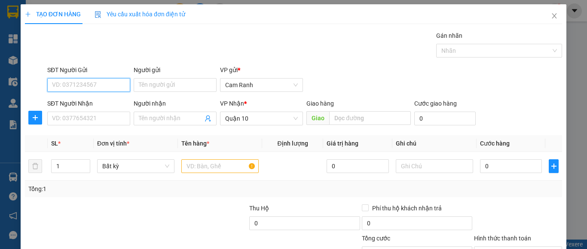
click at [111, 86] on input "SĐT Người Gửi" at bounding box center [88, 85] width 83 height 14
type input "0354821134"
click at [88, 105] on div "0354821134 - KIỀU" at bounding box center [87, 102] width 71 height 9
type input "KIỀU"
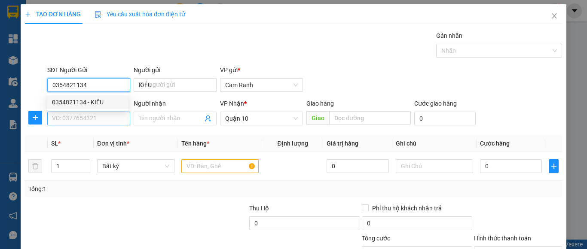
type input "60.000"
type input "0354821134"
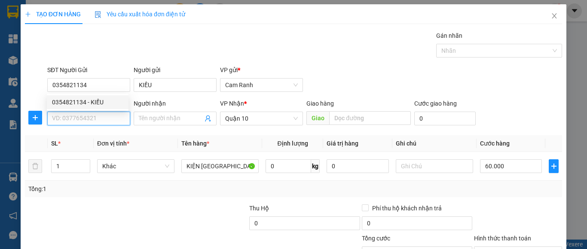
click at [85, 120] on input "SĐT Người Nhận" at bounding box center [88, 119] width 83 height 14
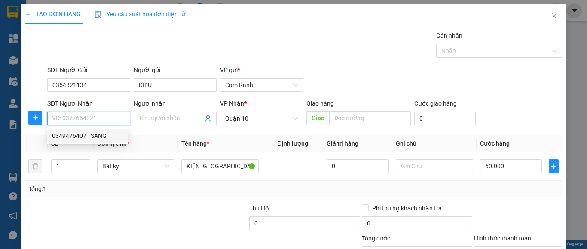
click at [113, 138] on div "0349476407 - SANG" at bounding box center [87, 135] width 71 height 9
type input "0349476407"
type input "SANG"
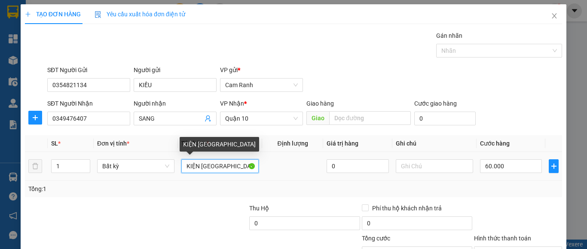
click at [207, 166] on input "KIỆN [GEOGRAPHIC_DATA]" at bounding box center [219, 167] width 77 height 14
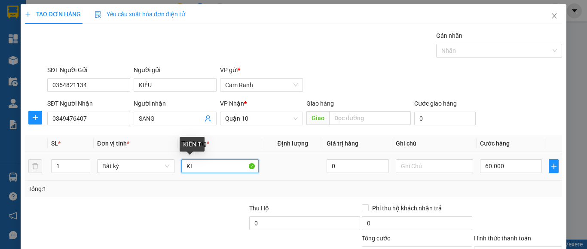
type input "K"
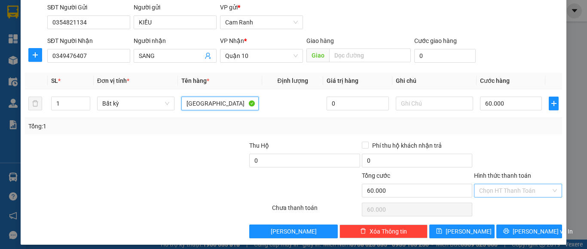
scroll to position [69, 0]
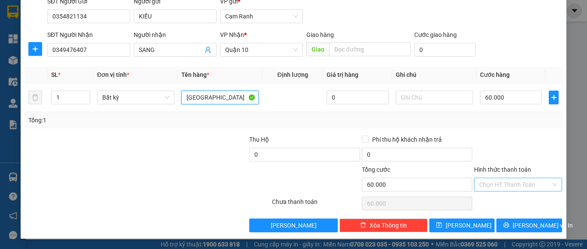
type input "[GEOGRAPHIC_DATA]"
click at [491, 182] on input "Hình thức thanh toán" at bounding box center [515, 184] width 72 height 13
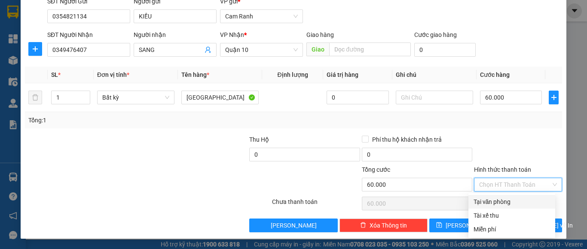
click at [491, 201] on div "Tại văn phòng" at bounding box center [512, 201] width 77 height 9
type input "0"
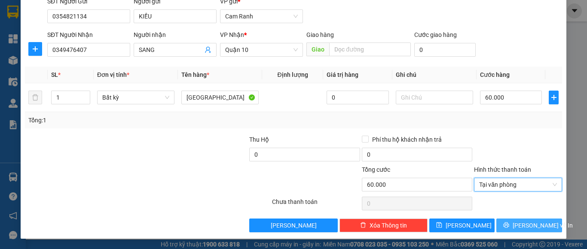
drag, startPoint x: 506, startPoint y: 221, endPoint x: 494, endPoint y: 215, distance: 14.2
click at [506, 222] on button "Lưu và In" at bounding box center [530, 226] width 66 height 14
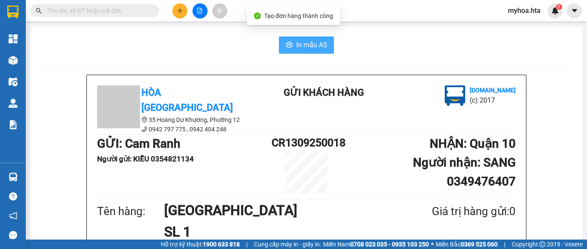
click at [298, 41] on span "In mẫu A5" at bounding box center [311, 45] width 31 height 11
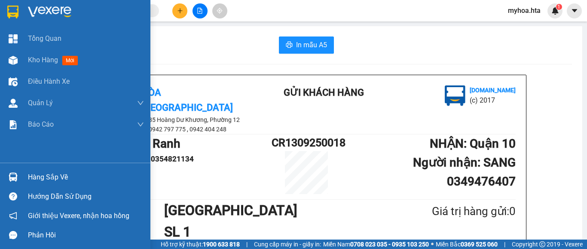
scroll to position [50, 0]
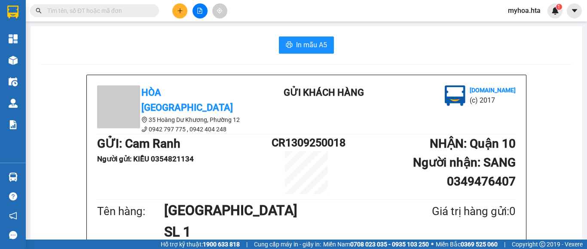
click at [177, 12] on icon "plus" at bounding box center [180, 11] width 6 height 6
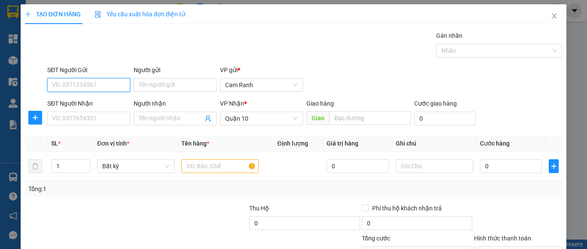
click at [107, 90] on input "SĐT Người Gửi" at bounding box center [88, 85] width 83 height 14
click at [114, 103] on div "0916364752 - HỒNG" at bounding box center [87, 102] width 71 height 9
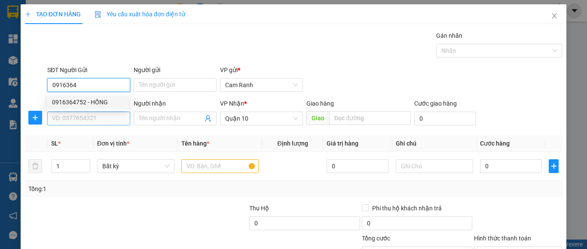
type input "0916364752"
type input "HỒNG"
type input "0916364752"
click at [109, 123] on input "SĐT Người Nhận" at bounding box center [88, 119] width 83 height 14
type input "50.000"
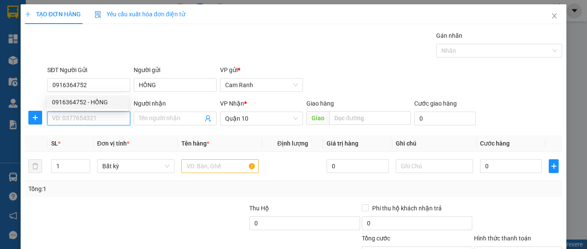
type input "50.000"
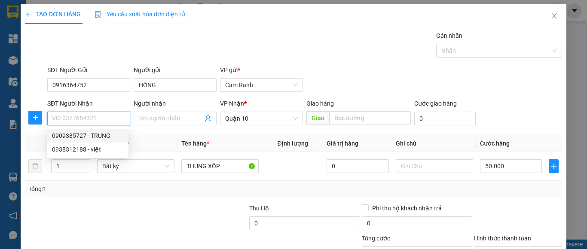
click at [110, 133] on div "0909385727 - TRUNG" at bounding box center [87, 135] width 71 height 9
type input "0909385727"
type input "TRUNG"
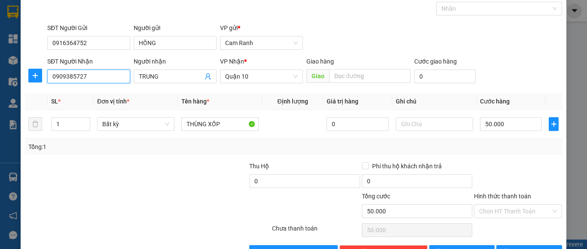
scroll to position [43, 0]
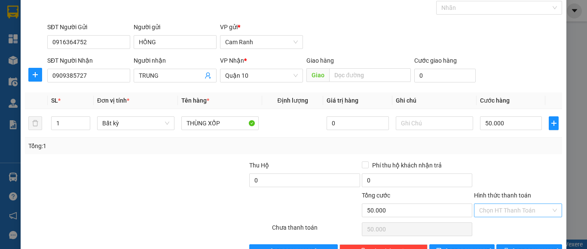
click at [510, 212] on input "Hình thức thanh toán" at bounding box center [515, 210] width 72 height 13
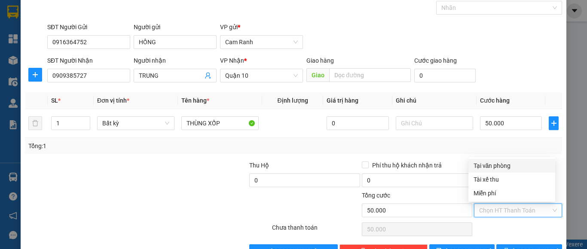
click at [510, 167] on div "Tại văn phòng" at bounding box center [512, 165] width 77 height 9
type input "0"
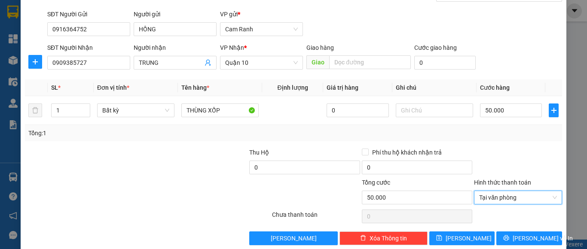
scroll to position [69, 0]
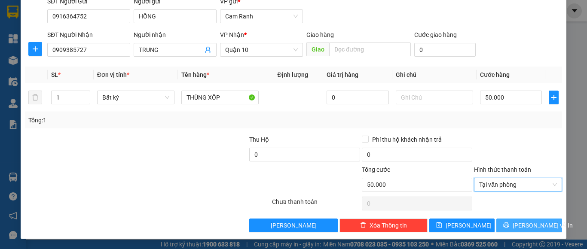
click at [529, 224] on span "Lưu và In" at bounding box center [543, 225] width 60 height 9
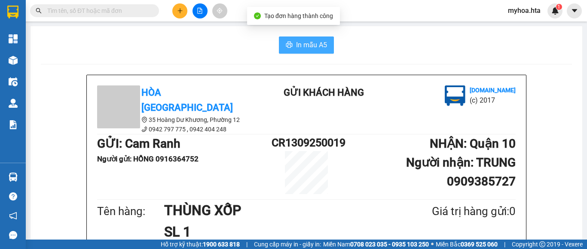
click at [299, 43] on span "In mẫu A5" at bounding box center [311, 45] width 31 height 11
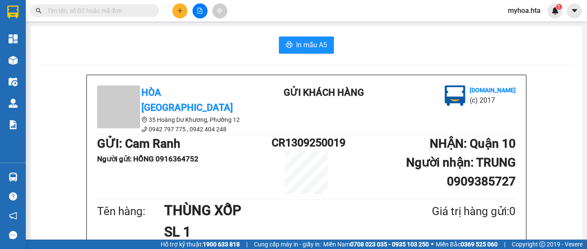
scroll to position [249, 0]
click at [181, 10] on icon "plus" at bounding box center [180, 11] width 6 height 6
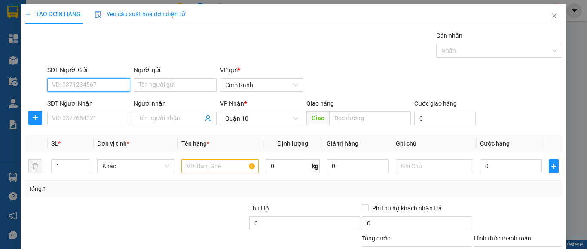
click at [101, 82] on input "SĐT Người Gửi" at bounding box center [88, 85] width 83 height 14
type input "0335187471"
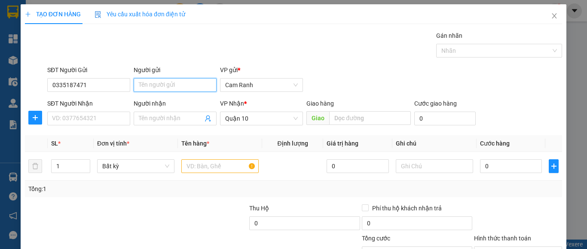
click at [150, 88] on input "Người gửi" at bounding box center [175, 85] width 83 height 14
type input "QUÝ"
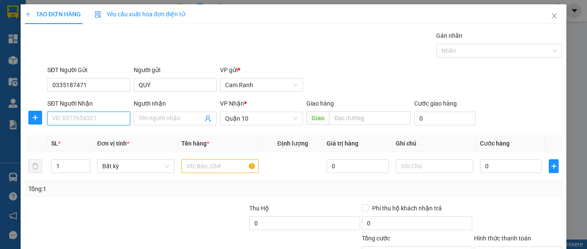
click at [86, 120] on input "SĐT Người Nhận" at bounding box center [88, 119] width 83 height 14
click at [95, 139] on div "0358166764 - PHƯƠNG" at bounding box center [94, 135] width 85 height 9
type input "0358166764"
type input "PHƯƠNG"
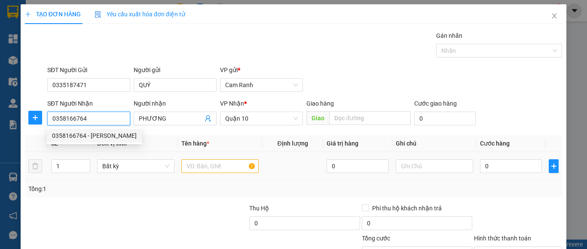
type input "50.000"
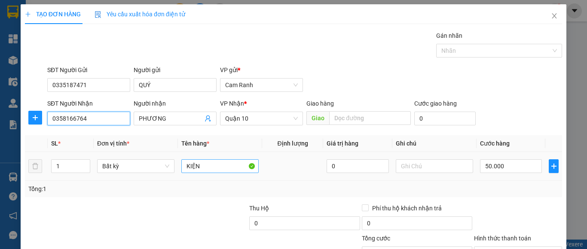
type input "0358166764"
drag, startPoint x: 213, startPoint y: 162, endPoint x: 172, endPoint y: 174, distance: 42.0
click at [172, 174] on tr "1 Bất kỳ KIỆN 0 50.000" at bounding box center [293, 166] width 537 height 29
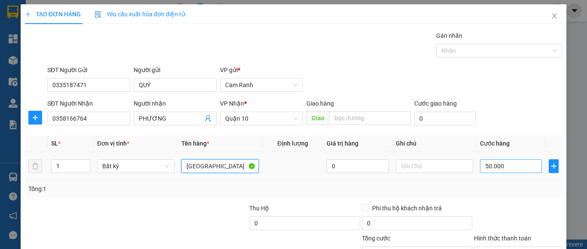
type input "[GEOGRAPHIC_DATA]"
click at [494, 168] on input "50.000" at bounding box center [511, 167] width 62 height 14
type input "4"
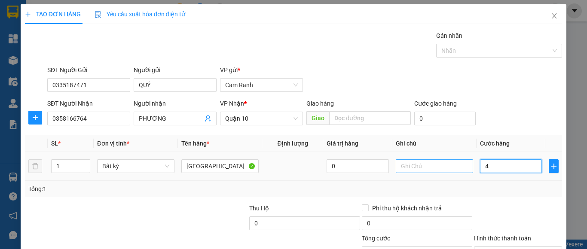
type input "40"
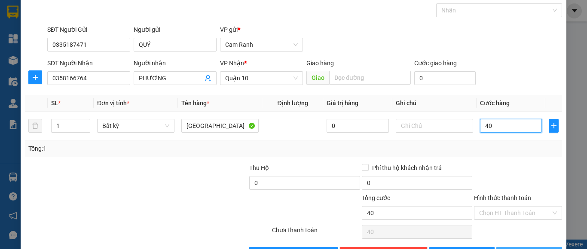
scroll to position [69, 0]
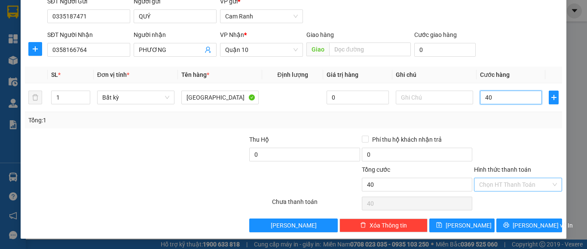
type input "40"
type input "40.000"
drag, startPoint x: 516, startPoint y: 179, endPoint x: 513, endPoint y: 186, distance: 7.7
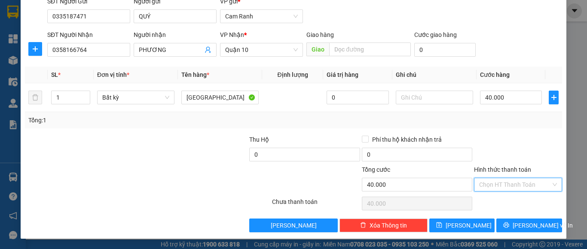
click at [515, 181] on input "Hình thức thanh toán" at bounding box center [515, 184] width 72 height 13
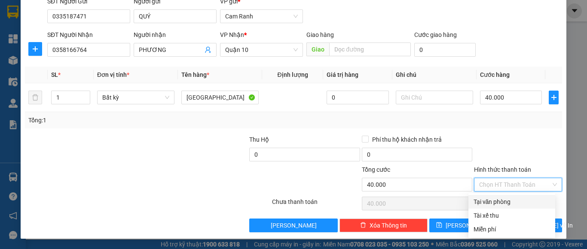
drag, startPoint x: 509, startPoint y: 199, endPoint x: 509, endPoint y: 211, distance: 12.0
click at [509, 200] on div "Tại văn phòng" at bounding box center [512, 201] width 77 height 9
type input "0"
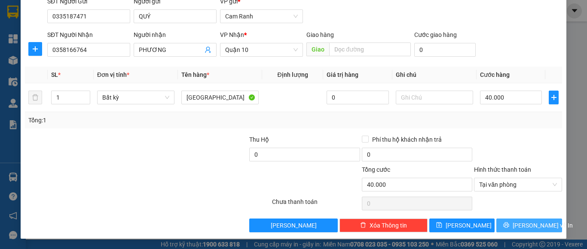
click at [507, 227] on icon "printer" at bounding box center [507, 226] width 6 height 6
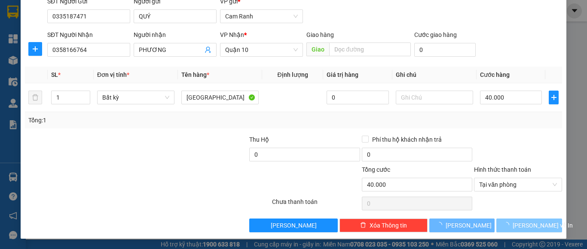
scroll to position [37, 0]
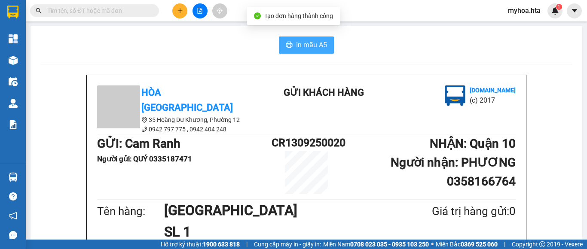
click at [296, 40] on span "In mẫu A5" at bounding box center [311, 45] width 31 height 11
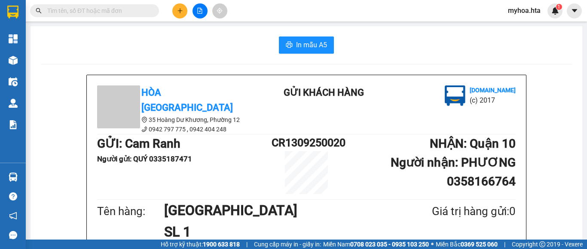
click at [202, 12] on icon "file-add" at bounding box center [200, 11] width 5 height 6
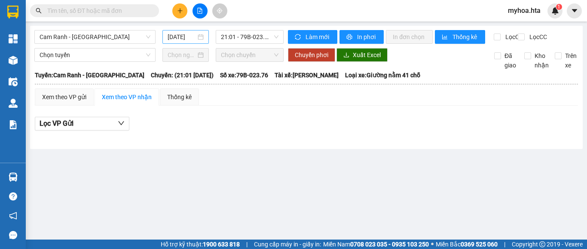
click at [186, 33] on input "[DATE]" at bounding box center [182, 36] width 28 height 9
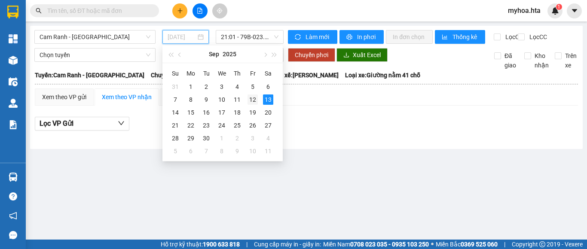
click at [248, 97] on div "12" at bounding box center [253, 100] width 10 height 10
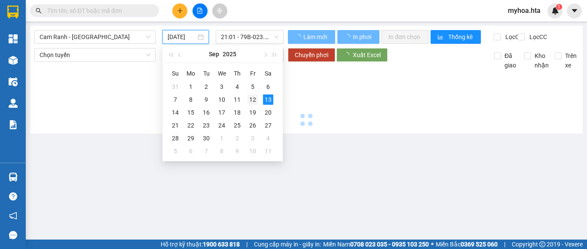
type input "[DATE]"
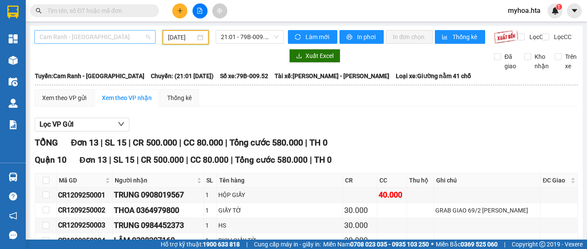
click at [102, 37] on span "Cam Ranh - [GEOGRAPHIC_DATA]" at bounding box center [95, 37] width 111 height 13
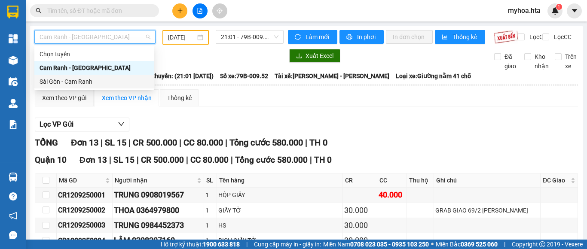
click at [89, 77] on div "Sài Gòn - Cam Ranh" at bounding box center [94, 81] width 109 height 9
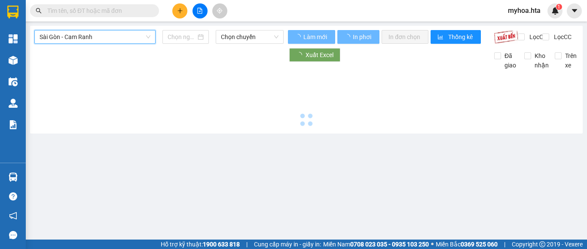
type input "[DATE]"
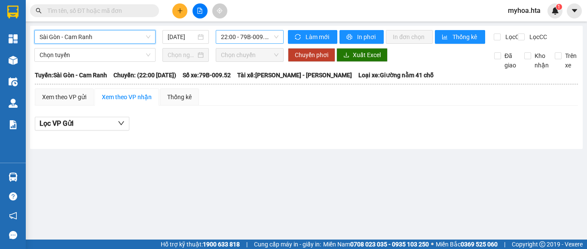
click at [239, 39] on span "22:00 - 79B-009.52" at bounding box center [250, 37] width 58 height 13
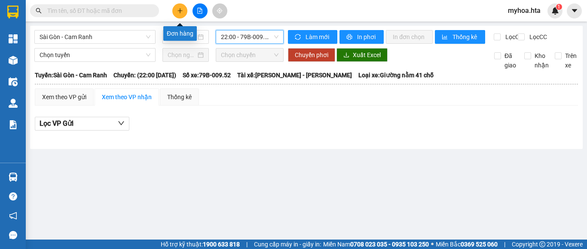
click at [175, 10] on button at bounding box center [179, 10] width 15 height 15
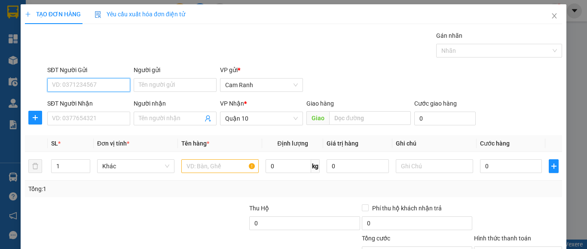
click at [119, 91] on input "SĐT Người Gửi" at bounding box center [88, 85] width 83 height 14
click at [96, 103] on div "0973008141 - LỆ" at bounding box center [87, 102] width 71 height 9
type input "0973008141"
type input "LỆ"
type input "30.000"
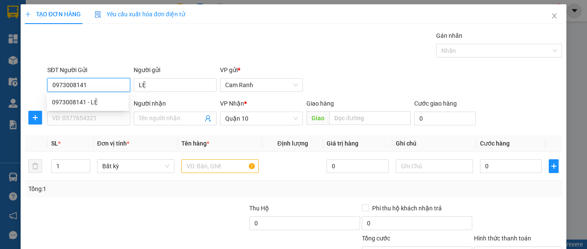
type input "30.000"
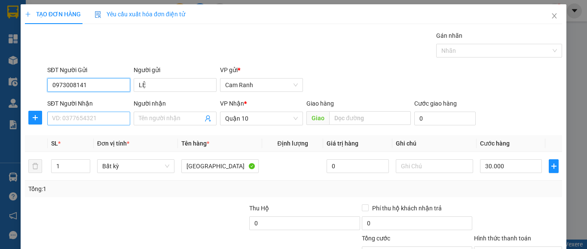
type input "0973008141"
click at [101, 122] on input "SĐT Người Nhận" at bounding box center [88, 119] width 83 height 14
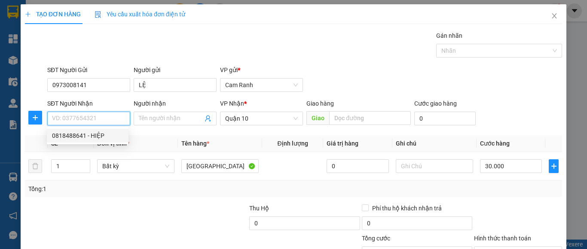
click at [100, 135] on div "0818488641 - HIỆP" at bounding box center [87, 135] width 71 height 9
type input "0818488641"
type input "HIỆP"
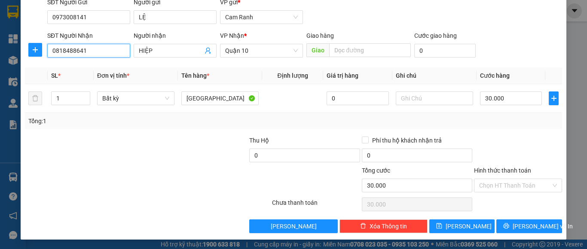
scroll to position [69, 0]
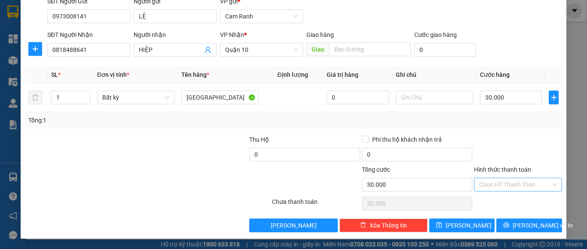
click at [503, 181] on input "Hình thức thanh toán" at bounding box center [515, 184] width 72 height 13
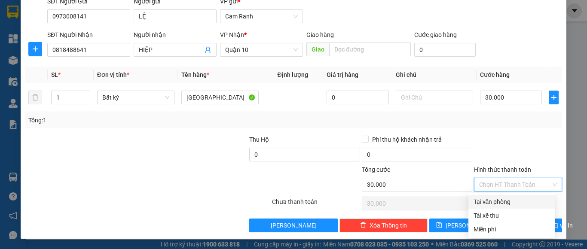
click at [504, 203] on div "Tại văn phòng" at bounding box center [512, 201] width 77 height 9
type input "0"
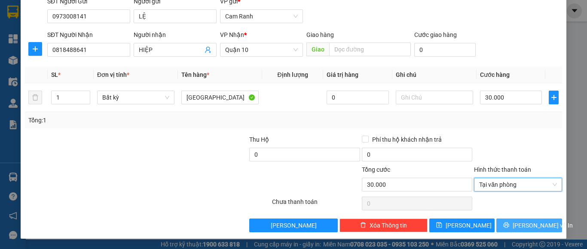
click at [514, 224] on button "Lưu và In" at bounding box center [530, 226] width 66 height 14
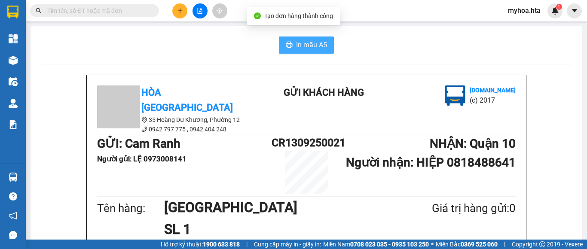
click at [313, 48] on span "In mẫu A5" at bounding box center [311, 45] width 31 height 11
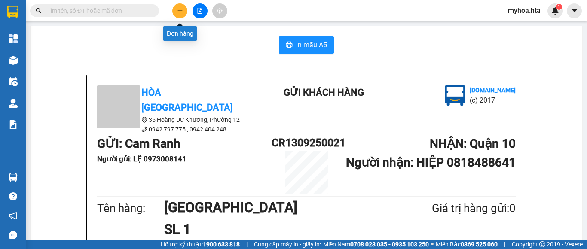
click at [177, 16] on button at bounding box center [179, 10] width 15 height 15
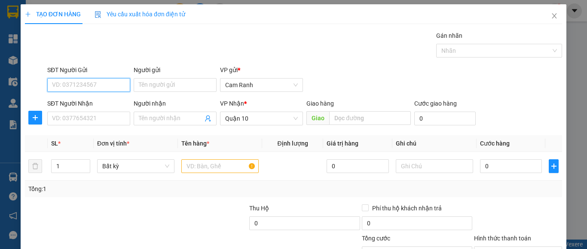
click at [115, 87] on input "SĐT Người Gửi" at bounding box center [88, 85] width 83 height 14
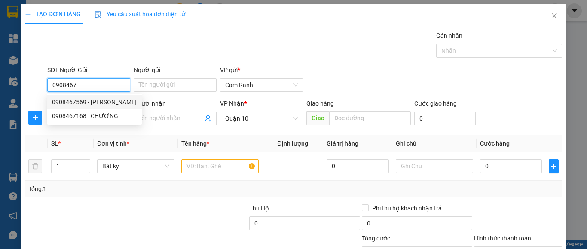
click at [116, 103] on div "0908467569 - UYÊN" at bounding box center [94, 102] width 85 height 9
type input "0908467569"
type input "UYÊN"
type input "40.000"
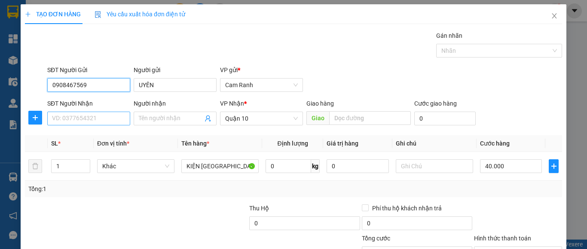
type input "0908467569"
click at [111, 123] on input "SĐT Người Nhận" at bounding box center [88, 119] width 83 height 14
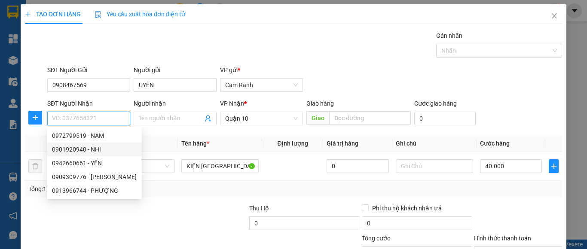
click at [108, 149] on div "0901920940 - NHI" at bounding box center [94, 149] width 85 height 9
type input "0901920940"
type input "NHI"
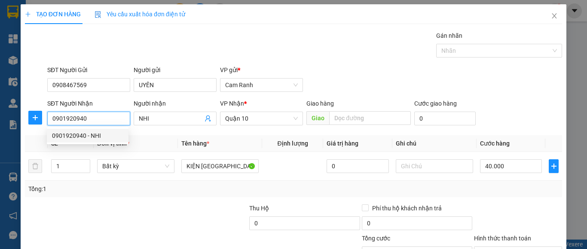
type input "30.000"
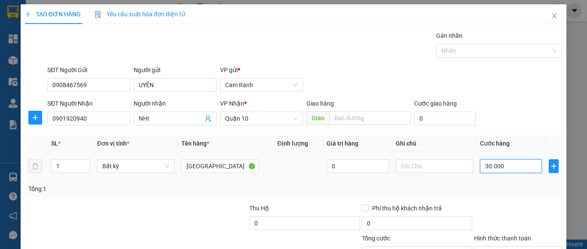
click at [520, 169] on input "30.000" at bounding box center [511, 167] width 62 height 14
type input "0"
type input "04"
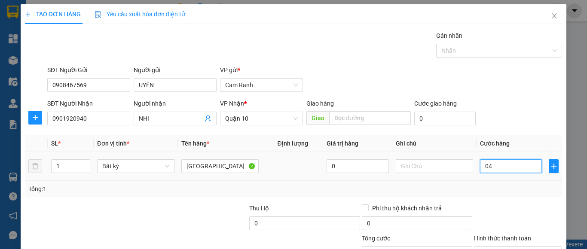
type input "4"
type input "040"
type input "40"
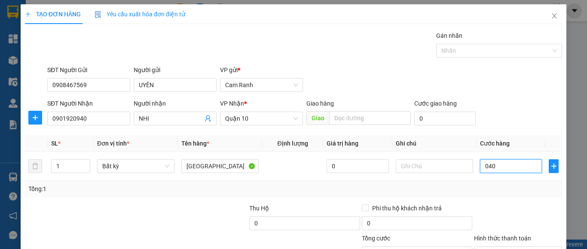
type input "040"
type input "40.000"
click at [503, 196] on div "Tổng: 1" at bounding box center [293, 189] width 537 height 16
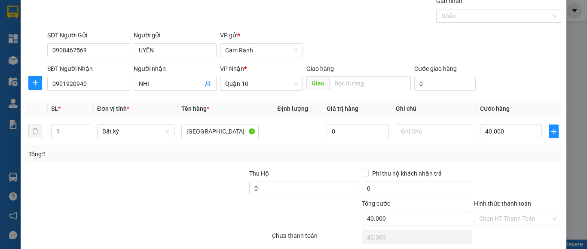
scroll to position [69, 0]
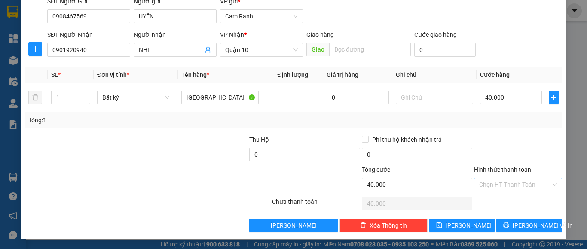
click at [513, 184] on input "Hình thức thanh toán" at bounding box center [515, 184] width 72 height 13
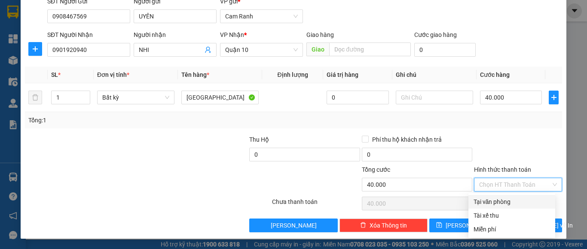
click at [507, 205] on div "Tại văn phòng" at bounding box center [512, 201] width 77 height 9
type input "0"
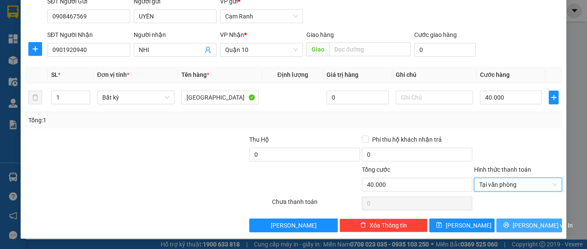
click at [525, 227] on span "Lưu và In" at bounding box center [543, 225] width 60 height 9
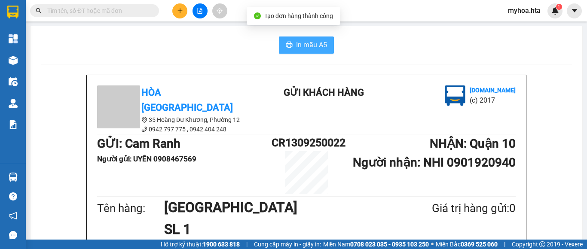
click at [318, 48] on span "In mẫu A5" at bounding box center [311, 45] width 31 height 11
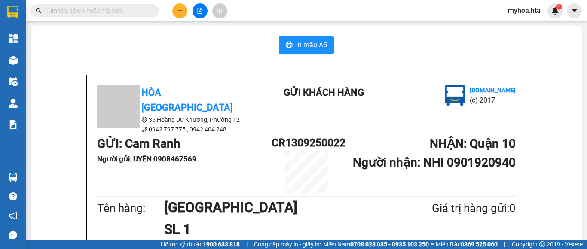
click at [180, 6] on button at bounding box center [179, 10] width 15 height 15
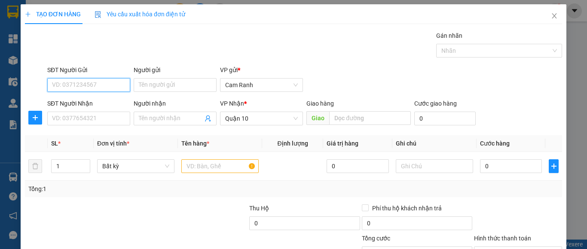
click at [115, 86] on input "SĐT Người Gửi" at bounding box center [88, 85] width 83 height 14
click at [88, 103] on div "0329601127 - ĐỨC TÂM" at bounding box center [87, 102] width 71 height 9
type input "0329601127"
type input "ĐỨC TÂM"
type input "70.000"
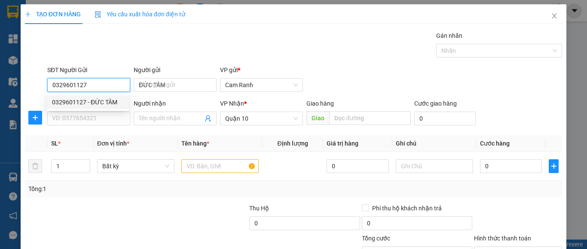
type input "70.000"
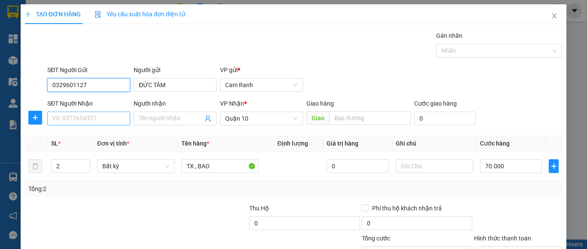
type input "0329601127"
click at [81, 116] on input "SĐT Người Nhận" at bounding box center [88, 119] width 83 height 14
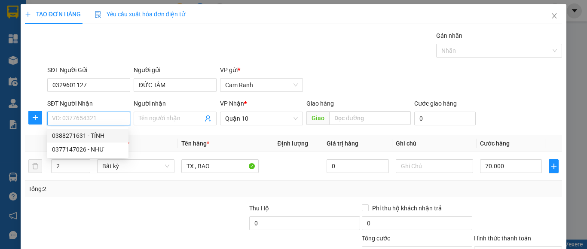
click at [102, 134] on div "0388271631 - TÍNH" at bounding box center [87, 135] width 71 height 9
type input "0388271631"
type input "TÍNH"
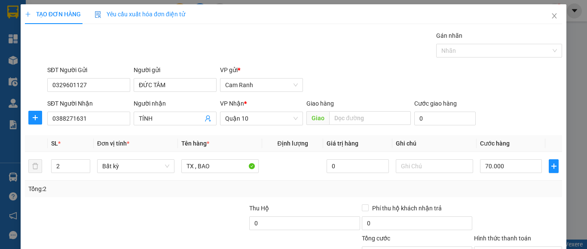
click at [543, 206] on div at bounding box center [518, 219] width 90 height 30
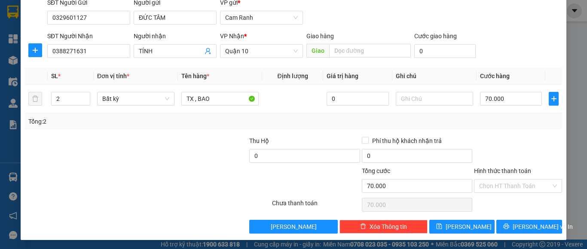
scroll to position [69, 0]
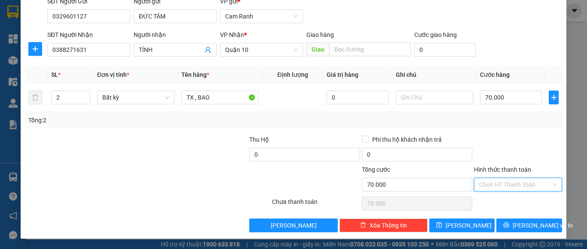
drag, startPoint x: 506, startPoint y: 183, endPoint x: 491, endPoint y: 189, distance: 16.9
click at [506, 184] on input "Hình thức thanh toán" at bounding box center [515, 184] width 72 height 13
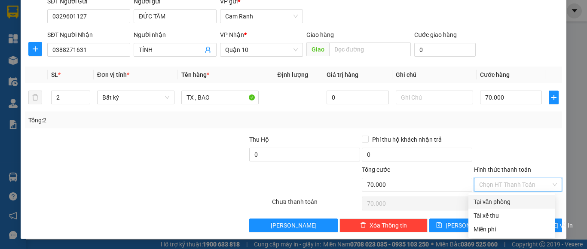
click at [479, 200] on div "Tại văn phòng" at bounding box center [512, 201] width 77 height 9
type input "0"
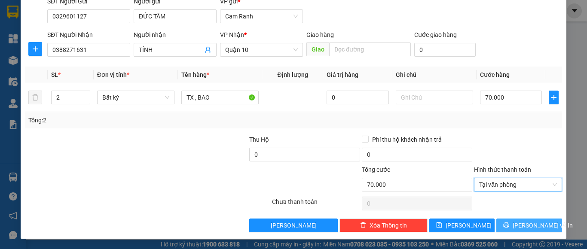
click at [499, 224] on button "Lưu và In" at bounding box center [530, 226] width 66 height 14
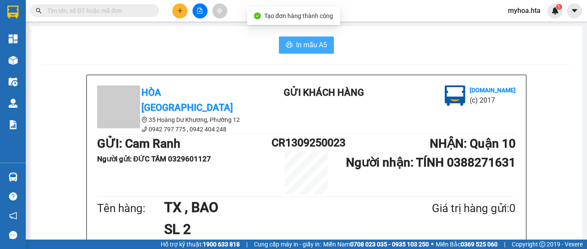
click at [296, 47] on span "In mẫu A5" at bounding box center [311, 45] width 31 height 11
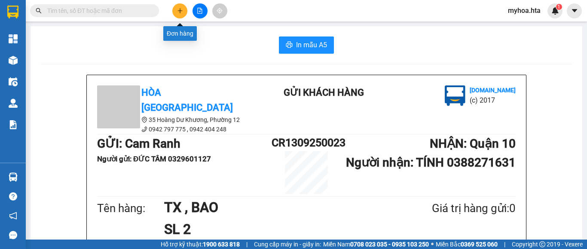
click at [178, 13] on icon "plus" at bounding box center [180, 11] width 6 height 6
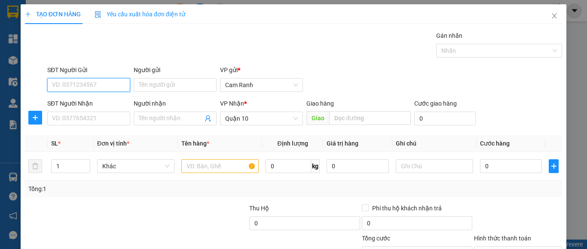
click at [116, 81] on input "SĐT Người Gửi" at bounding box center [88, 85] width 83 height 14
click at [258, 55] on div "Gói vận chuyển * Tiêu chuẩn Gán nhãn Nhãn" at bounding box center [305, 46] width 519 height 30
click at [107, 87] on input "SĐT Người Gửi" at bounding box center [88, 85] width 83 height 14
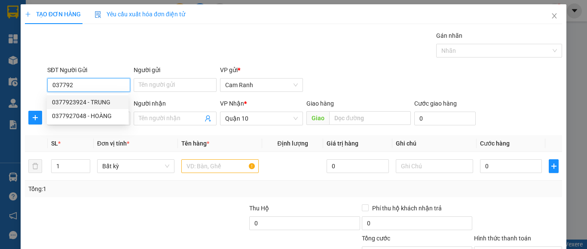
click at [73, 104] on div "0377923924 - TRUNG" at bounding box center [87, 102] width 71 height 9
type input "0377923924"
type input "TRUNG"
type input "80.000"
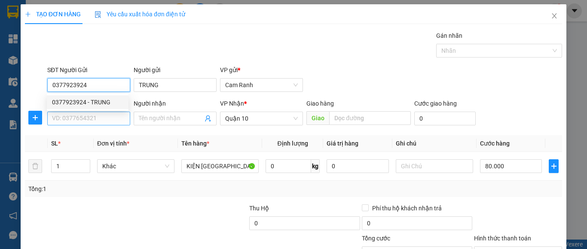
type input "0377923924"
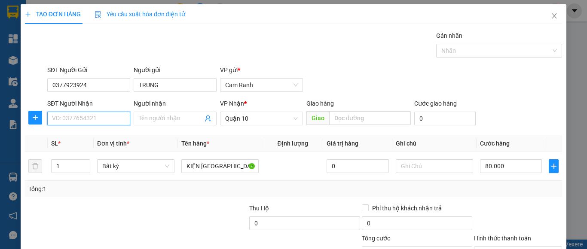
click at [73, 121] on input "SĐT Người Nhận" at bounding box center [88, 119] width 83 height 14
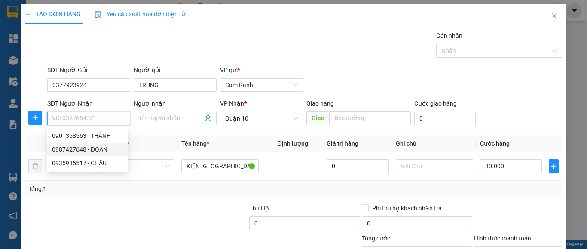
click at [75, 149] on div "0987427648 - ĐOÀN" at bounding box center [87, 149] width 71 height 9
type input "0987427648"
type input "ĐOÀN"
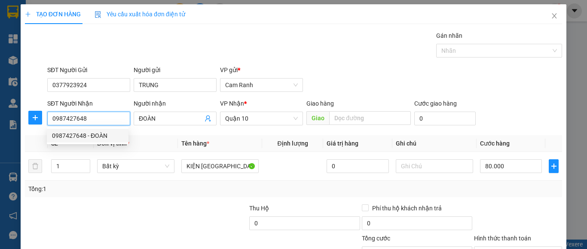
type input "50.000"
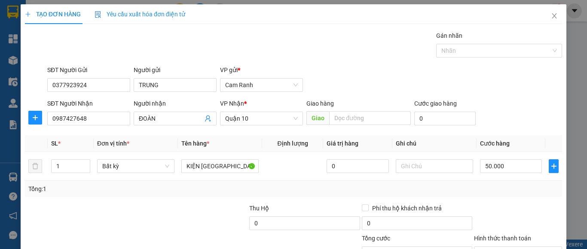
click at [502, 193] on div "Tổng: 1" at bounding box center [293, 188] width 531 height 9
click at [509, 166] on input "50.000" at bounding box center [511, 167] width 62 height 14
type input "0"
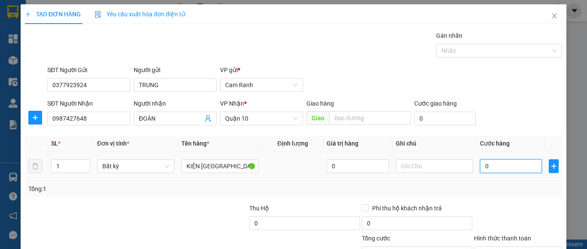
type input "7"
type input "07"
type input "70"
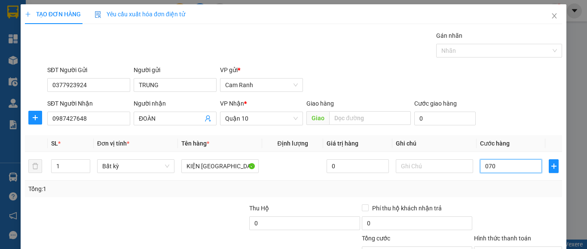
type input "070"
click at [498, 201] on div "Transit Pickup Surcharge Ids Transit Deliver Surcharge Ids Transit Deliver Surc…" at bounding box center [293, 166] width 537 height 270
type input "70.000"
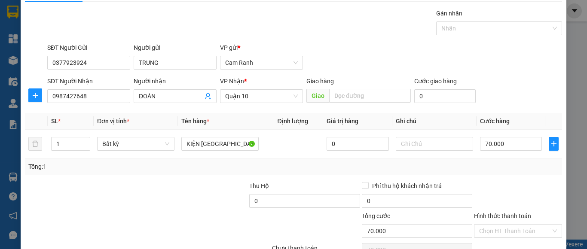
scroll to position [69, 0]
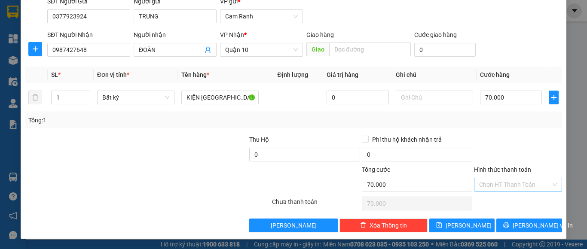
click at [500, 187] on input "Hình thức thanh toán" at bounding box center [515, 184] width 72 height 13
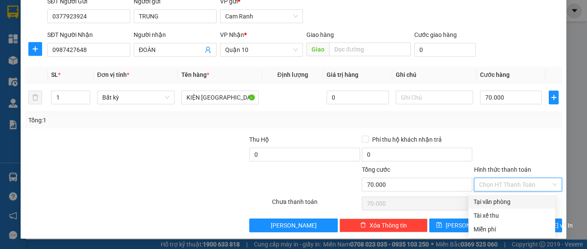
click at [500, 203] on div "Tại văn phòng" at bounding box center [512, 201] width 77 height 9
type input "0"
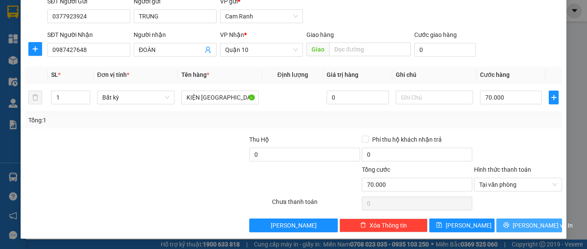
click at [509, 222] on icon "printer" at bounding box center [506, 225] width 6 height 6
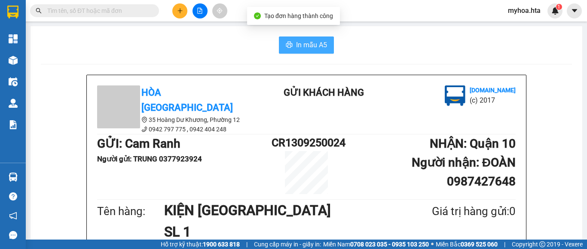
click at [296, 44] on span "In mẫu A5" at bounding box center [311, 45] width 31 height 11
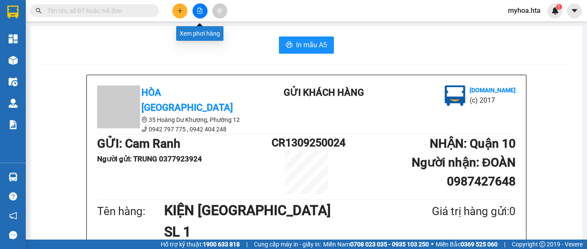
click at [199, 13] on icon "file-add" at bounding box center [200, 11] width 6 height 6
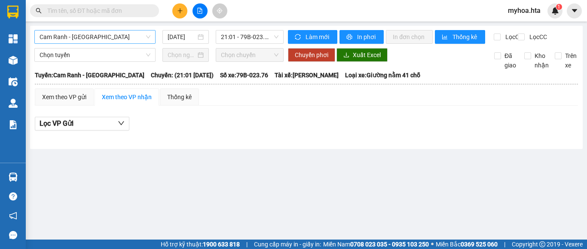
click at [129, 36] on span "Cam Ranh - [GEOGRAPHIC_DATA]" at bounding box center [95, 37] width 111 height 13
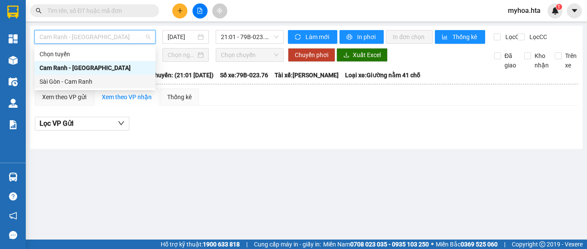
click at [107, 85] on div "Sài Gòn - Cam Ranh" at bounding box center [95, 81] width 111 height 9
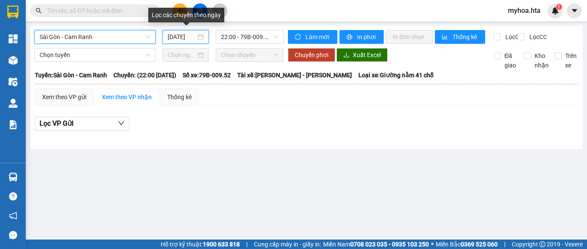
click at [189, 36] on input "[DATE]" at bounding box center [182, 36] width 28 height 9
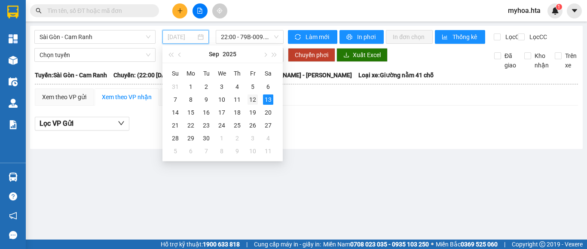
click at [252, 96] on div "12" at bounding box center [253, 100] width 10 height 10
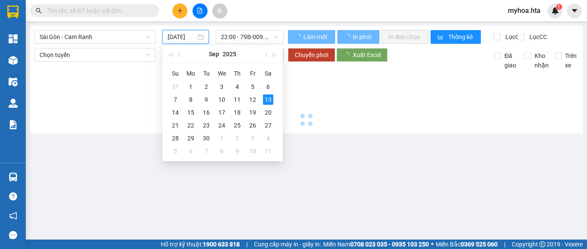
type input "[DATE]"
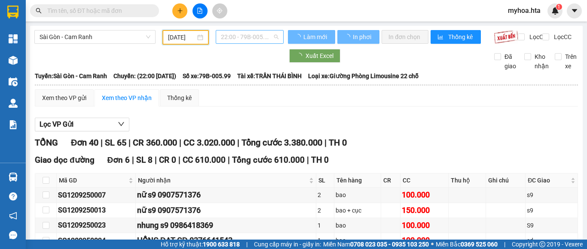
click at [244, 38] on span "22:00 - 79B-005.99" at bounding box center [250, 37] width 58 height 13
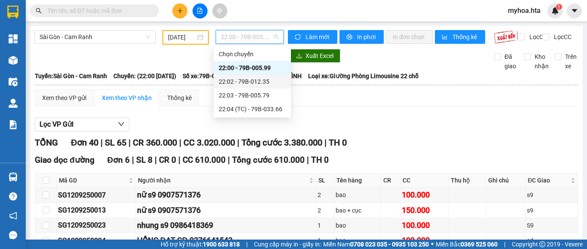
click at [261, 85] on div "22:02 - 79B-012.35" at bounding box center [252, 81] width 67 height 9
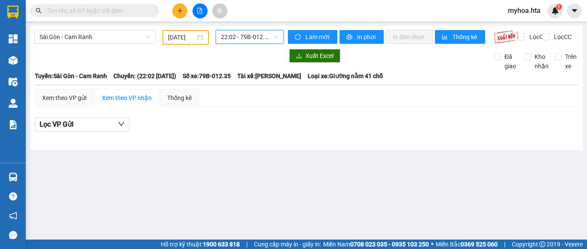
click at [249, 30] on div "22:02 - 79B-012.35" at bounding box center [250, 37] width 68 height 14
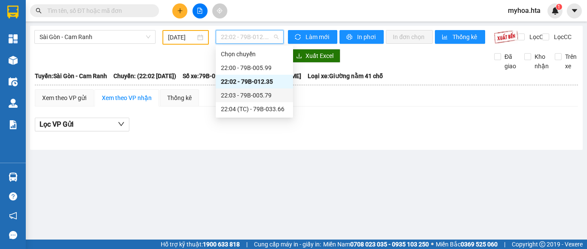
click at [268, 95] on div "22:03 - 79B-005.79" at bounding box center [254, 95] width 67 height 9
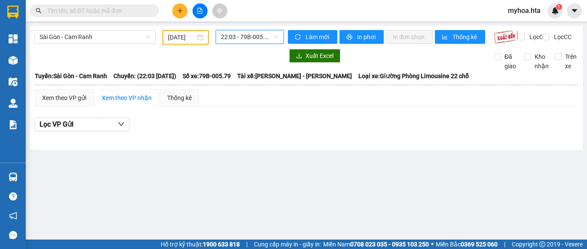
click at [253, 39] on span "22:03 - 79B-005.79" at bounding box center [250, 37] width 58 height 13
click at [137, 63] on div at bounding box center [158, 56] width 249 height 14
click at [266, 35] on span "22:03 - 79B-005.79" at bounding box center [250, 37] width 58 height 13
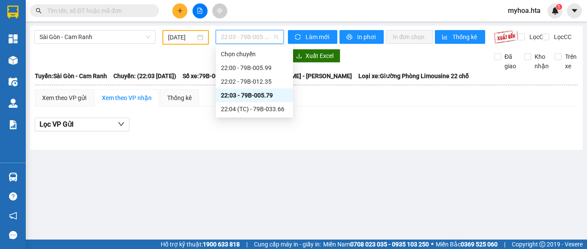
click at [279, 96] on div "22:03 - 79B-005.79" at bounding box center [254, 95] width 67 height 9
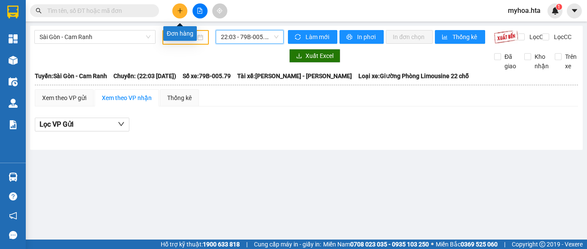
click at [180, 14] on button at bounding box center [179, 10] width 15 height 15
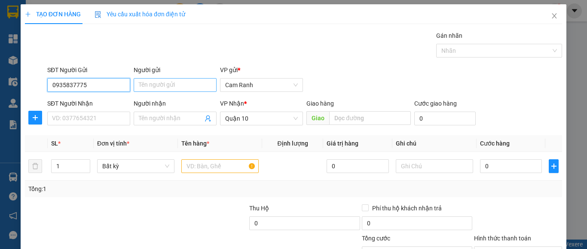
type input "0935837775"
click at [188, 87] on input "Người gửi" at bounding box center [175, 85] width 83 height 14
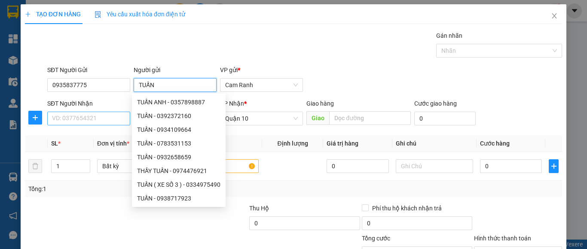
type input "TUẤN"
click at [102, 122] on input "SĐT Người Nhận" at bounding box center [88, 119] width 83 height 14
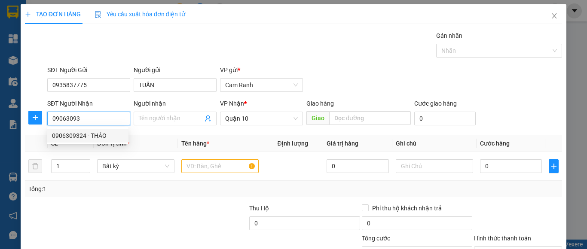
click at [117, 129] on div "0906309324 - THẢO" at bounding box center [88, 136] width 82 height 14
type input "0906309324"
type input "THẢO"
type input "20.000"
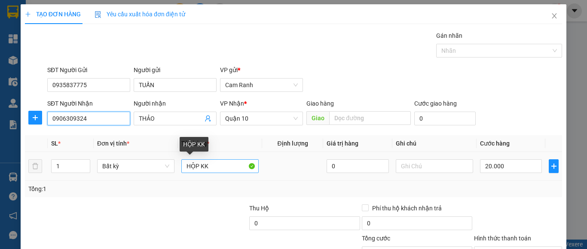
type input "0906309324"
drag, startPoint x: 212, startPoint y: 163, endPoint x: 178, endPoint y: 167, distance: 34.1
click at [178, 167] on td "HỘP KK" at bounding box center [220, 166] width 84 height 29
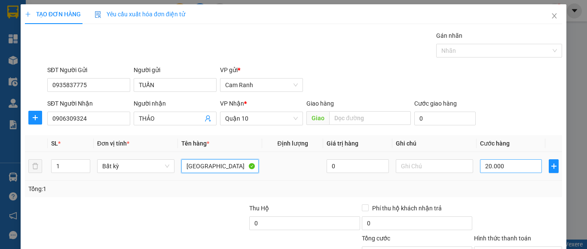
type input "[GEOGRAPHIC_DATA]"
click at [503, 166] on input "20.000" at bounding box center [511, 167] width 62 height 14
type input "0"
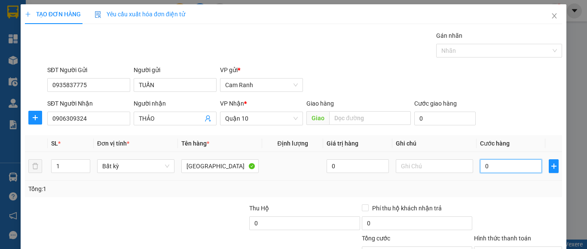
type input "08"
type input "8"
type input "080"
type input "80"
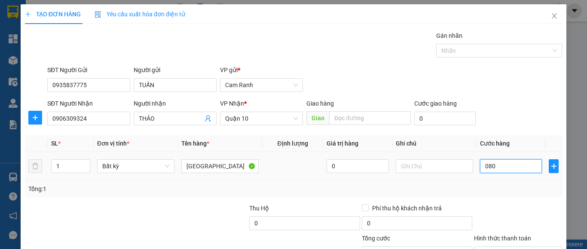
type input "80"
type input "080"
type input "80.000"
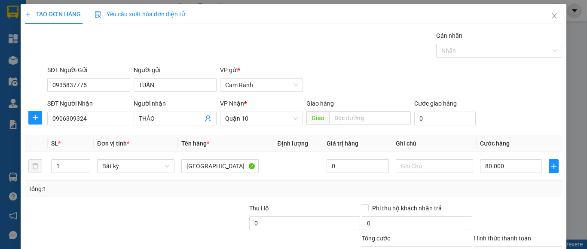
click at [487, 212] on div at bounding box center [518, 219] width 90 height 30
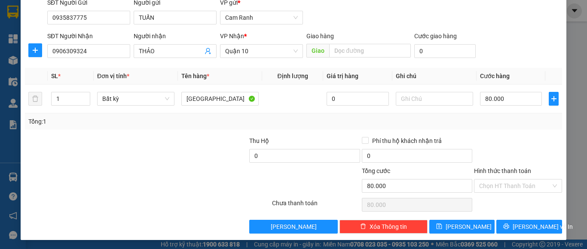
scroll to position [69, 0]
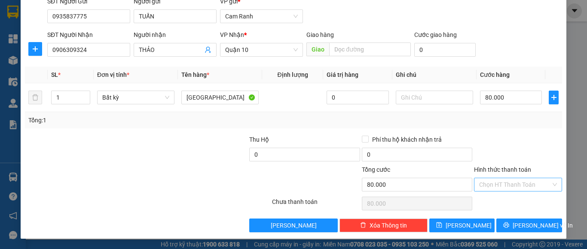
click at [502, 184] on input "Hình thức thanh toán" at bounding box center [515, 184] width 72 height 13
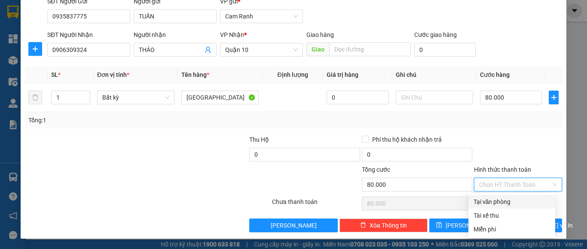
click at [503, 201] on div "Tại văn phòng" at bounding box center [512, 201] width 77 height 9
type input "0"
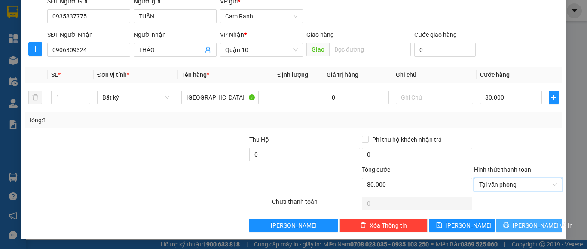
click at [508, 224] on icon "printer" at bounding box center [506, 225] width 6 height 6
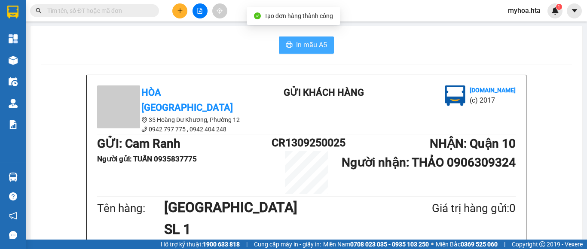
click at [296, 43] on span "In mẫu A5" at bounding box center [311, 45] width 31 height 11
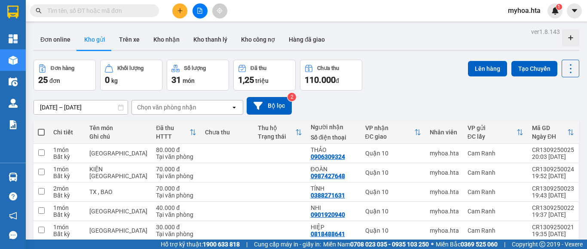
click at [397, 56] on div "ver 1.8.143 Đơn online Kho gửi Trên xe Kho [PERSON_NAME] [PERSON_NAME] [PERSON_…" at bounding box center [306, 197] width 553 height 343
click at [199, 10] on icon "file-add" at bounding box center [200, 11] width 6 height 6
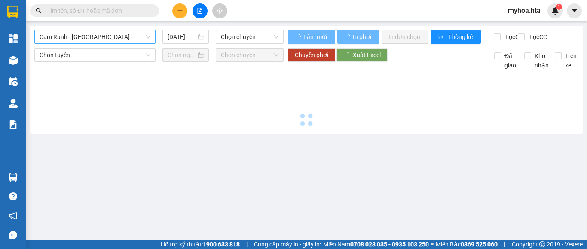
click at [95, 32] on span "Cam Ranh - [GEOGRAPHIC_DATA]" at bounding box center [95, 37] width 111 height 13
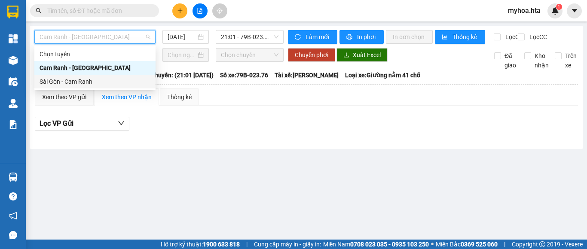
click at [90, 82] on div "Sài Gòn - Cam Ranh" at bounding box center [95, 81] width 111 height 9
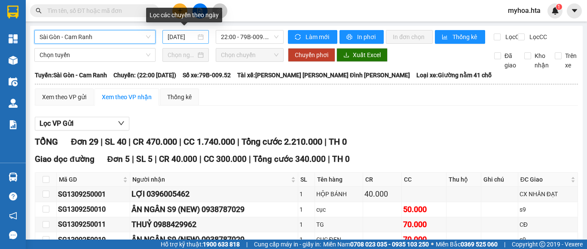
click at [178, 38] on input "[DATE]" at bounding box center [182, 36] width 28 height 9
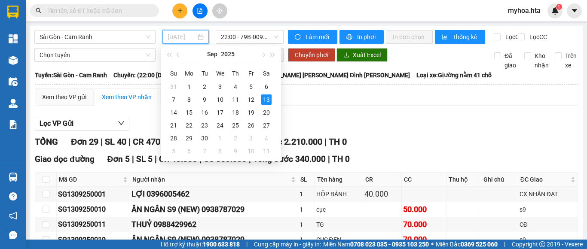
type input "[DATE]"
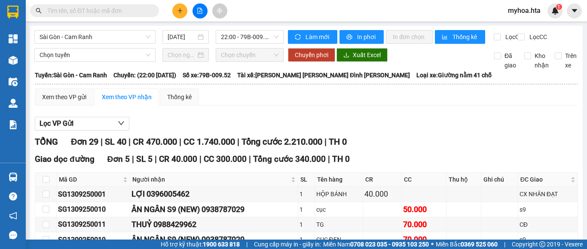
click at [348, 104] on div "Xem theo VP gửi Xem theo VP nhận Thống kê" at bounding box center [306, 97] width 543 height 17
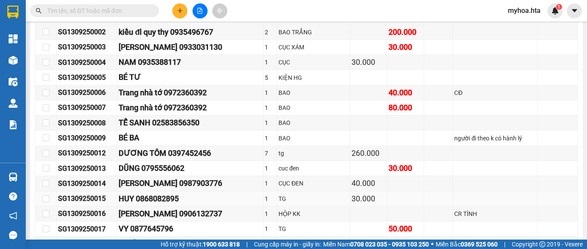
scroll to position [288, 0]
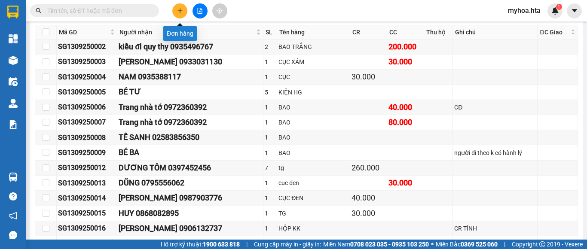
click at [178, 8] on icon "plus" at bounding box center [180, 11] width 6 height 6
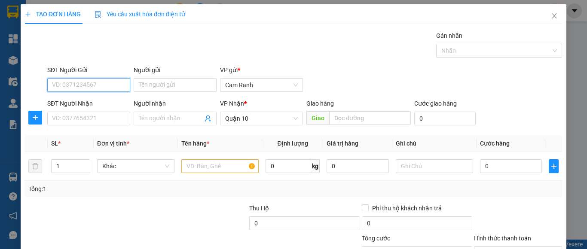
click at [102, 87] on input "SĐT Người Gửi" at bounding box center [88, 85] width 83 height 14
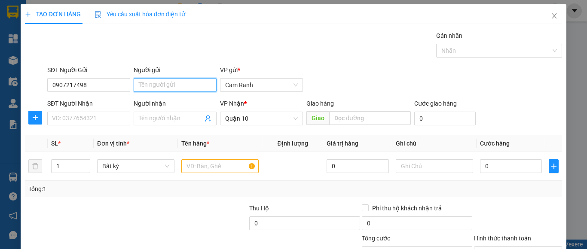
click at [169, 84] on input "Người gửi" at bounding box center [175, 85] width 83 height 14
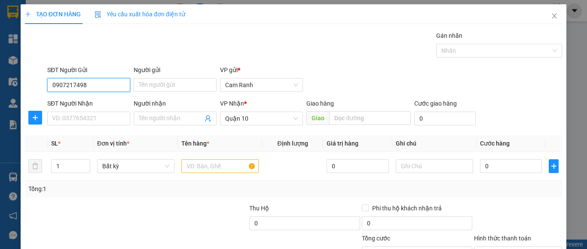
click at [106, 83] on input "0907217498" at bounding box center [88, 85] width 83 height 14
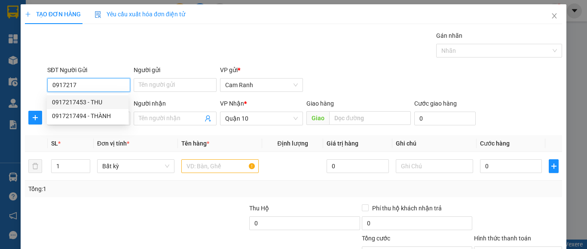
click at [108, 101] on div "0917217453 - THU" at bounding box center [87, 102] width 71 height 9
type input "0917217453"
type input "THU"
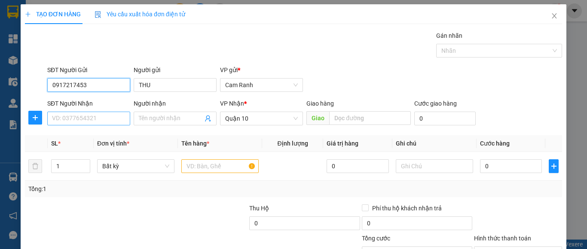
type input "50.000"
type input "0917217453"
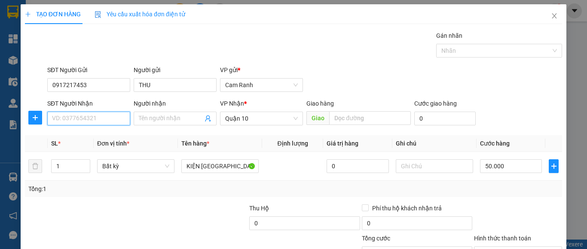
click at [103, 118] on input "SĐT Người Nhận" at bounding box center [88, 119] width 83 height 14
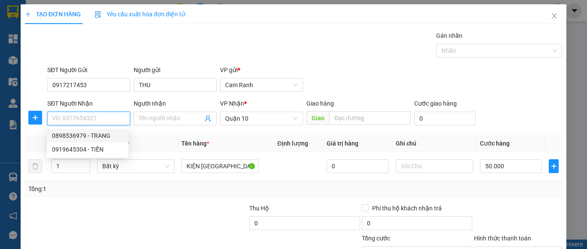
click at [109, 135] on div "0898536979 - TRANG" at bounding box center [87, 135] width 71 height 9
type input "0898536979"
type input "TRANG"
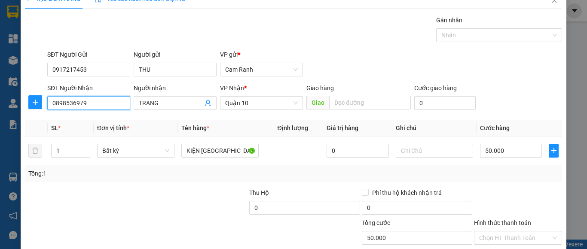
scroll to position [43, 0]
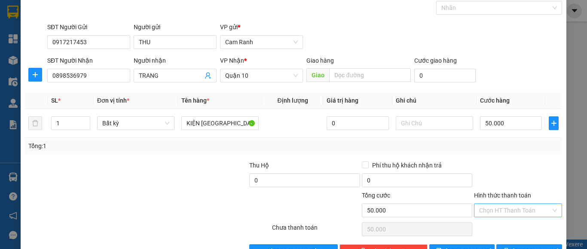
click at [516, 207] on input "Hình thức thanh toán" at bounding box center [515, 210] width 72 height 13
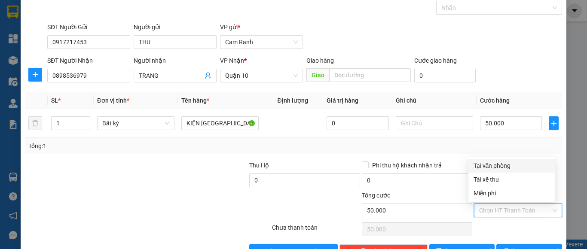
click at [515, 170] on div "Tại văn phòng" at bounding box center [512, 165] width 77 height 9
type input "0"
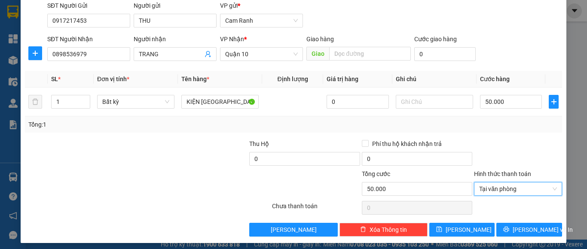
scroll to position [69, 0]
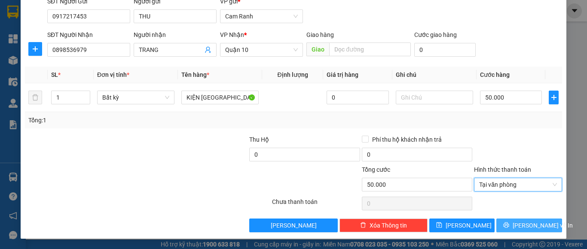
click at [529, 223] on span "[PERSON_NAME] và In" at bounding box center [543, 225] width 60 height 9
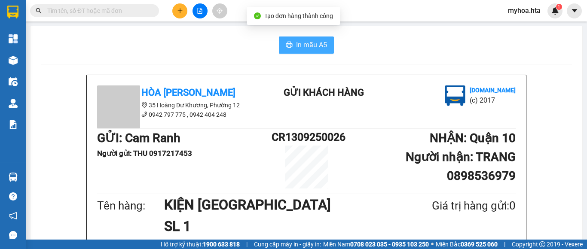
click at [297, 44] on span "In mẫu A5" at bounding box center [311, 45] width 31 height 11
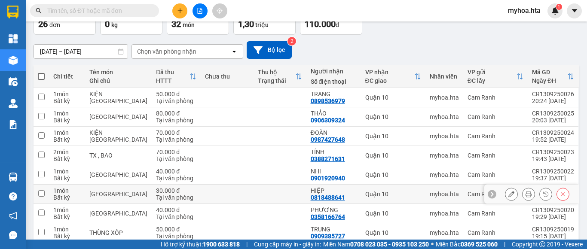
scroll to position [133, 0]
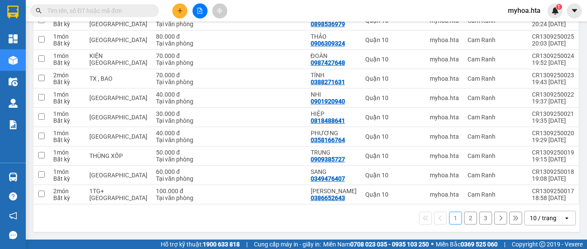
click at [555, 219] on div "10 / trang" at bounding box center [544, 219] width 39 height 14
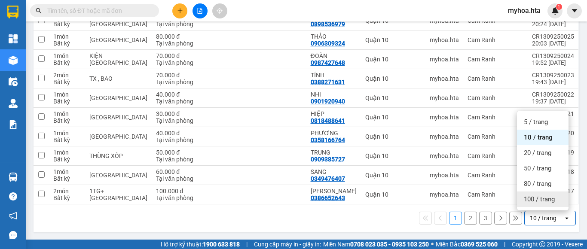
click at [550, 198] on span "100 / trang" at bounding box center [539, 199] width 31 height 9
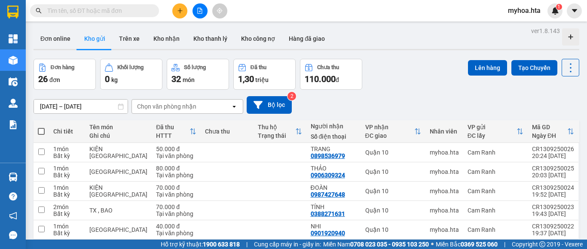
scroll to position [0, 0]
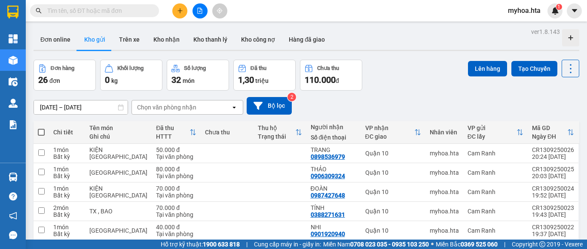
click at [41, 132] on span at bounding box center [41, 132] width 7 height 7
click at [41, 128] on input "checkbox" at bounding box center [41, 128] width 0 height 0
checkbox input "true"
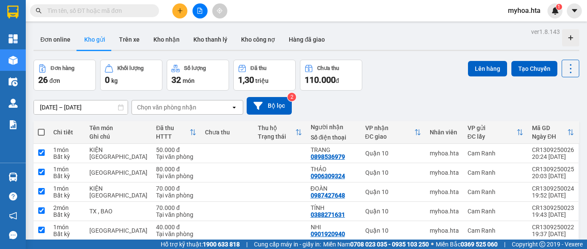
checkbox input "true"
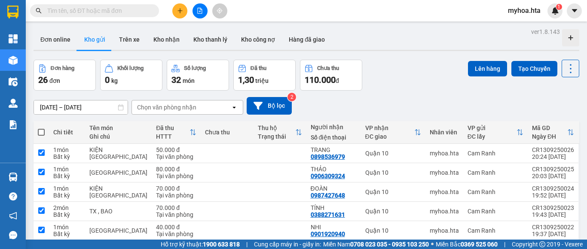
checkbox input "true"
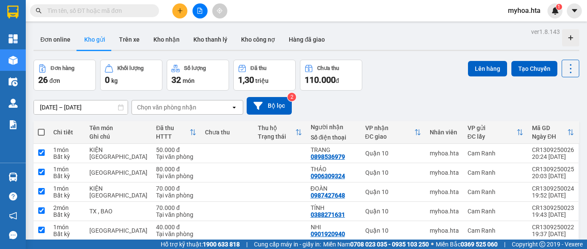
checkbox input "true"
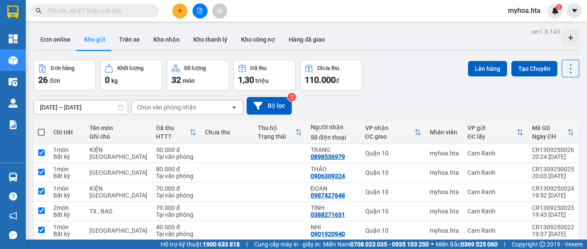
checkbox input "true"
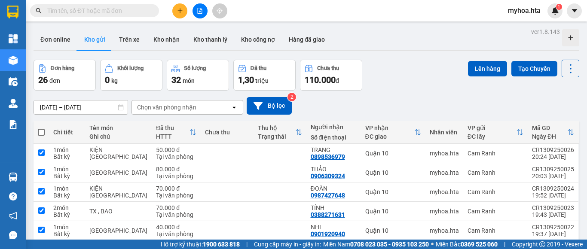
checkbox input "true"
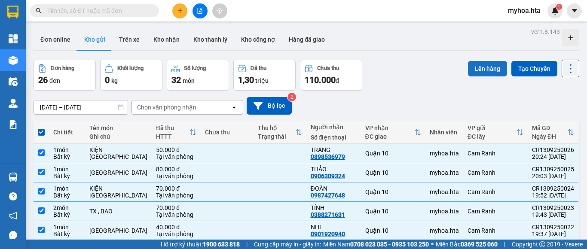
click at [471, 72] on button "Lên hàng" at bounding box center [487, 68] width 39 height 15
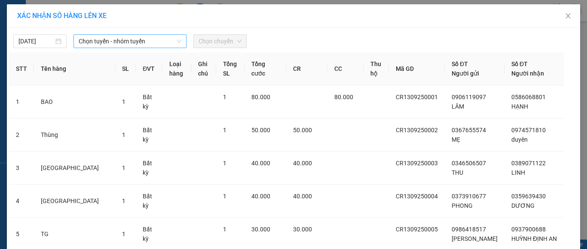
click at [95, 41] on span "Chọn tuyến - nhóm tuyến" at bounding box center [130, 41] width 103 height 13
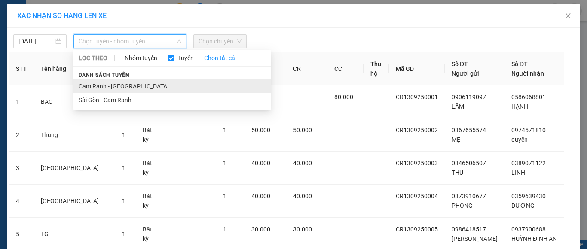
click at [110, 86] on li "Cam Ranh - [GEOGRAPHIC_DATA]" at bounding box center [173, 87] width 198 height 14
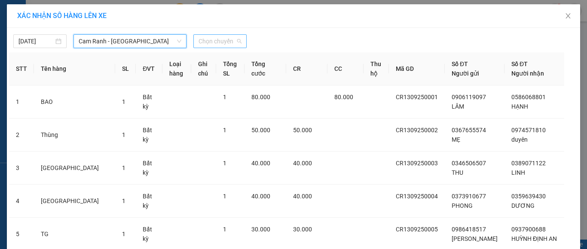
click at [220, 40] on span "Chọn chuyến" at bounding box center [220, 41] width 43 height 13
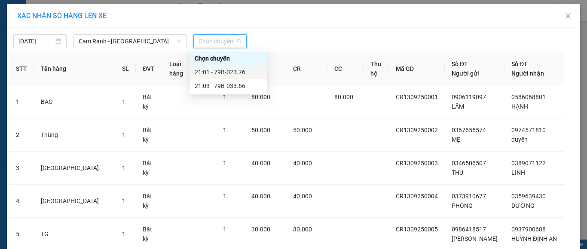
click at [221, 70] on div "21:01 - 79B-023.76" at bounding box center [228, 72] width 67 height 9
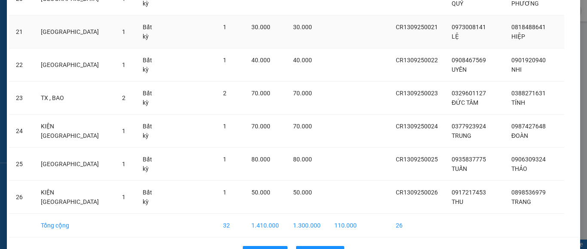
scroll to position [773, 0]
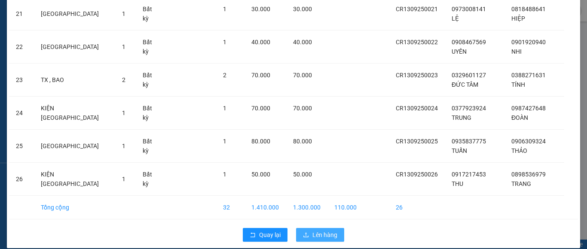
click at [329, 230] on span "Lên hàng" at bounding box center [325, 234] width 25 height 9
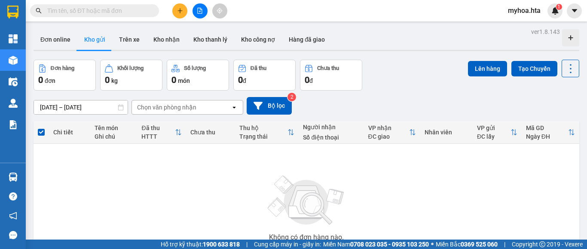
click at [198, 11] on icon "file-add" at bounding box center [200, 11] width 5 height 6
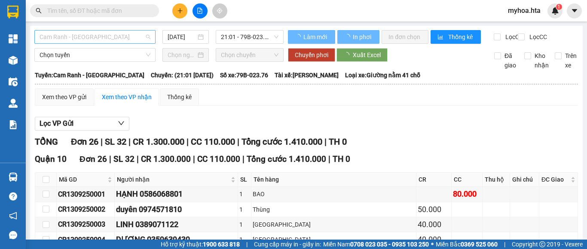
click at [120, 35] on span "Cam Ranh - [GEOGRAPHIC_DATA]" at bounding box center [95, 37] width 111 height 13
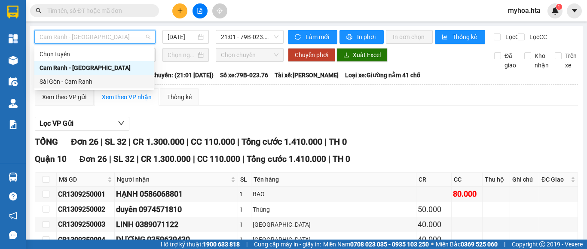
click at [102, 83] on div "Sài Gòn - Cam Ranh" at bounding box center [94, 81] width 109 height 9
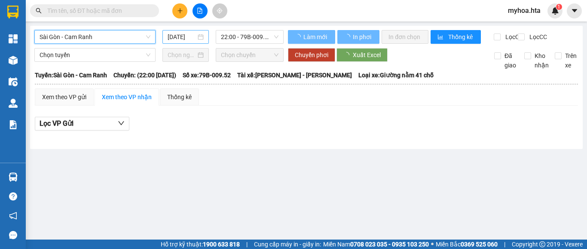
click at [172, 38] on input "[DATE]" at bounding box center [182, 36] width 28 height 9
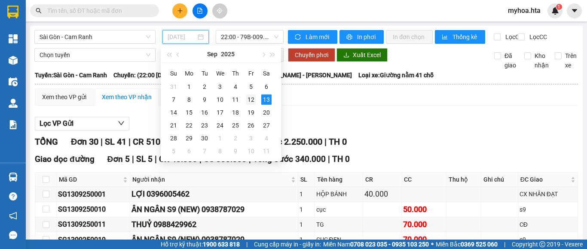
click at [251, 99] on div "12" at bounding box center [251, 100] width 10 height 10
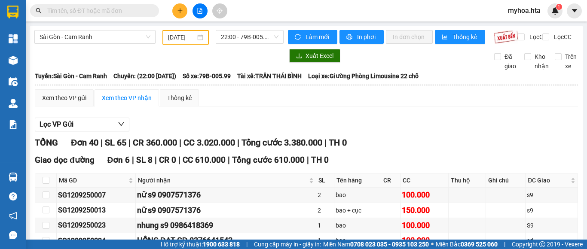
click at [183, 31] on div "[DATE]" at bounding box center [186, 37] width 46 height 15
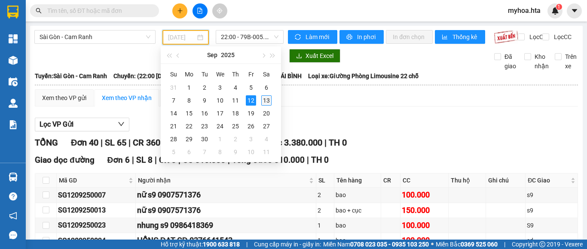
click at [269, 101] on div "13" at bounding box center [266, 100] width 10 height 10
type input "[DATE]"
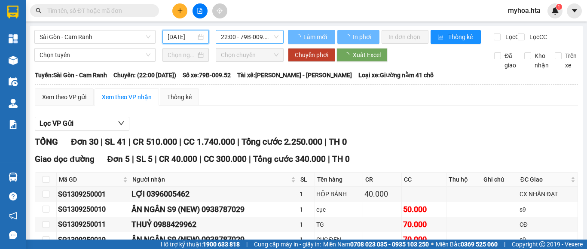
scroll to position [0, 3]
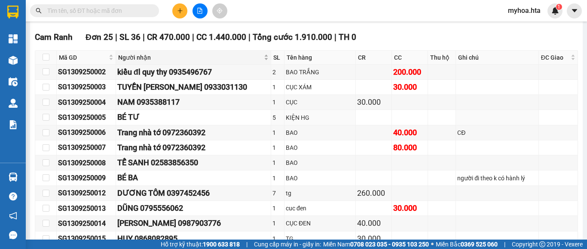
scroll to position [215, 0]
